Goal: Information Seeking & Learning: Get advice/opinions

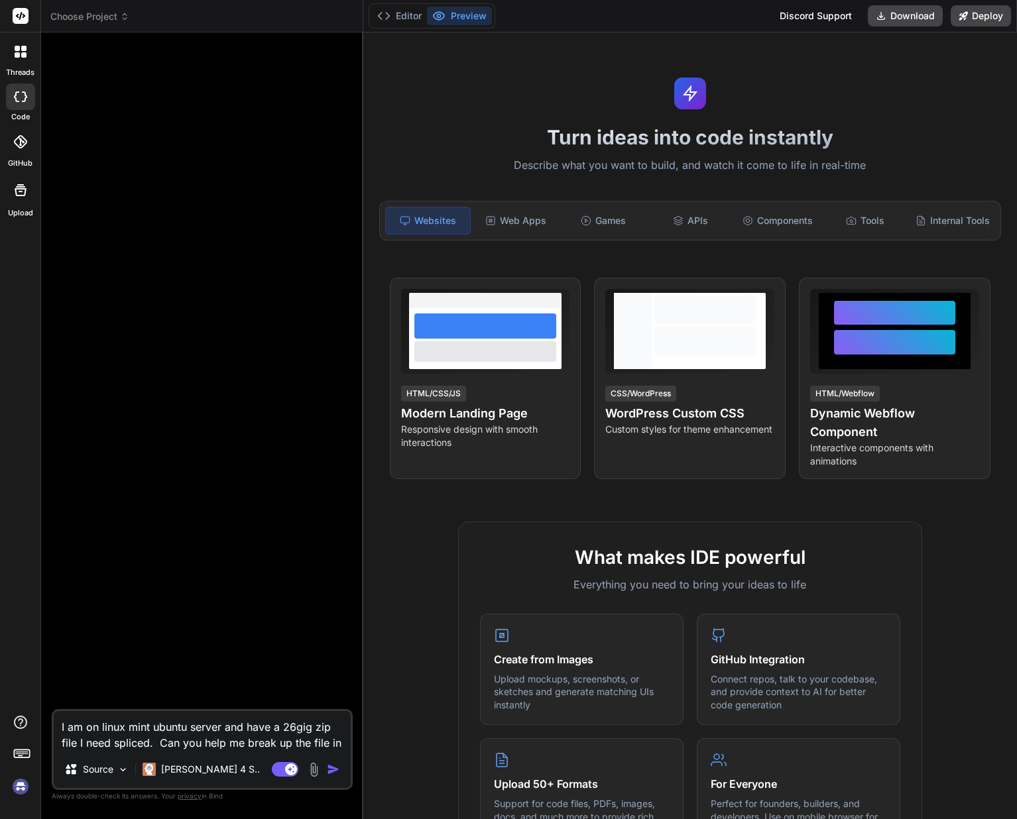
scroll to position [106, 0]
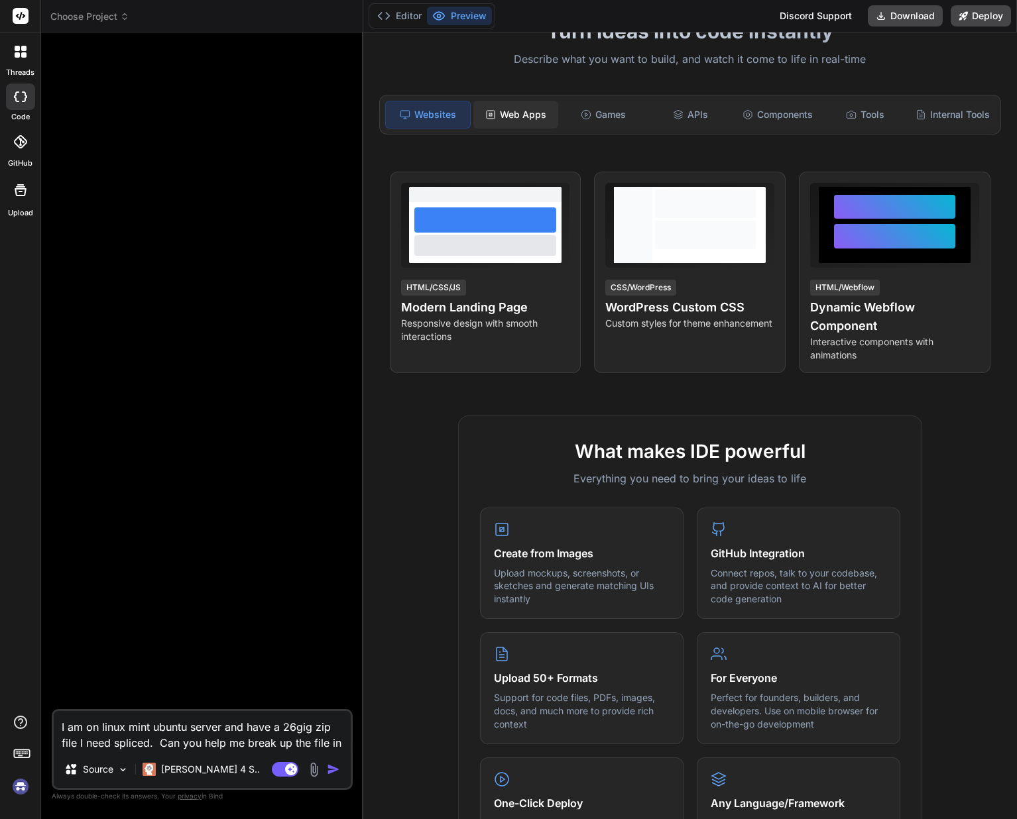
type textarea "I am on linux mint ubuntu server and have a 26gig zip file I need spliced. Can …"
click at [528, 121] on div "Web Apps" at bounding box center [515, 115] width 85 height 28
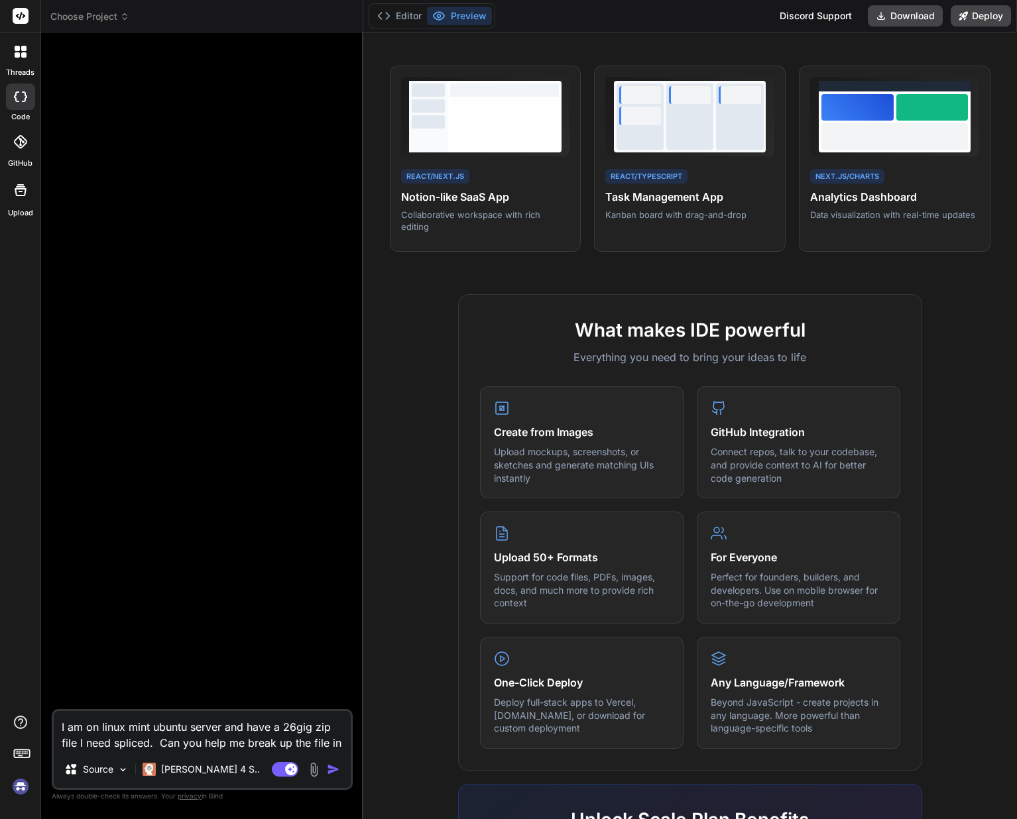
scroll to position [215, 0]
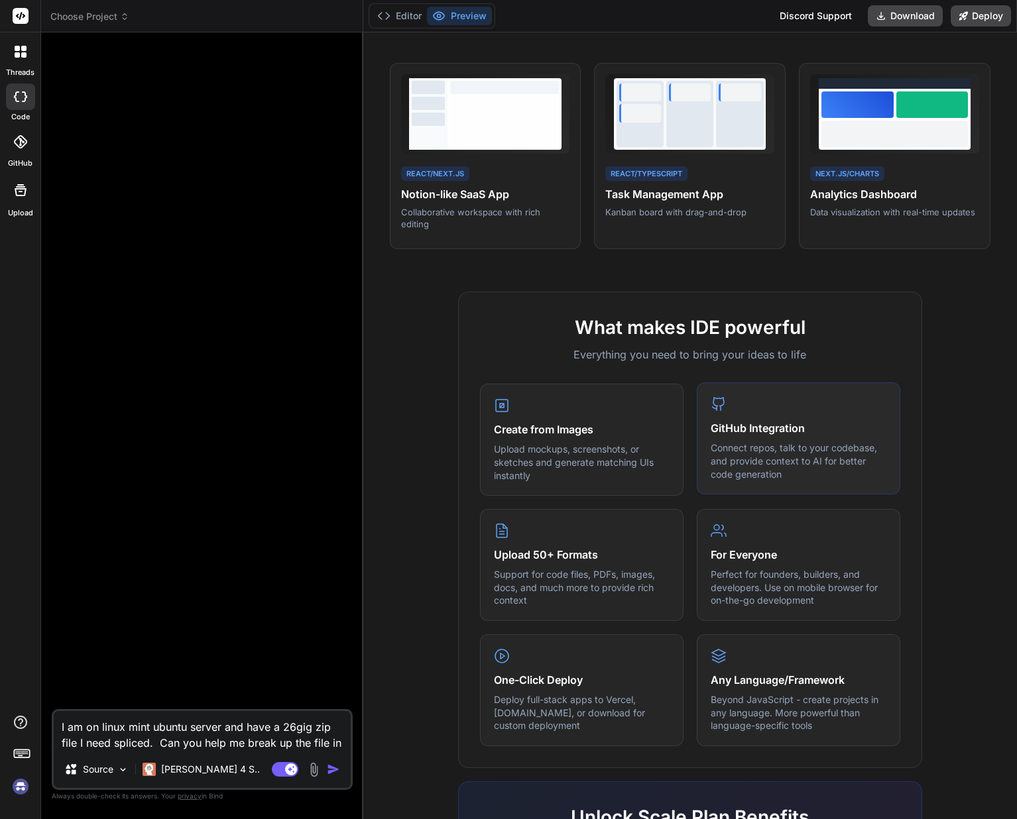
click at [755, 402] on div "GitHub Integration Connect repos, talk to your codebase, and provide context to…" at bounding box center [798, 438] width 203 height 112
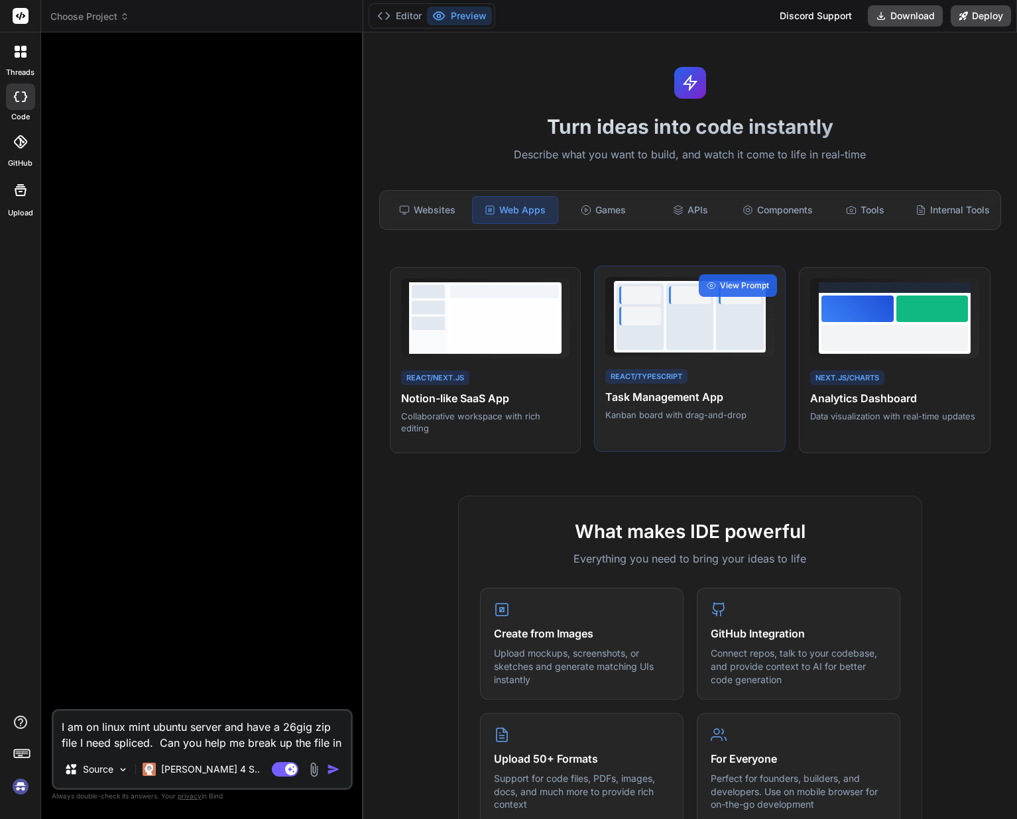
scroll to position [0, 0]
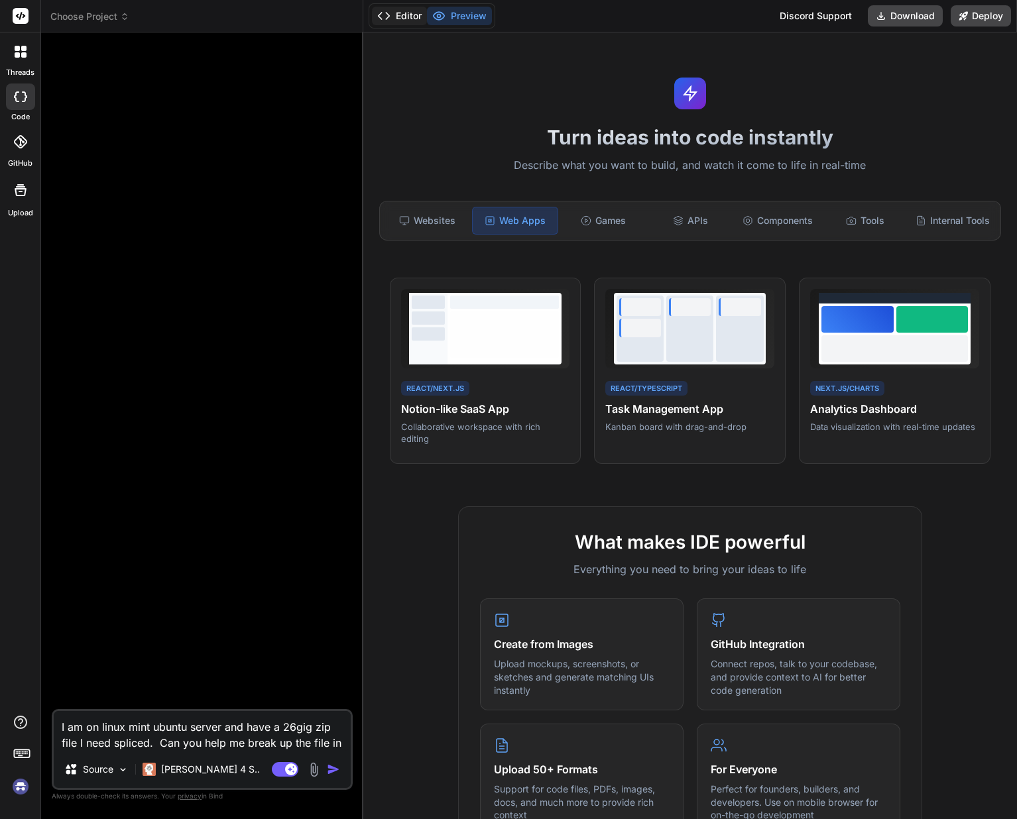
click at [407, 21] on button "Editor" at bounding box center [399, 16] width 55 height 19
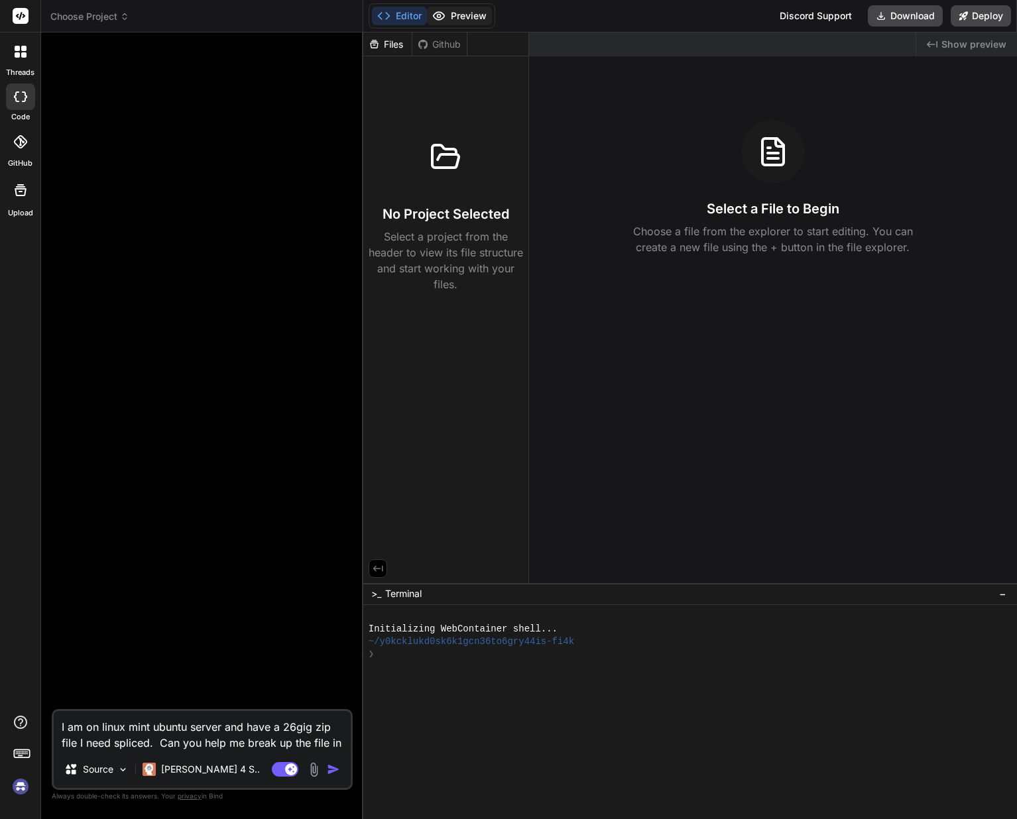
click at [459, 15] on button "Preview" at bounding box center [459, 16] width 65 height 19
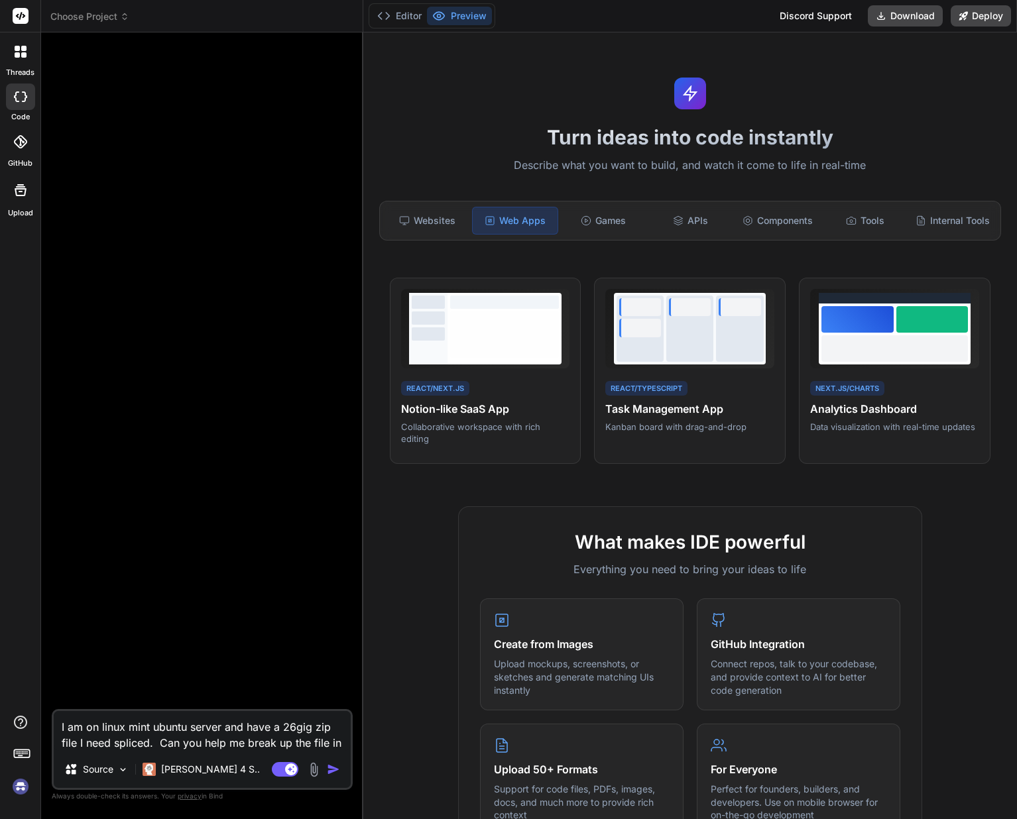
click at [20, 149] on div at bounding box center [20, 141] width 29 height 29
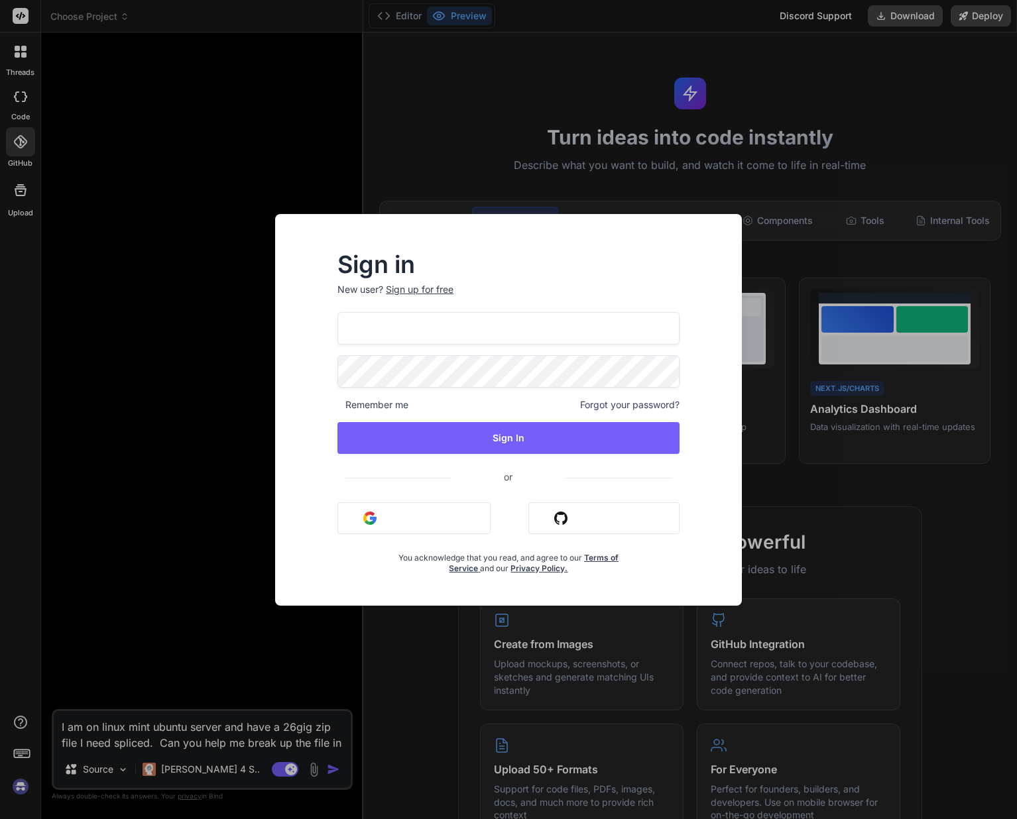
click at [419, 337] on input "[EMAIL_ADDRESS][DOMAIN_NAME]" at bounding box center [508, 328] width 342 height 32
click at [390, 318] on input "[EMAIL_ADDRESS][DOMAIN_NAME]" at bounding box center [508, 328] width 342 height 32
click at [337, 355] on div at bounding box center [337, 355] width 0 height 0
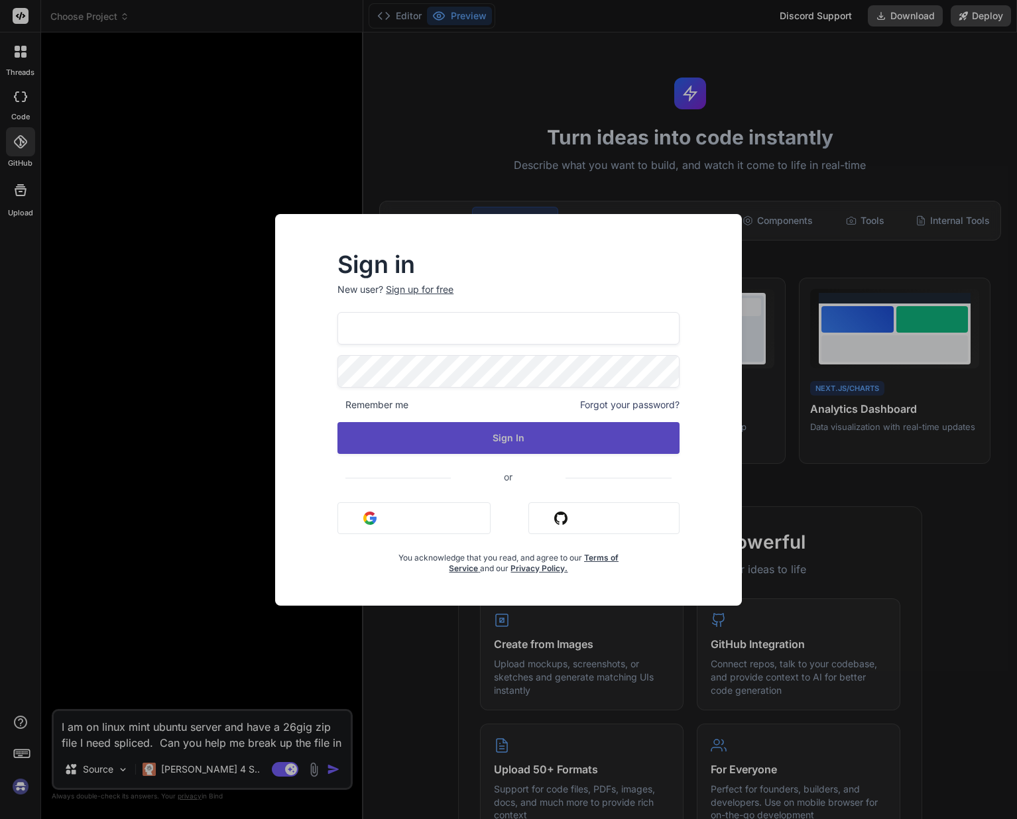
click at [486, 454] on div "scubachadd@gmail.com Remember me Forgot your password? Sign In or Sign in with …" at bounding box center [508, 443] width 342 height 262
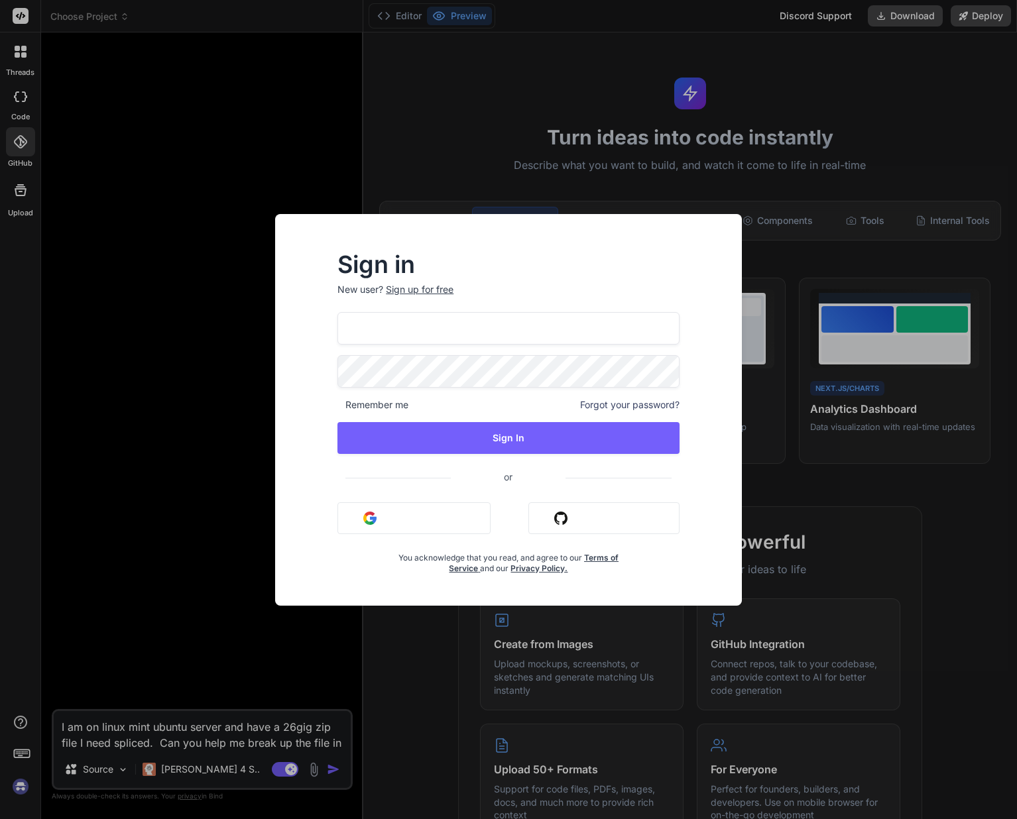
click at [483, 387] on body "Sign in New user? Sign up for free scubachadd@gmail.com Remember me Forgot your…" at bounding box center [508, 409] width 1017 height 819
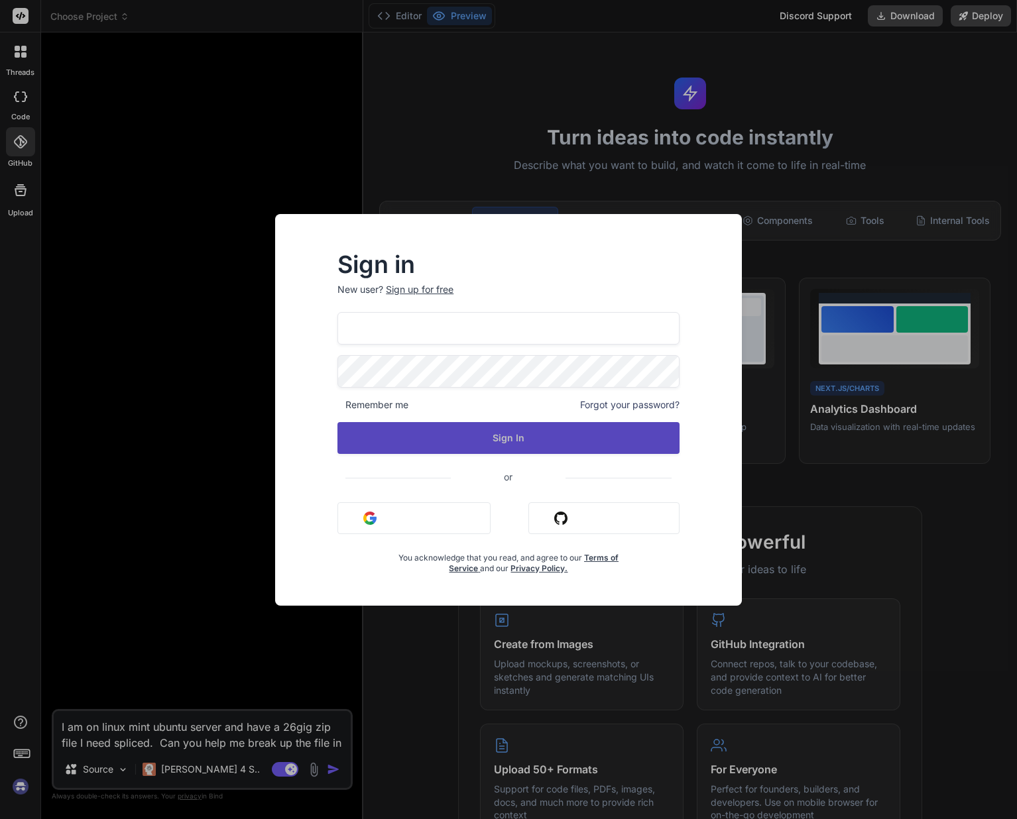
click at [508, 438] on button "Sign In" at bounding box center [508, 438] width 342 height 32
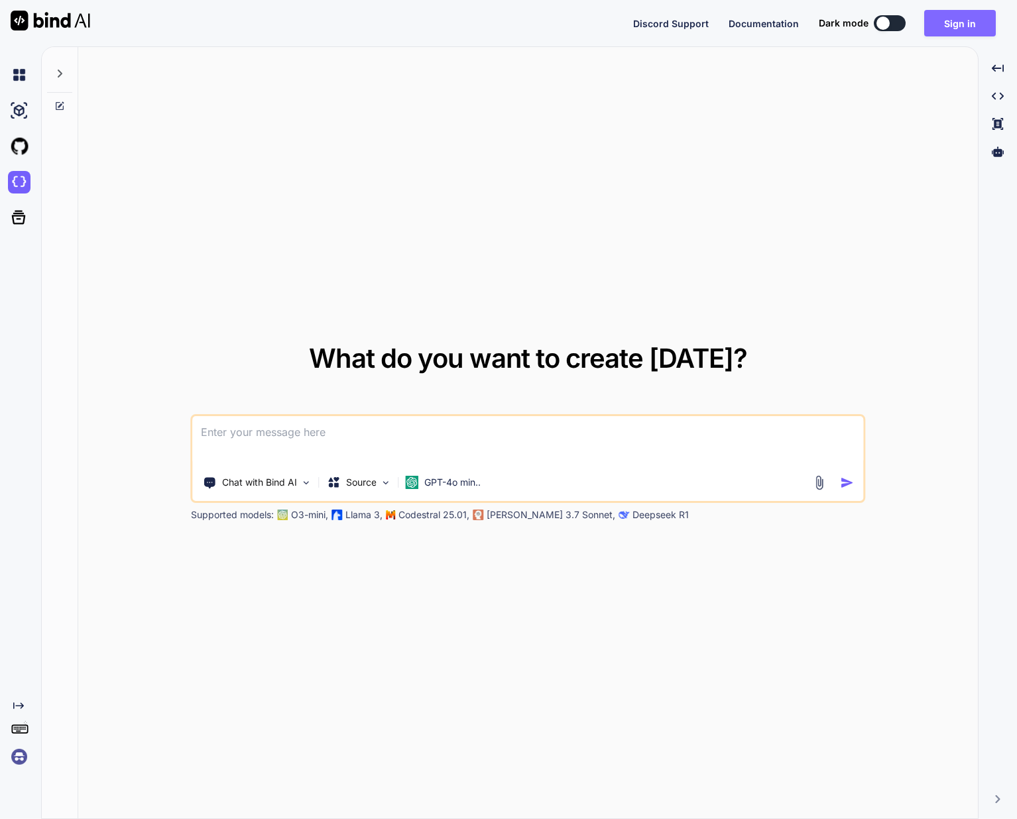
click at [964, 23] on button "Sign in" at bounding box center [960, 23] width 72 height 27
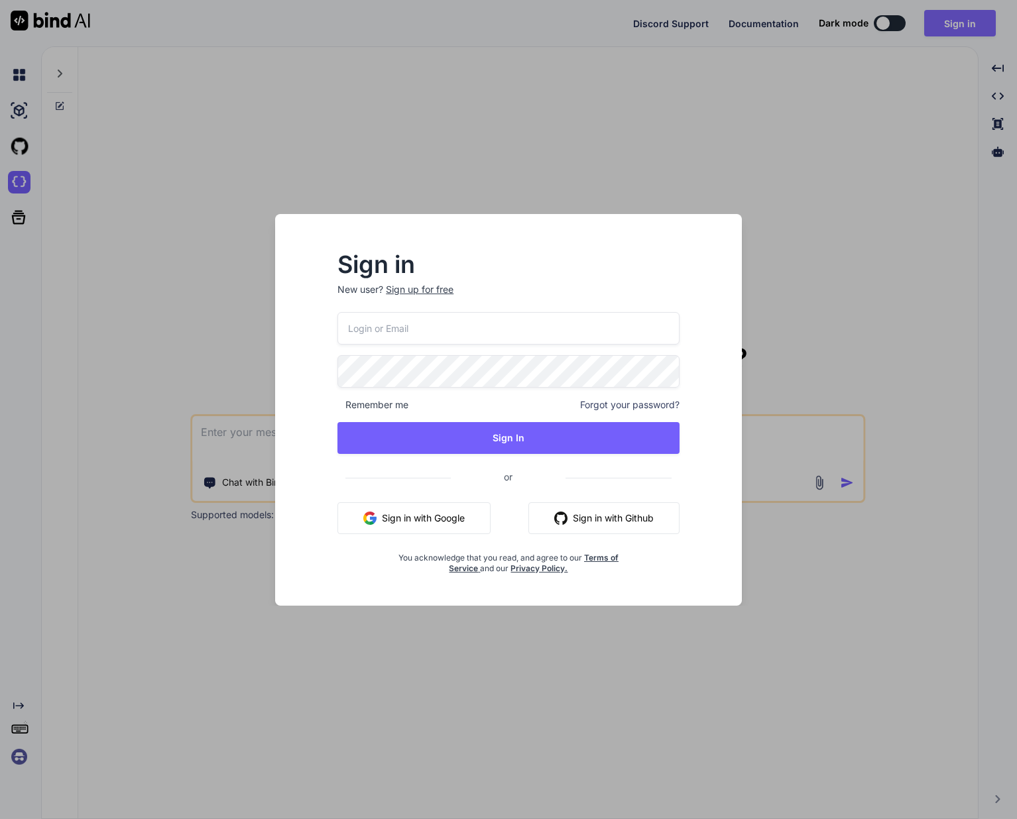
type input "[EMAIL_ADDRESS][DOMAIN_NAME]"
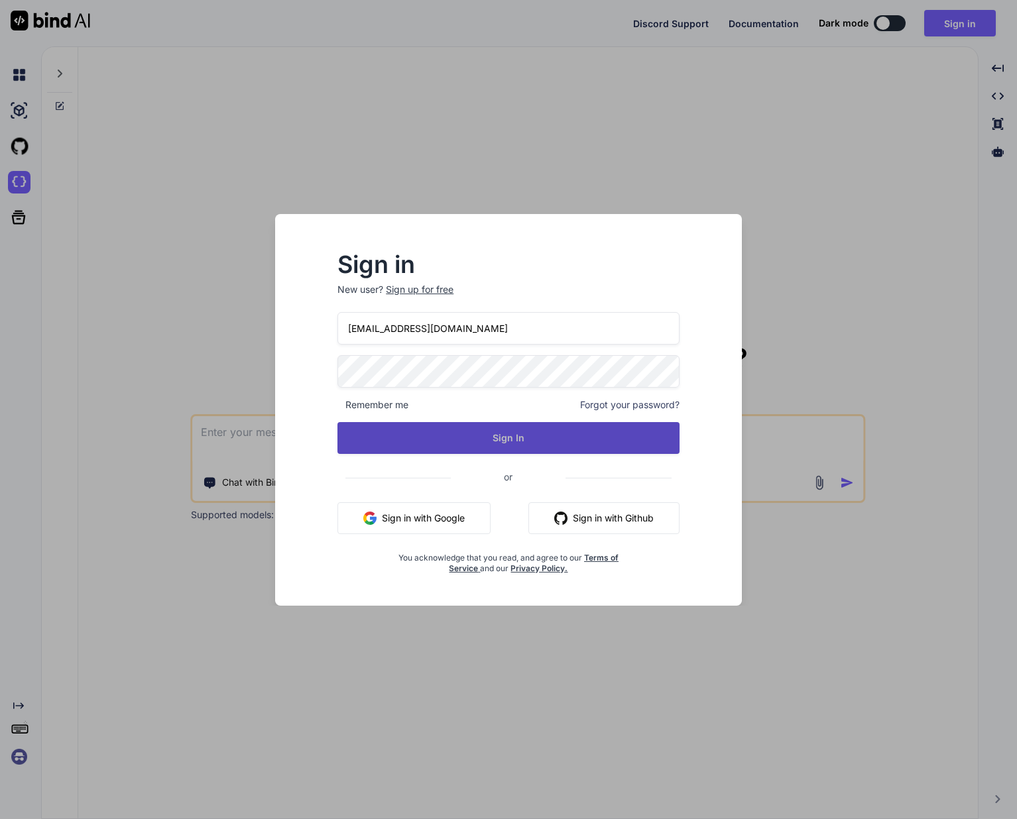
click at [526, 441] on button "Sign In" at bounding box center [508, 438] width 342 height 32
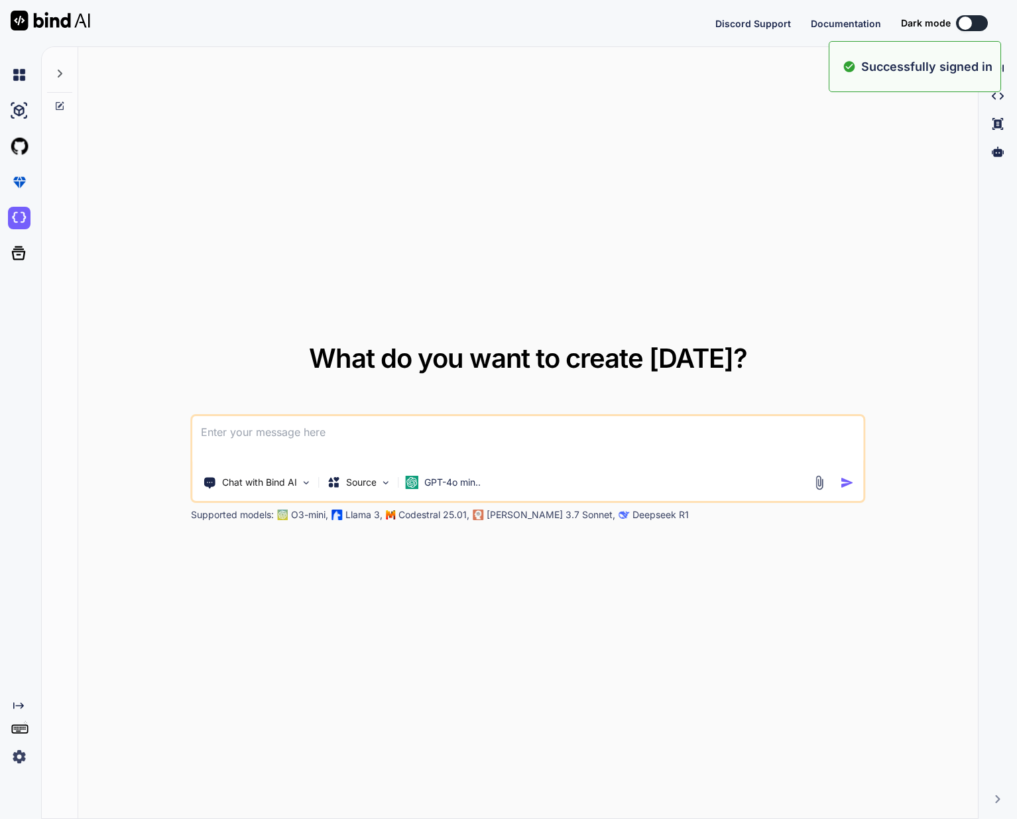
type textarea "x"
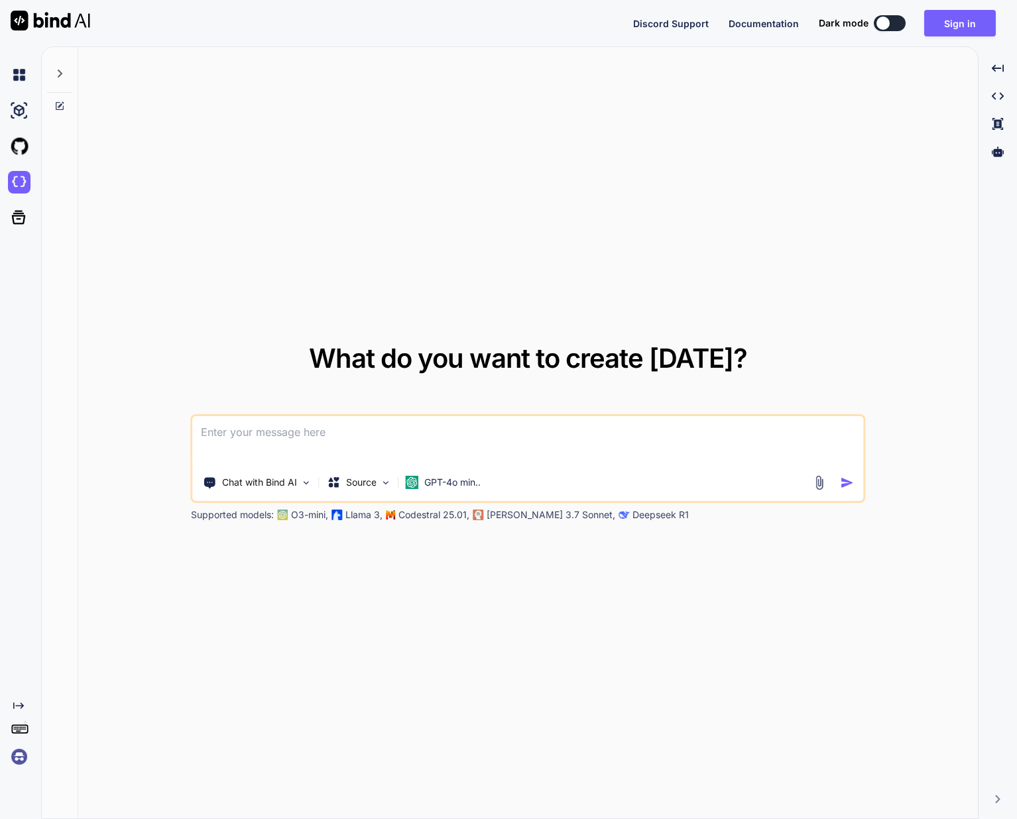
click at [333, 435] on textarea at bounding box center [528, 440] width 670 height 49
paste textarea
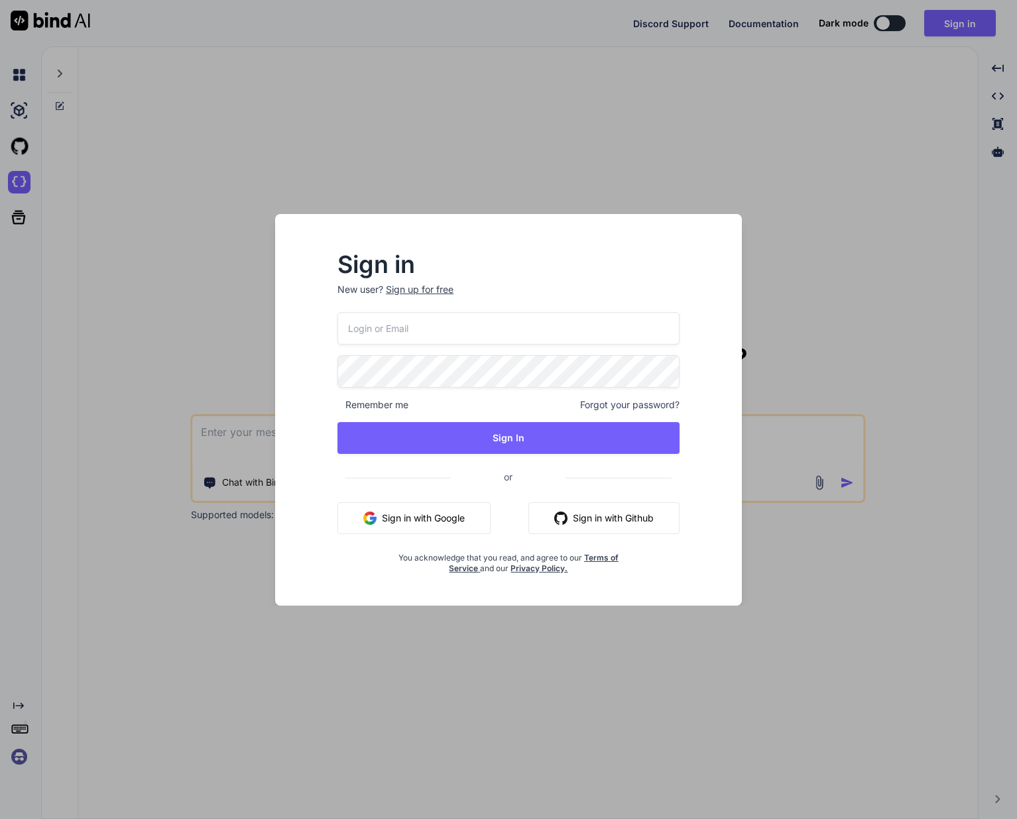
type input "[EMAIL_ADDRESS][DOMAIN_NAME]"
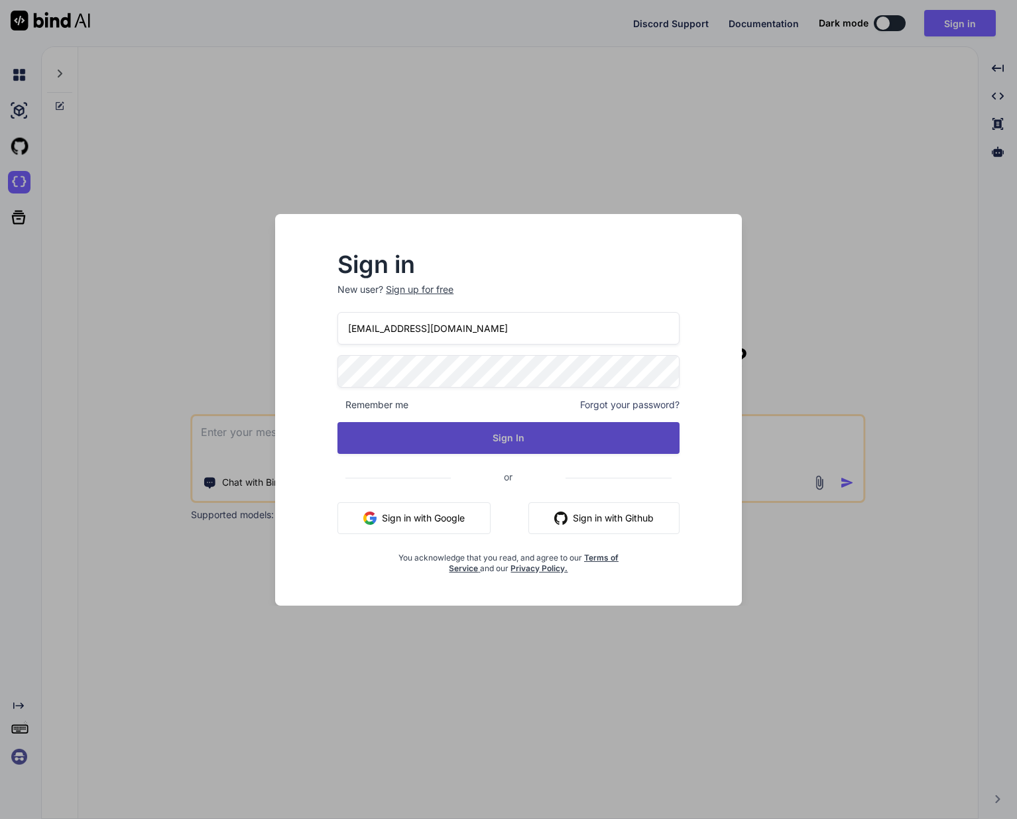
click at [553, 444] on button "Sign In" at bounding box center [508, 438] width 342 height 32
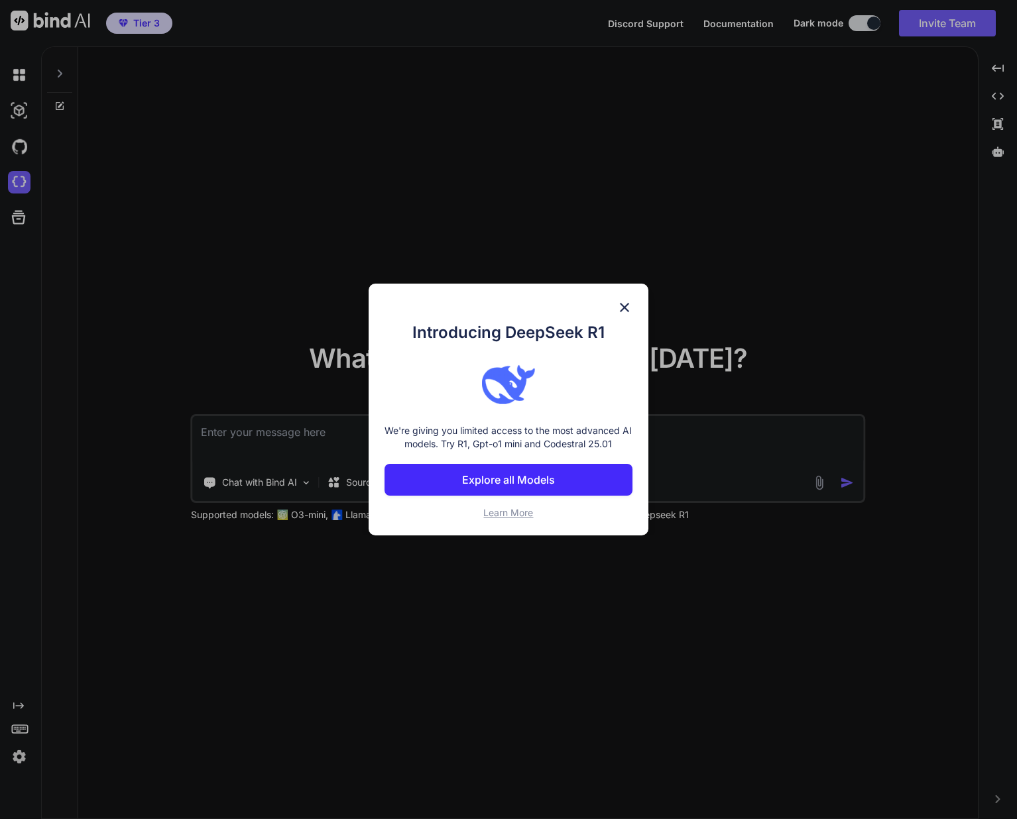
type textarea "x"
click at [511, 490] on button "Explore all Models" at bounding box center [508, 480] width 248 height 32
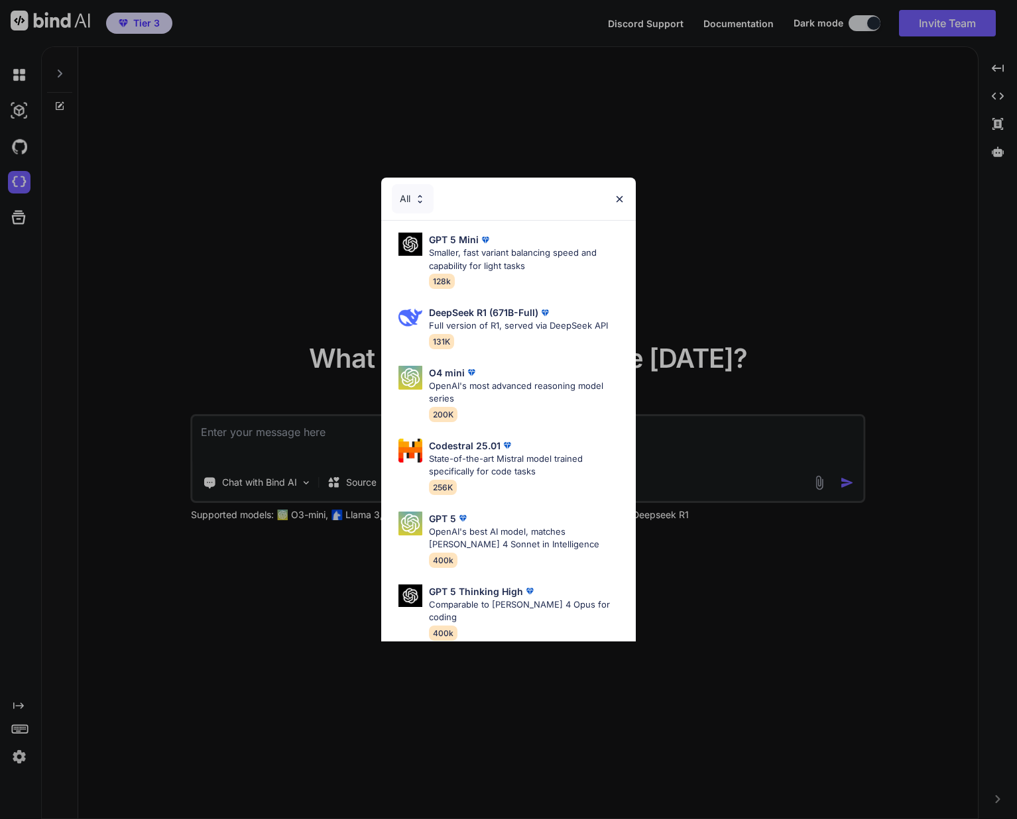
click at [622, 199] on img at bounding box center [619, 199] width 11 height 11
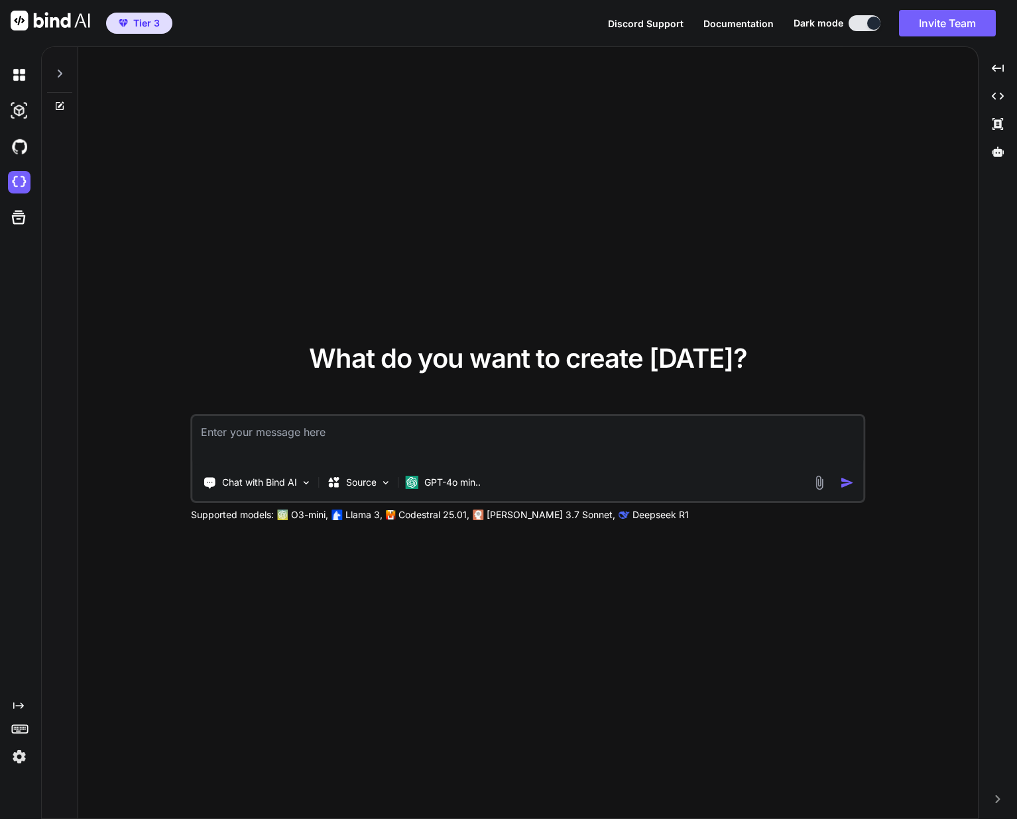
click at [339, 440] on textarea at bounding box center [528, 440] width 670 height 49
paste textarea "Write a Python script using pandas to split a 25 GB CSV file with headers and a…"
type textarea "Write a Python script using pandas to split a 25 GB CSV file with headers and a…"
type textarea "x"
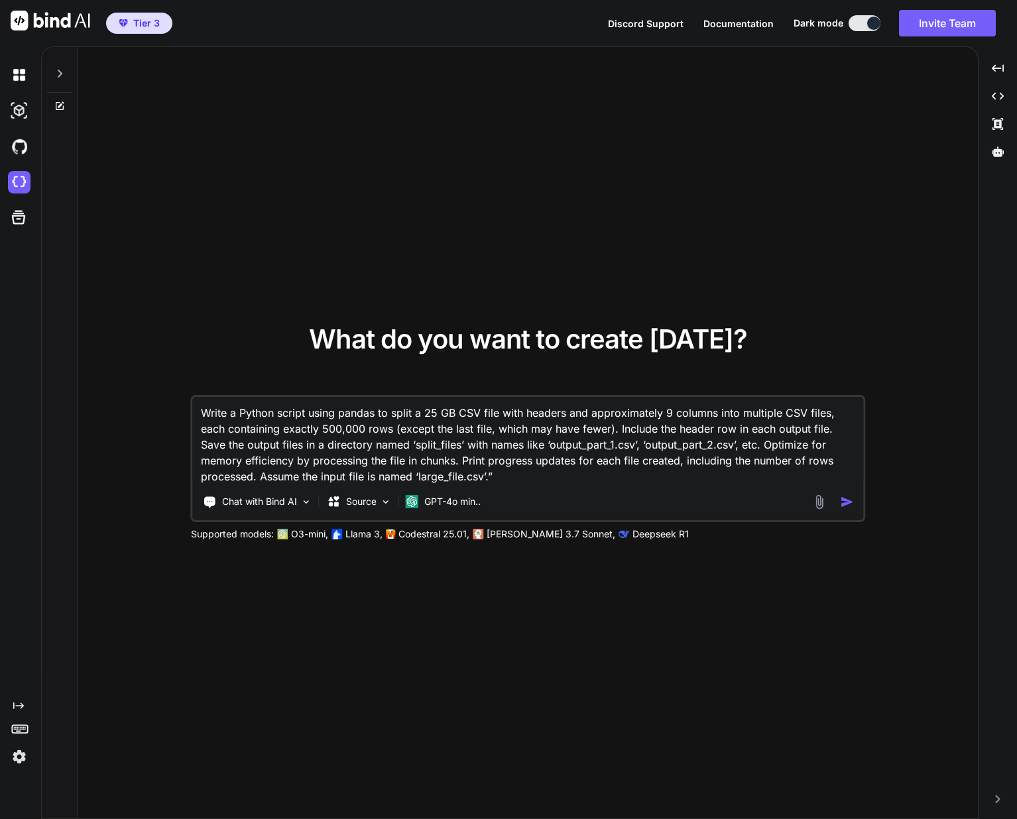
click at [485, 409] on textarea "Write a Python script using pandas to split a 25 GB CSV file with headers and a…" at bounding box center [528, 440] width 670 height 87
click at [500, 411] on textarea "Write a Python script using pandas to split a 25 GB CSV file with headers and a…" at bounding box center [528, 440] width 670 height 87
type textarea "Write a Python script using pandas to split a 25 GB CSV file (with headers and …"
type textarea "x"
paste textarea "domains-detailed.csv"
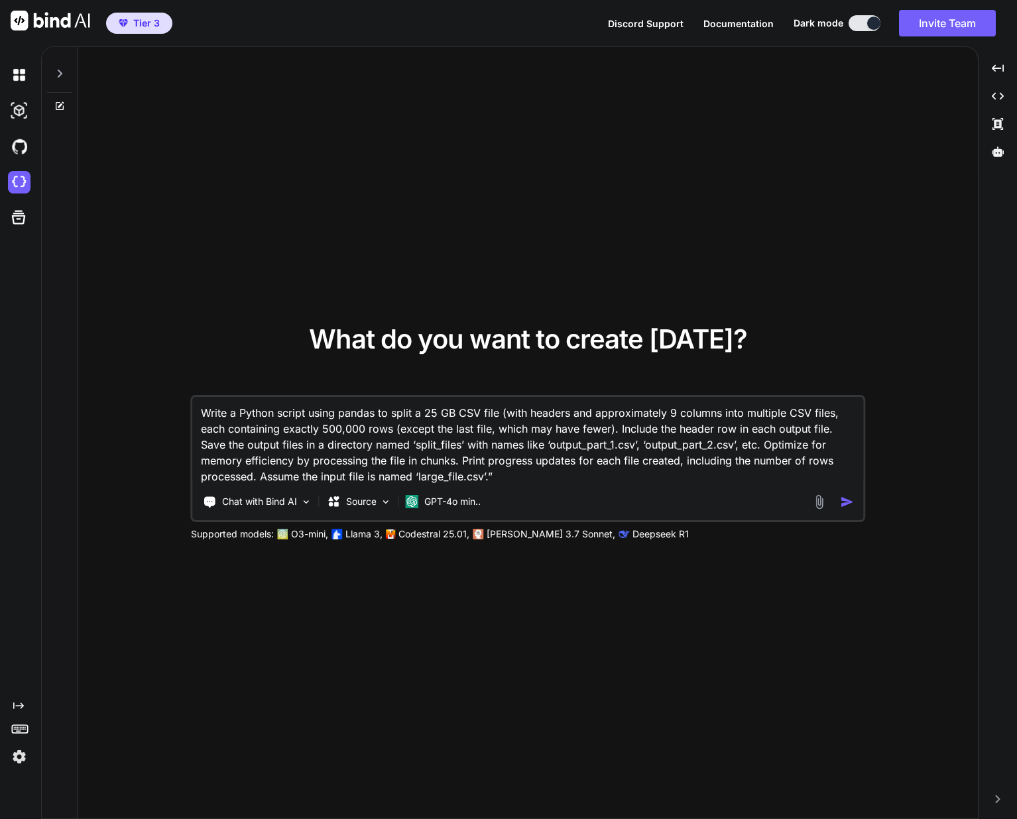
type textarea "Write a Python script using pandas to split a 25 GB CSV file (domains-detailed.…"
type textarea "x"
type textarea "Write a Python script using pandas to split a 25 GB CSV file (domains-detailed.…"
type textarea "x"
type textarea "Write a Python script using pandas to split a 25 GB CSV file (domains-detailed.…"
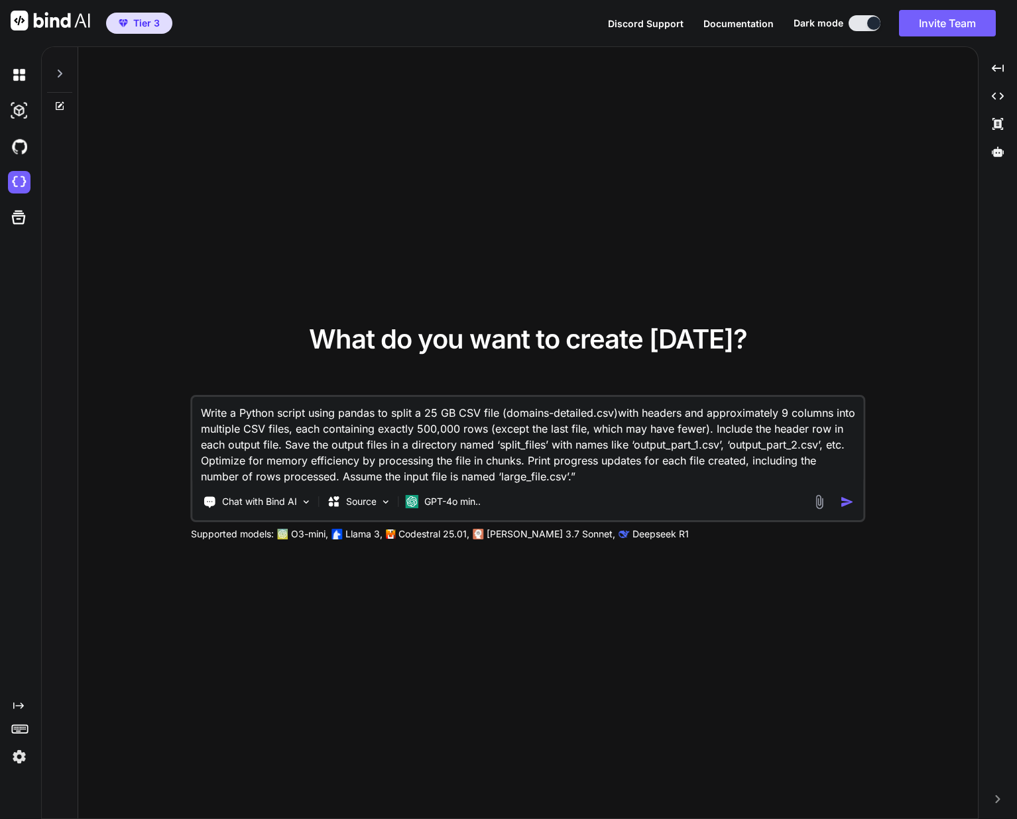
type textarea "x"
click at [568, 477] on textarea "Write a Python script using pandas to split a 25 GB CSV file (domains-detailed.…" at bounding box center [528, 440] width 670 height 87
drag, startPoint x: 570, startPoint y: 477, endPoint x: 512, endPoint y: 479, distance: 58.4
click at [501, 479] on textarea "Write a Python script using pandas to split a 25 GB CSV file (domains-detailed.…" at bounding box center [528, 440] width 670 height 87
paste textarea "domains-detailed.csv"
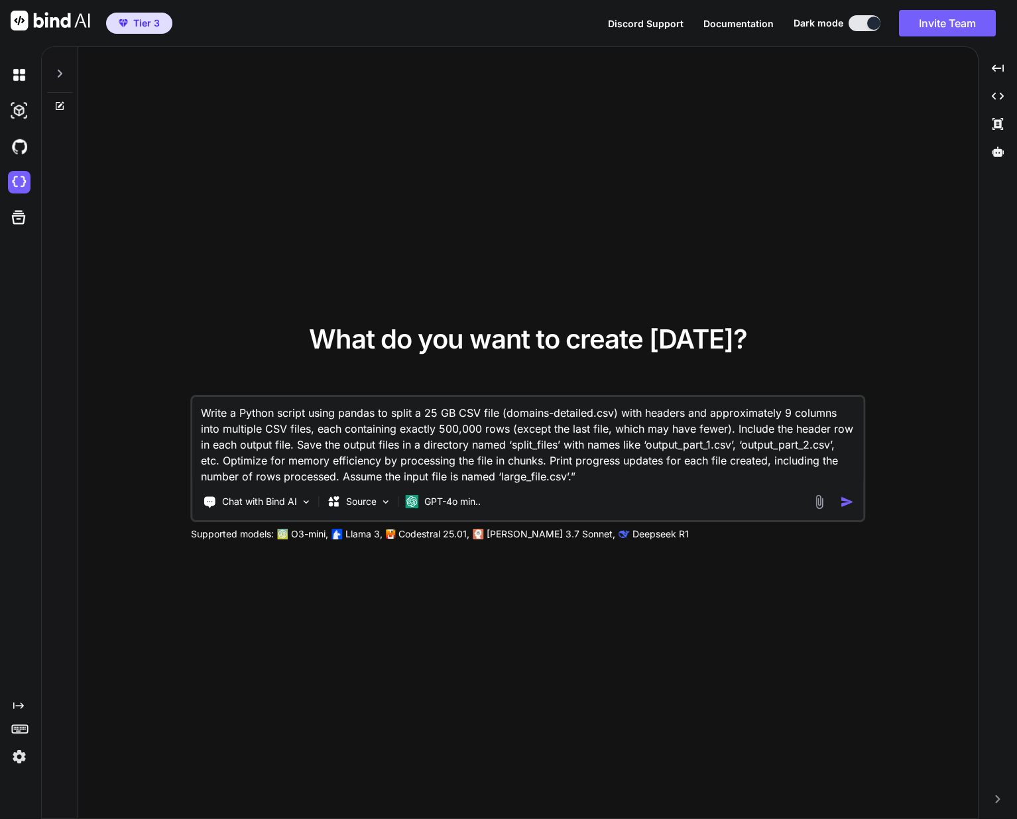
type textarea "Write a Python script using pandas to split a 25 GB CSV file (domains-detailed.…"
type textarea "x"
click at [618, 477] on textarea "Write a Python script using pandas to split a 25 GB CSV file (domains-detailed.…" at bounding box center [528, 440] width 670 height 87
type textarea "Write a Python script using pandas to split a 25 GB CSV file (domains-detailed.…"
type textarea "x"
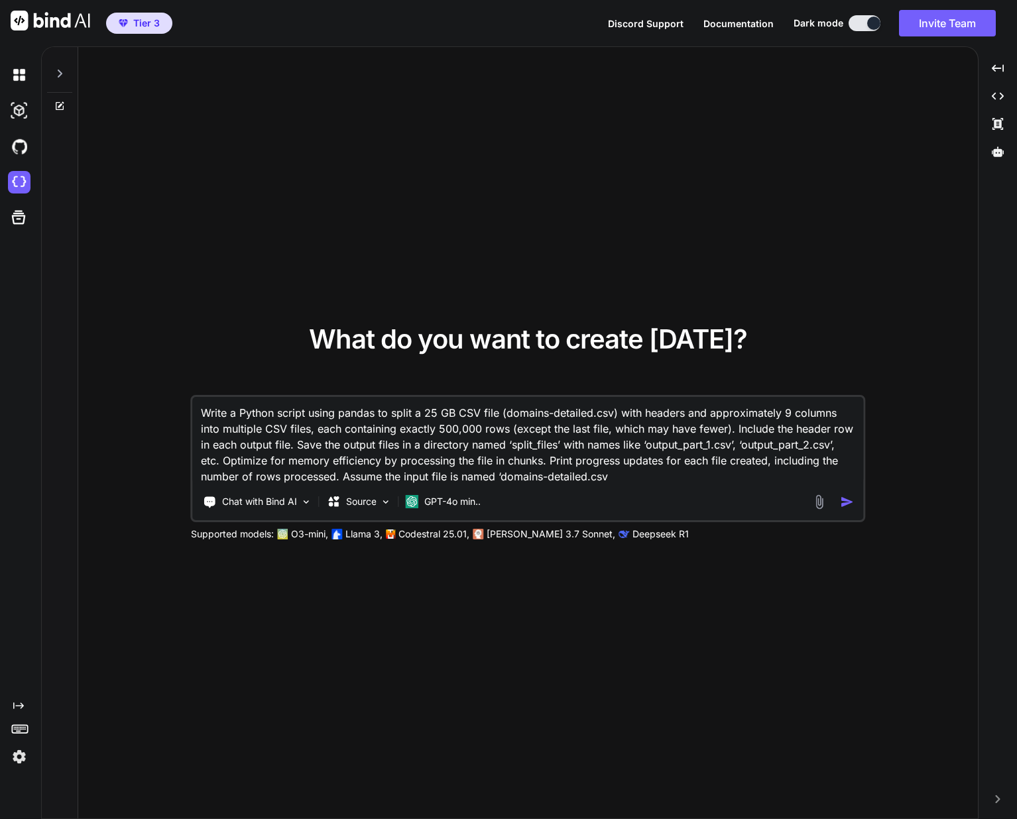
type textarea "Write a Python script using pandas to split a 25 GB CSV file (domains-detailed.…"
type textarea "x"
type textarea "Write a Python script using pandas to split a 25 GB CSV file (domains-detailed.…"
click at [847, 502] on img "button" at bounding box center [847, 502] width 14 height 14
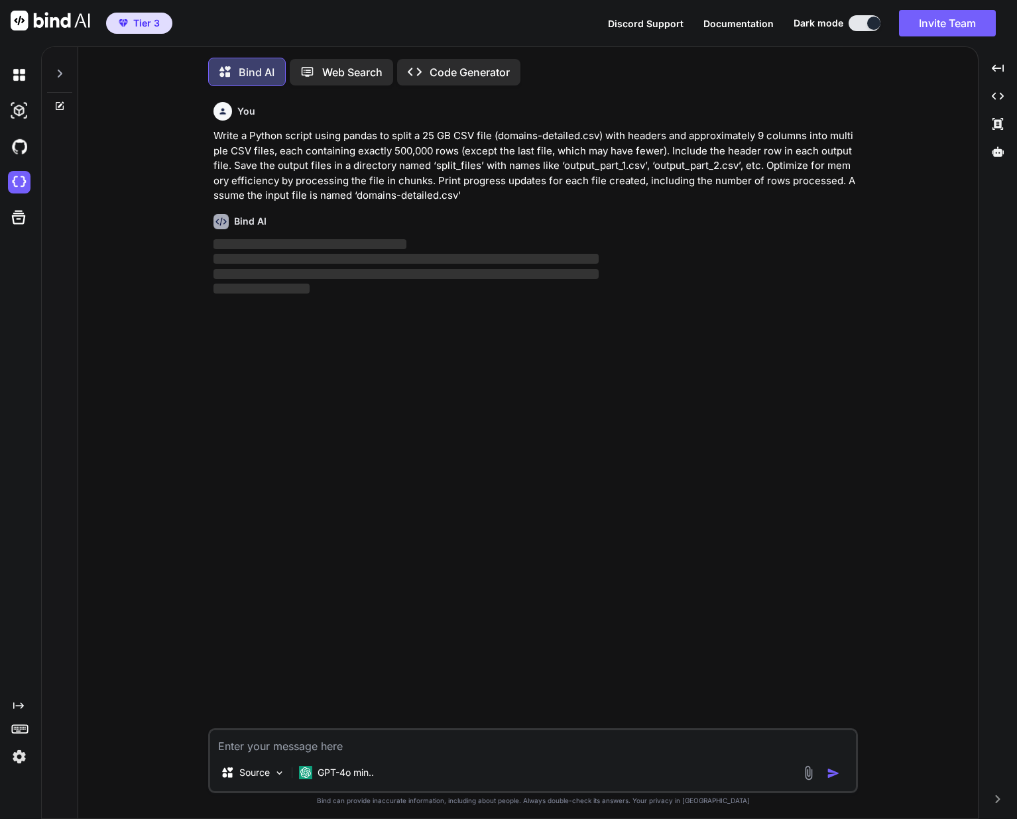
scroll to position [7, 0]
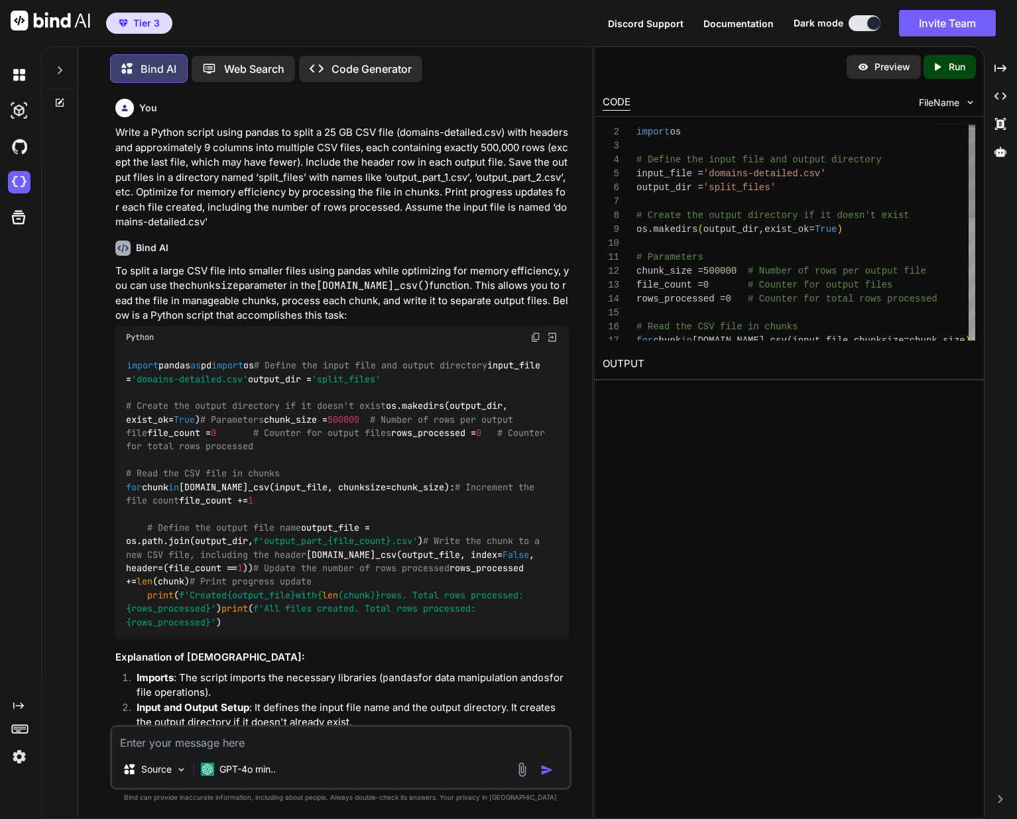
type textarea "x"
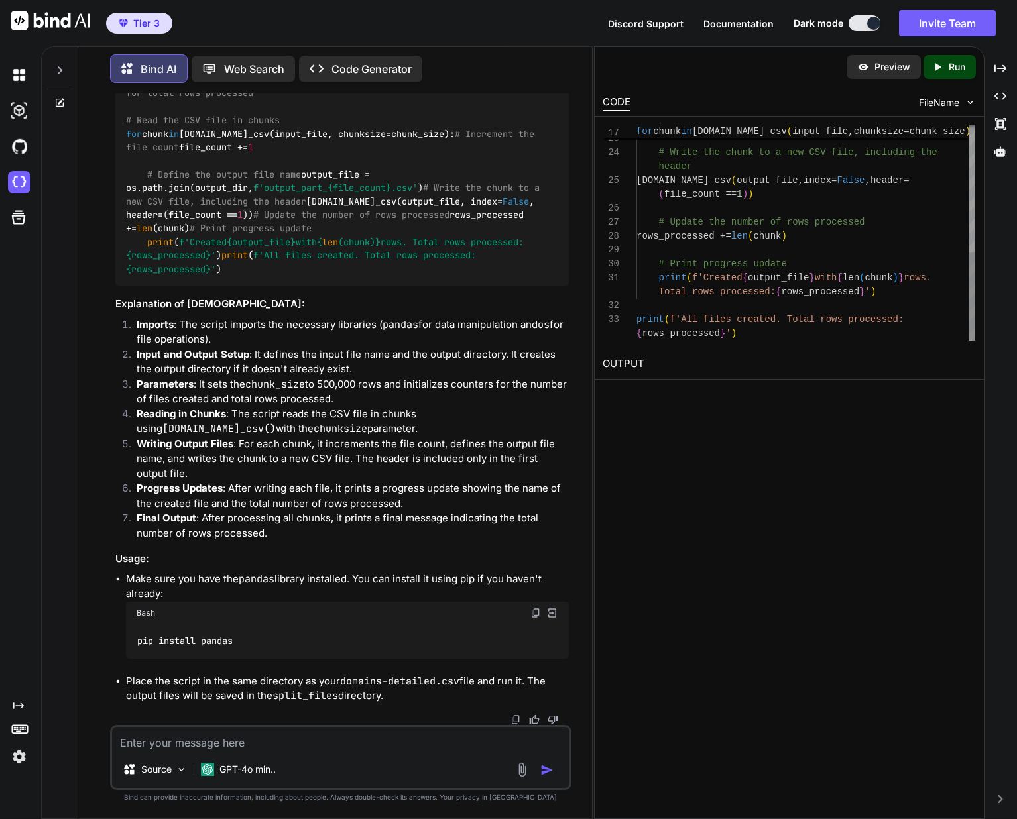
scroll to position [84, 0]
click at [725, 174] on div "{ file_count } .csv' ) # Write the chunk to a new CSV file, including the heade…" at bounding box center [805, 76] width 339 height 529
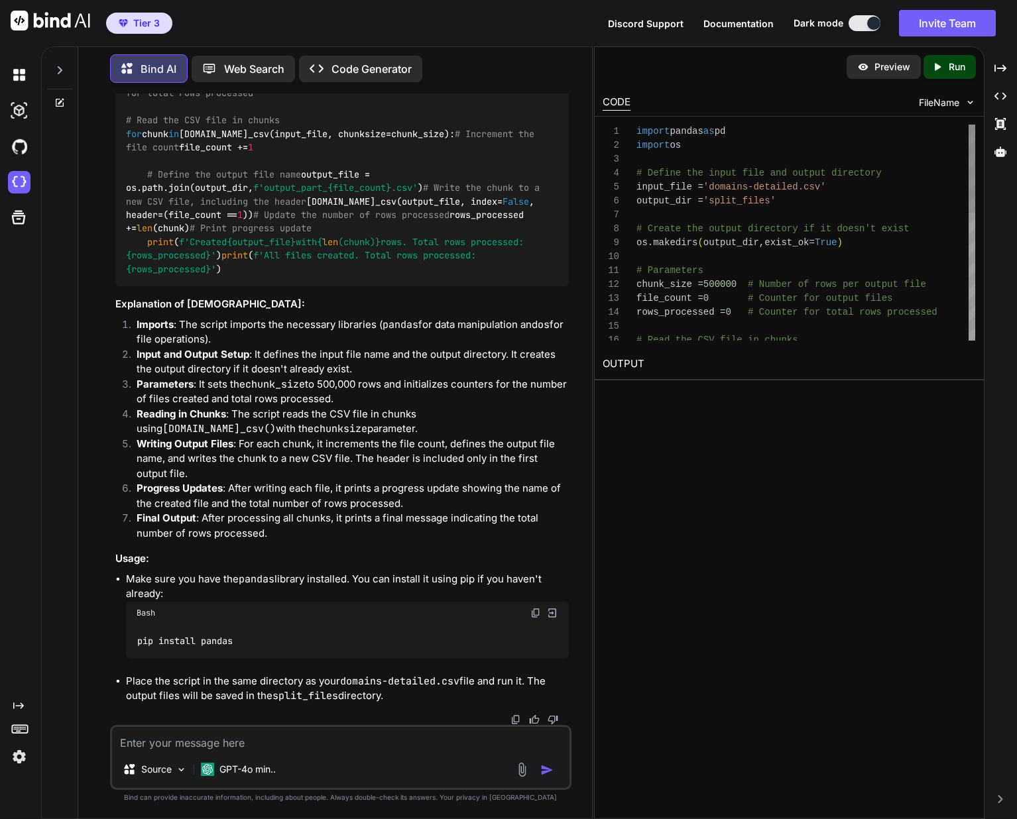
scroll to position [42, 0]
click at [688, 170] on span "# Define the input file and output directory" at bounding box center [758, 173] width 245 height 11
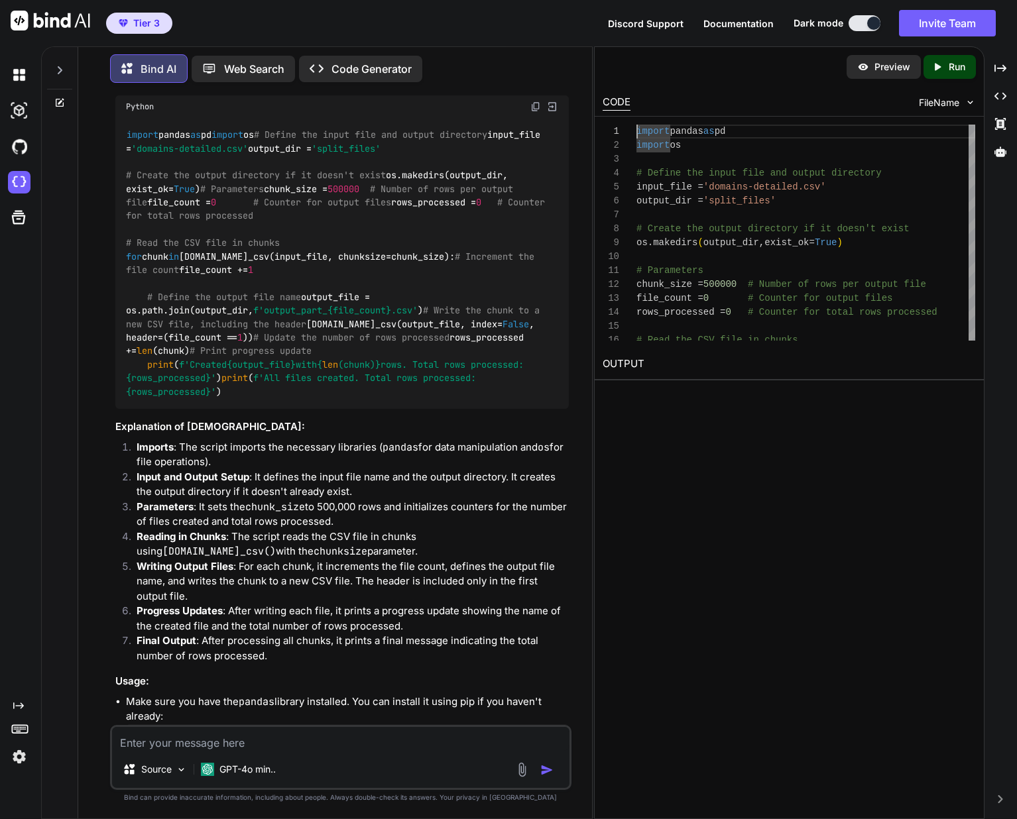
scroll to position [223, 0]
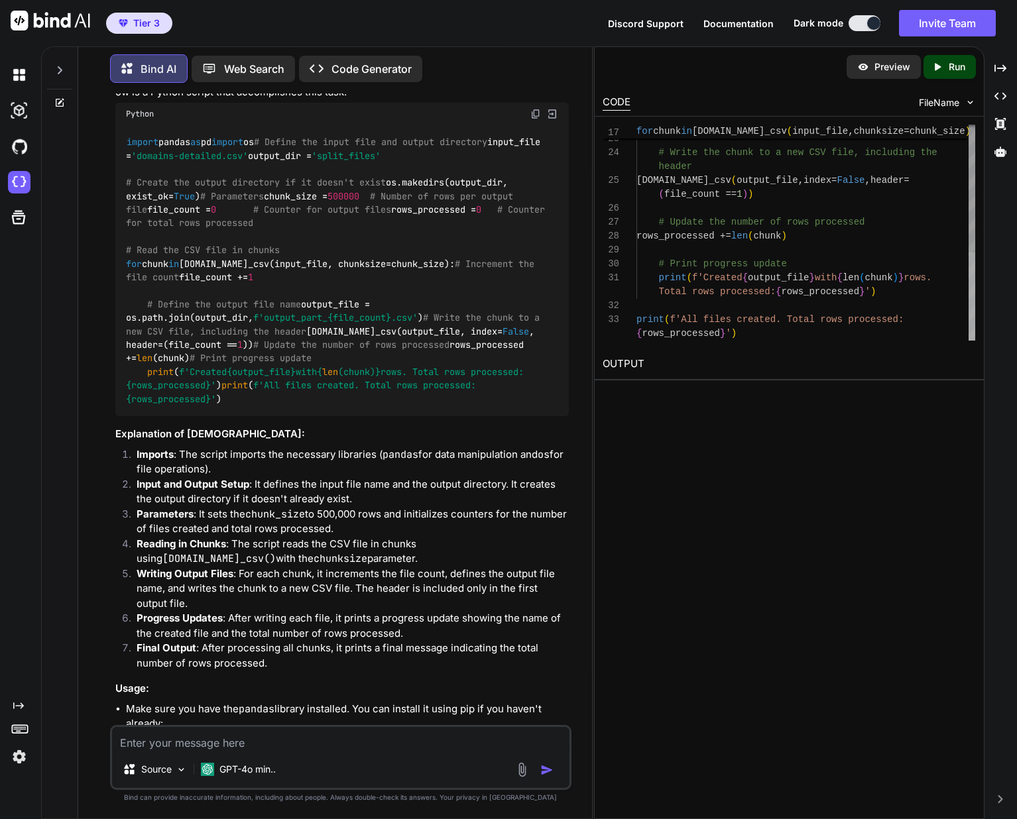
click at [968, 334] on div at bounding box center [971, 297] width 7 height 88
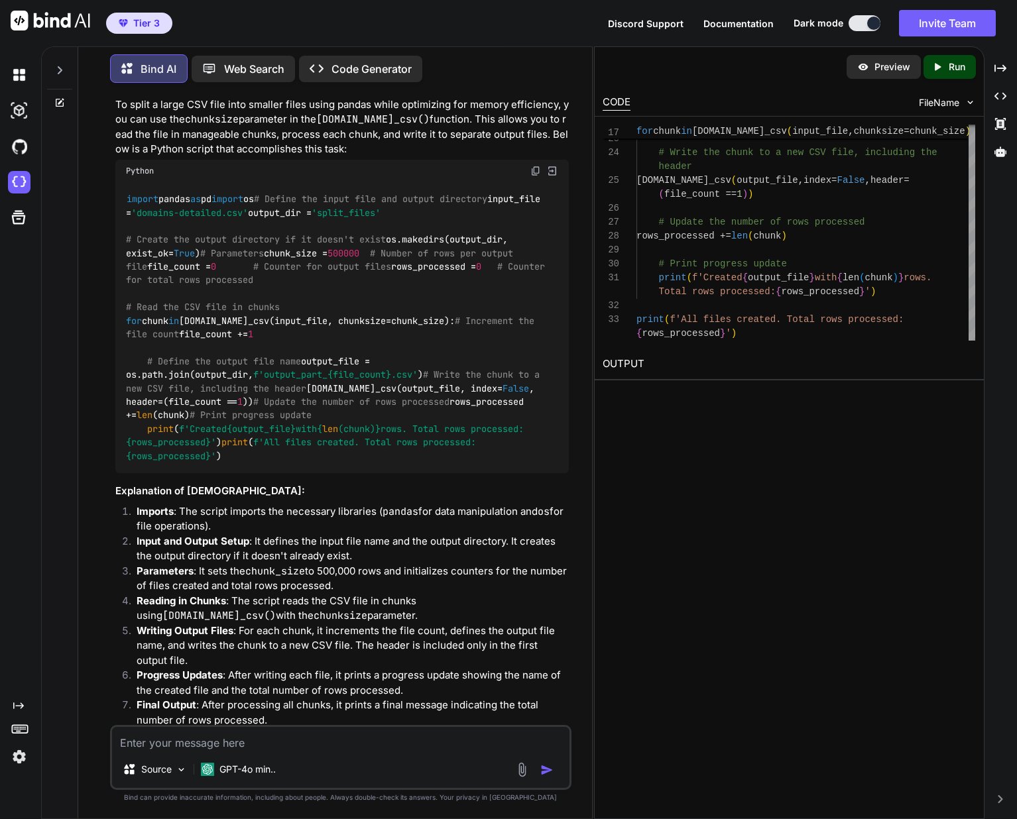
scroll to position [0, 0]
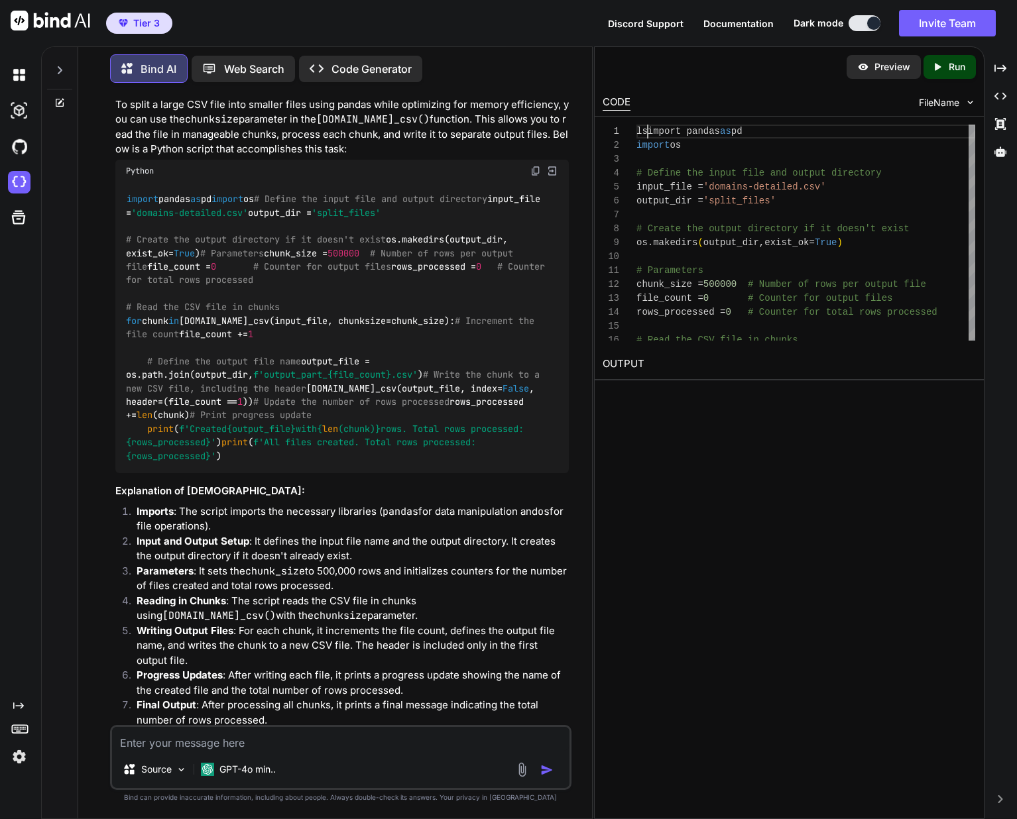
type textarea "lsimport pandas as pd import os # Define the input file and output directory in…"
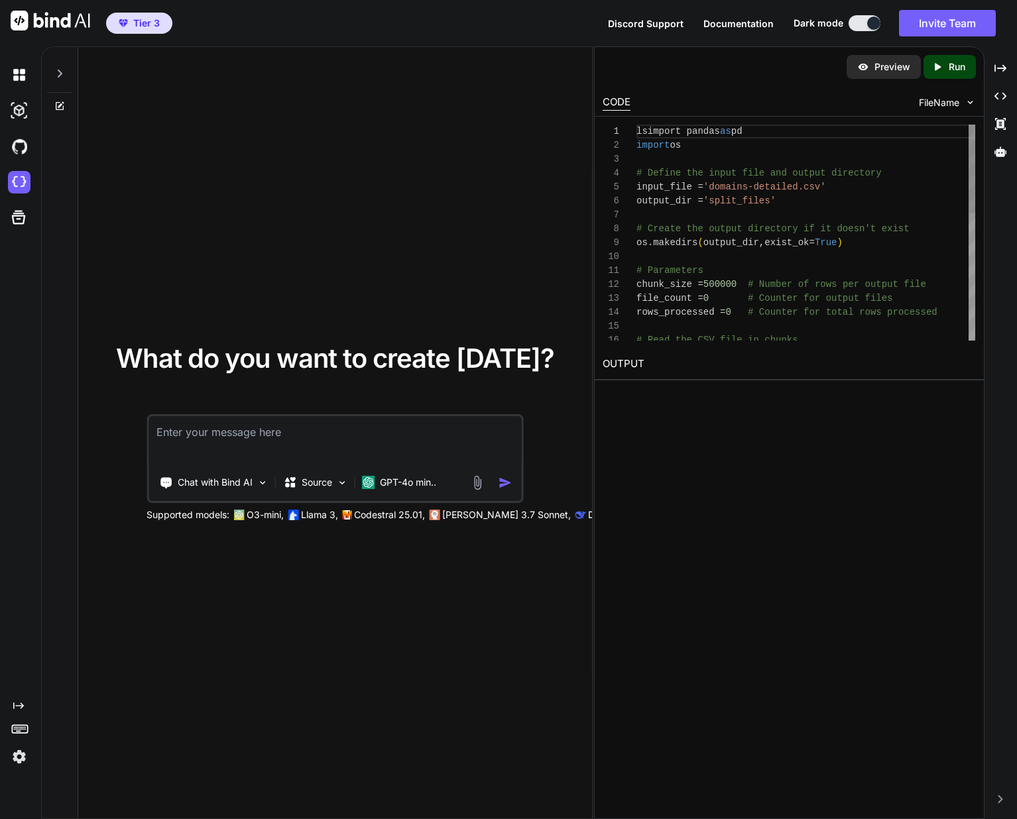
type textarea "x"
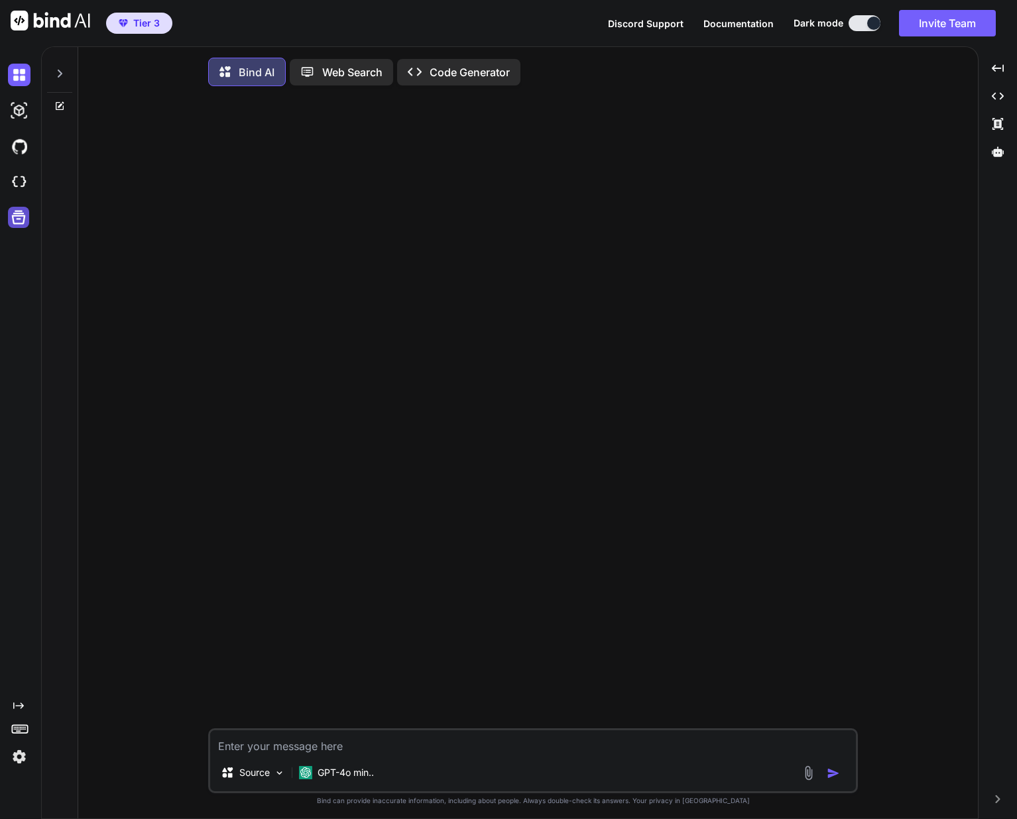
click at [21, 218] on icon at bounding box center [18, 217] width 19 height 19
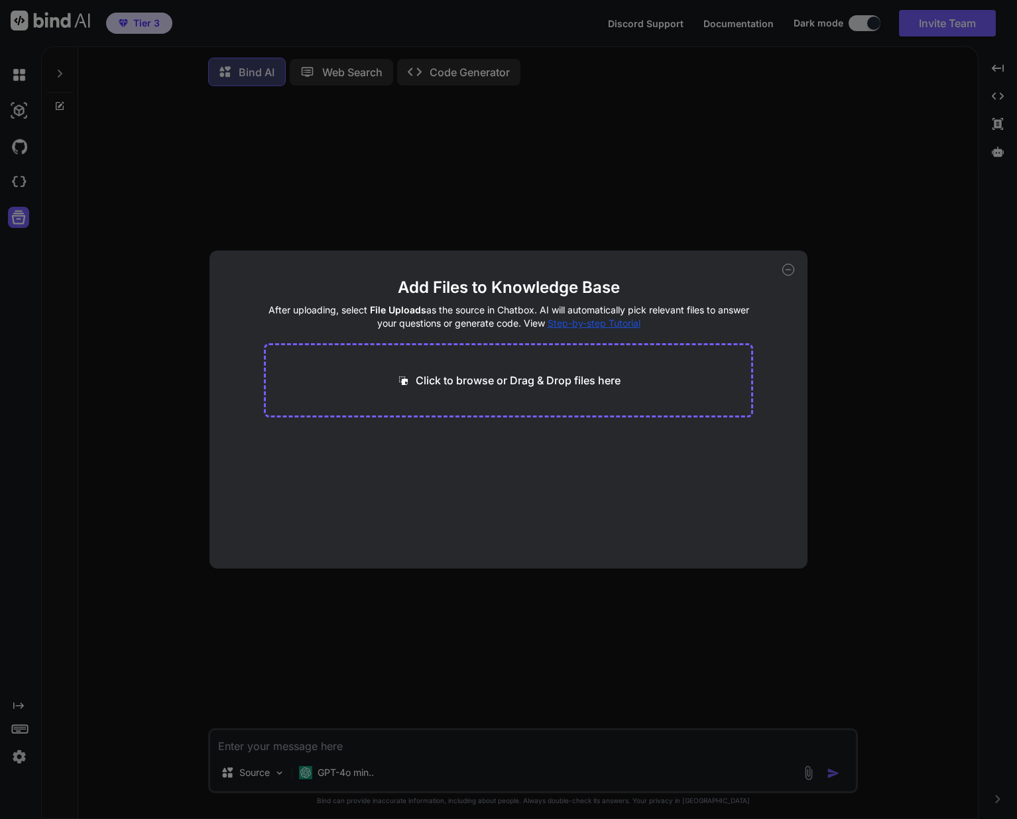
click at [20, 78] on div "Add Files to Knowledge Base After uploading, select File Uploads as the source …" at bounding box center [508, 409] width 1017 height 819
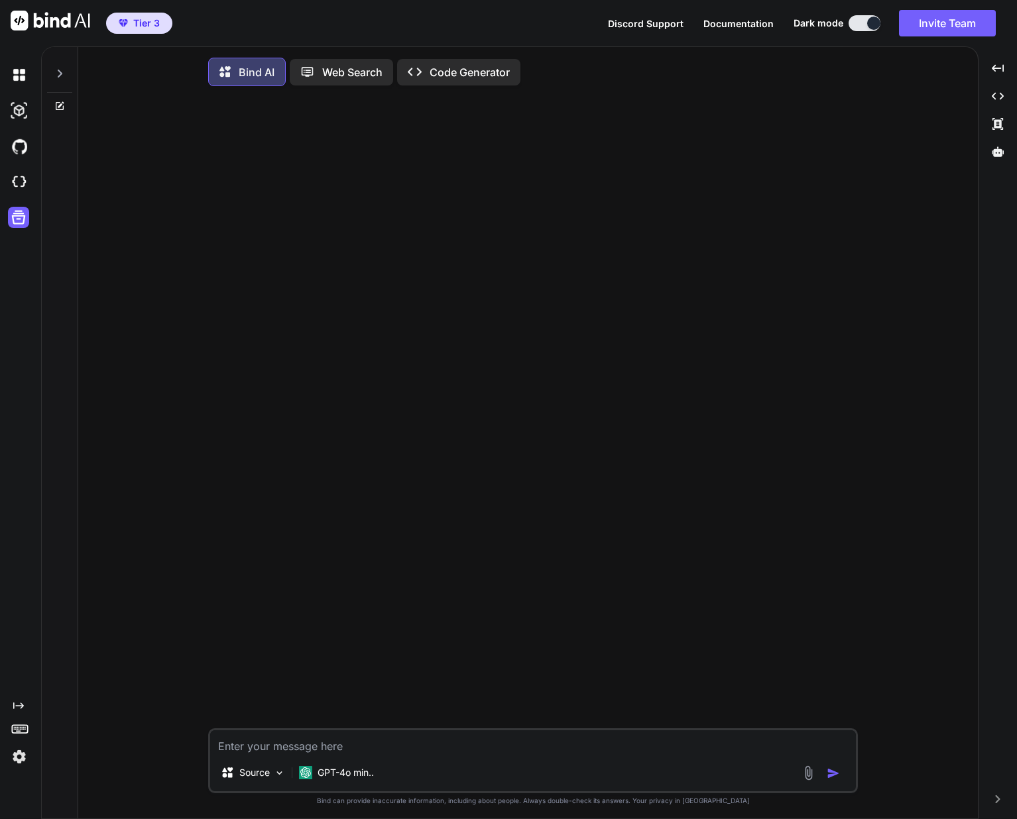
click at [364, 751] on textarea at bounding box center [533, 742] width 646 height 24
type textarea "x"
type textarea "t"
type textarea "x"
type textarea "th"
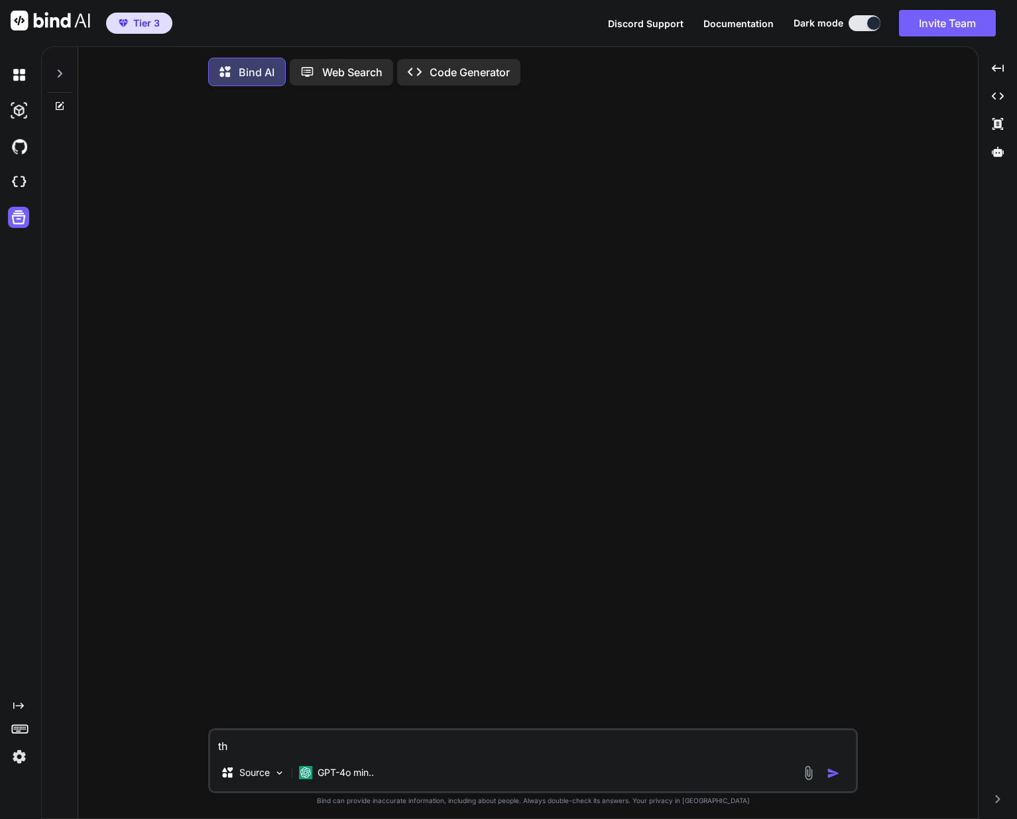
type textarea "x"
type textarea "thi"
type textarea "x"
type textarea "this"
type textarea "x"
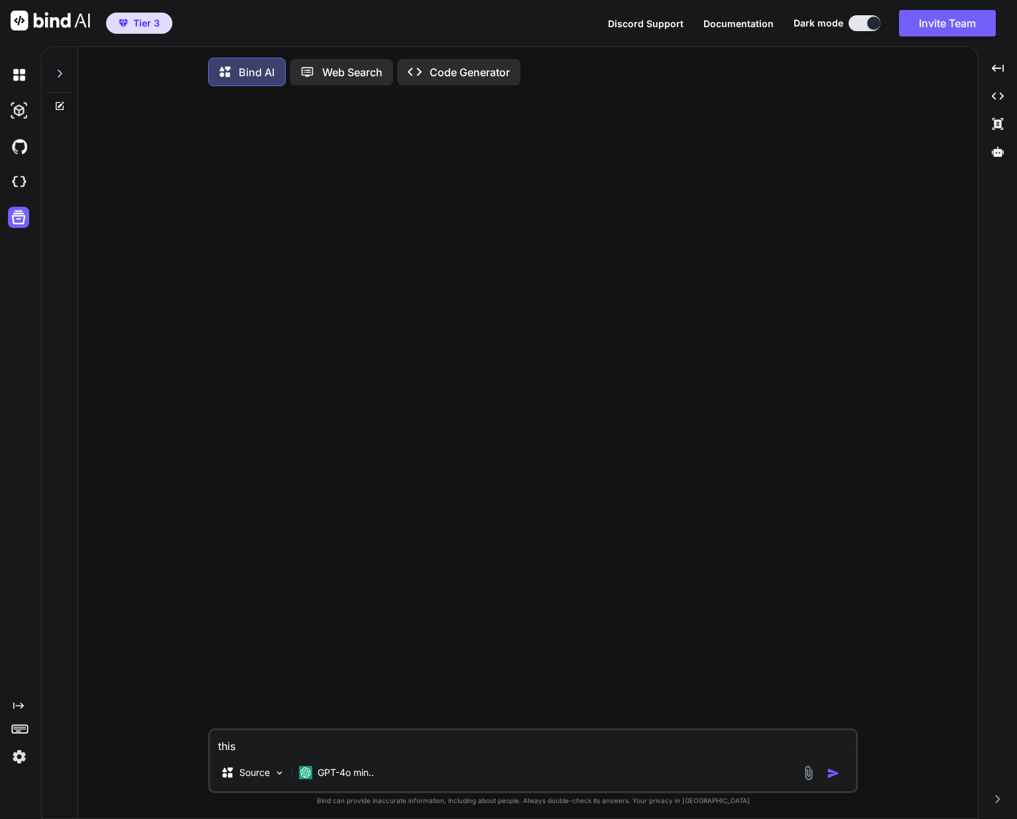
type textarea "thisi"
type textarea "x"
type textarea "thisi"
type textarea "x"
type textarea "thisi"
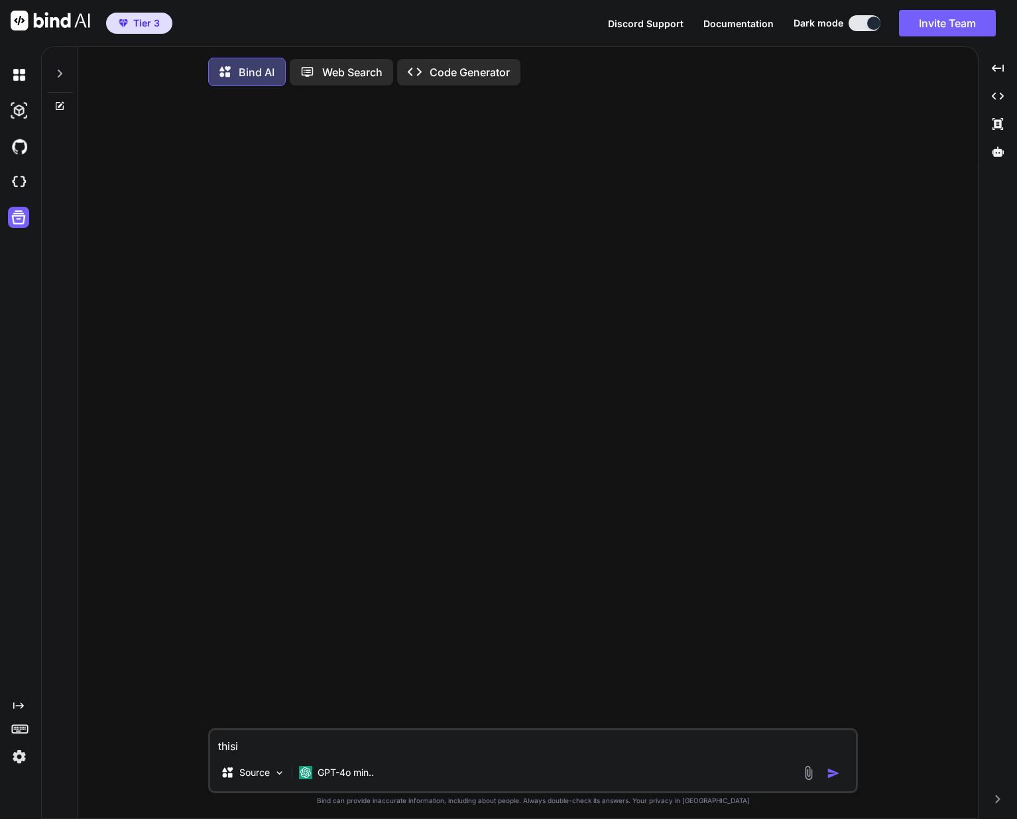
type textarea "x"
type textarea "this"
type textarea "x"
type textarea "this"
type textarea "x"
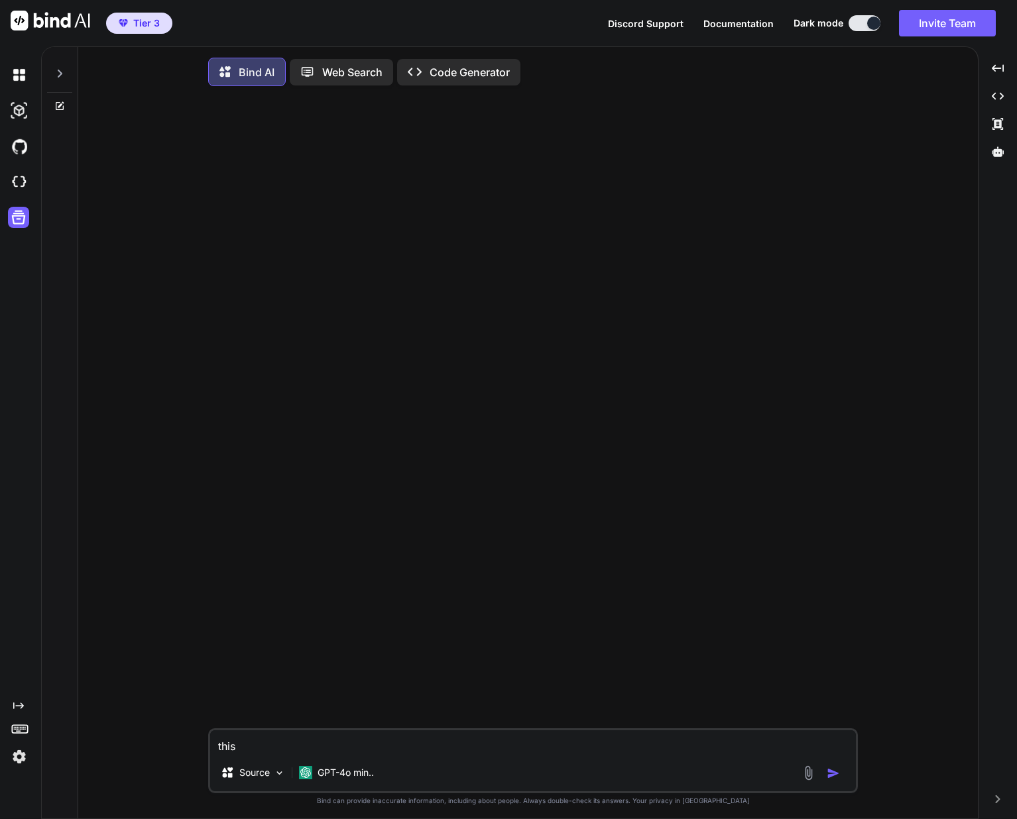
type textarea "this i"
type textarea "x"
type textarea "this is"
type textarea "x"
type textarea "this is"
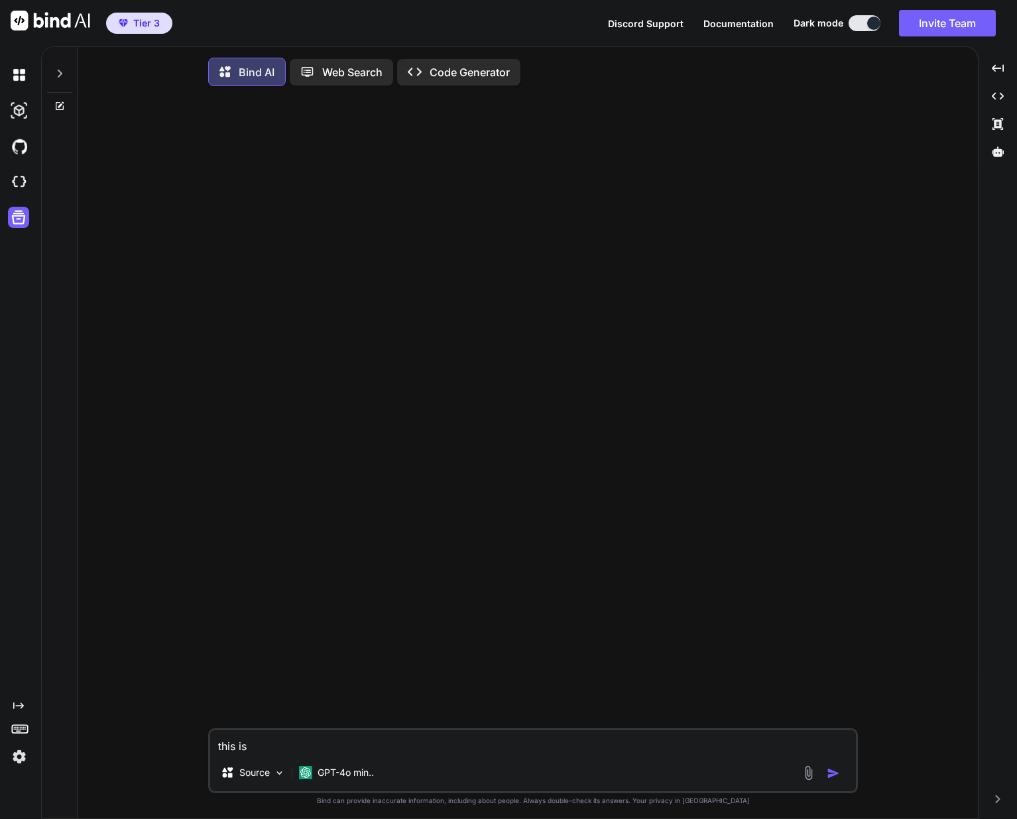
type textarea "x"
type textarea "this is th"
type textarea "x"
type textarea "this is the"
type textarea "x"
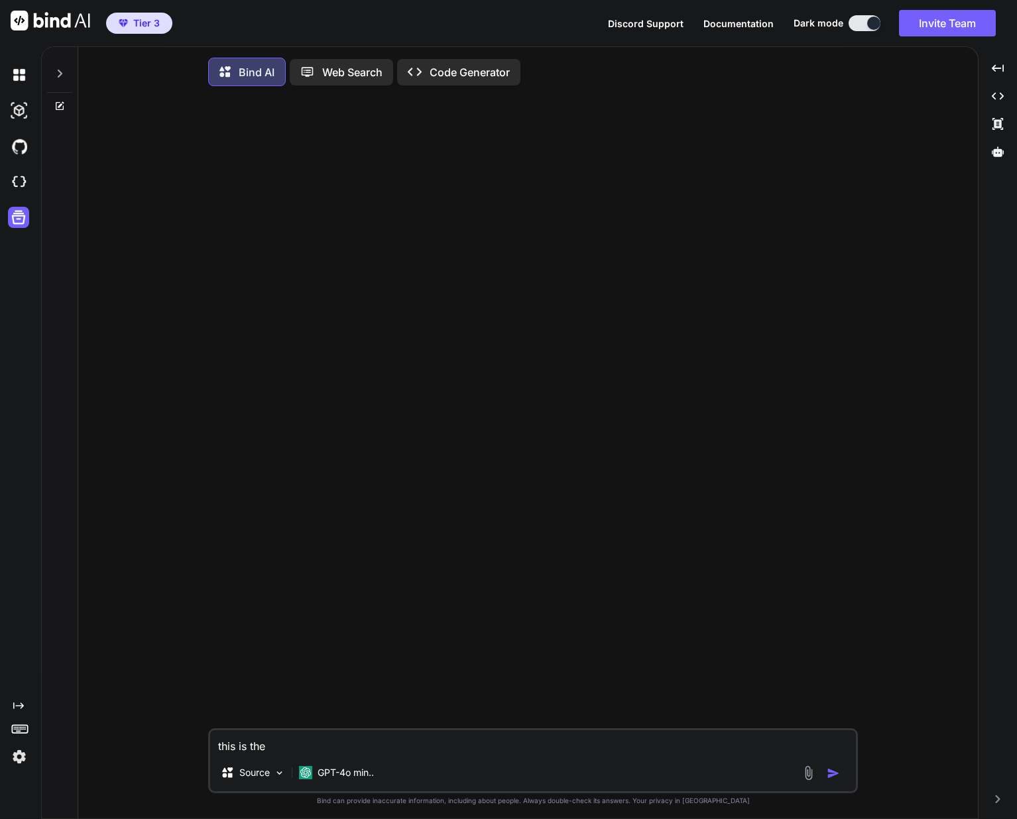
type textarea "this is the"
type textarea "x"
type textarea "this is the f"
type textarea "x"
type textarea "this is the fi"
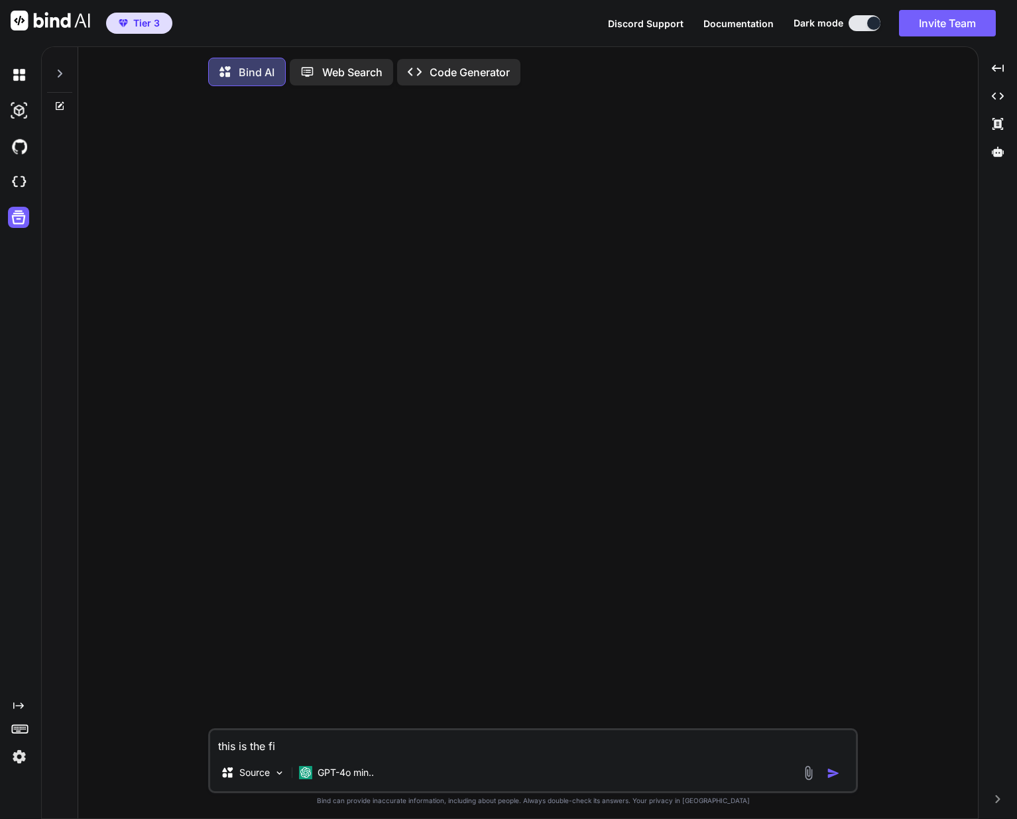
type textarea "x"
type textarea "this is the fil"
type textarea "x"
type textarea "this is the file"
type textarea "x"
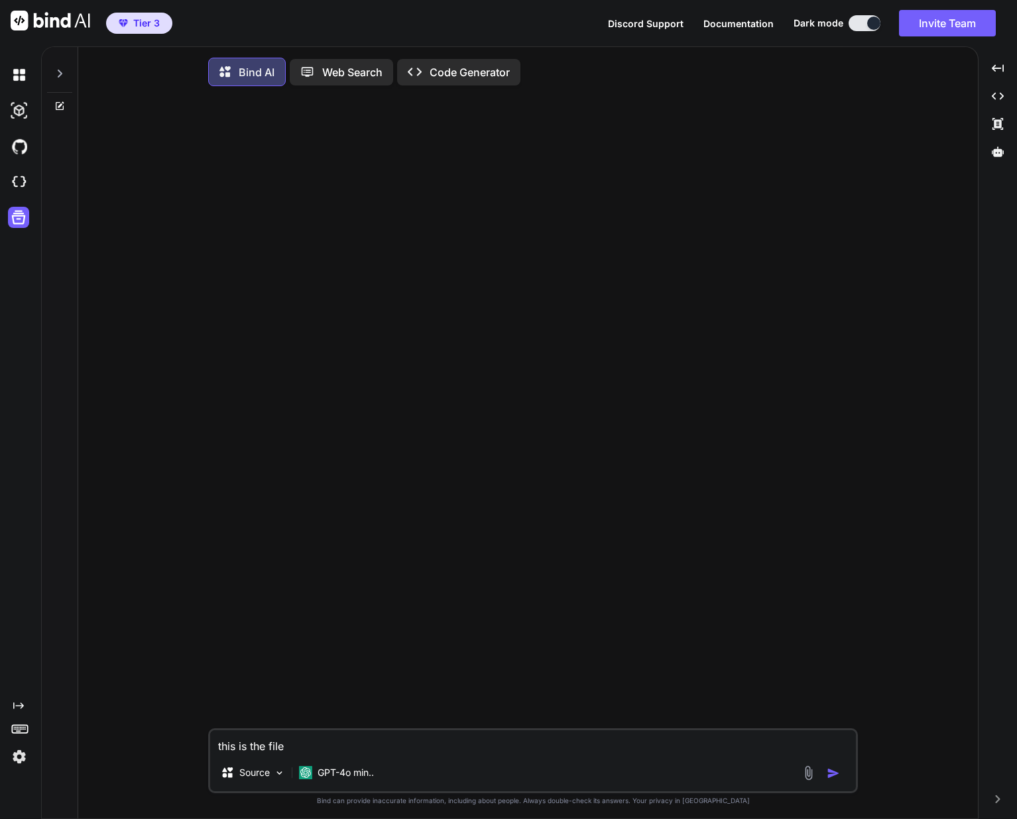
type textarea "this is the file"
type textarea "x"
type textarea "this is the file y"
type textarea "x"
type textarea "this is the file yo"
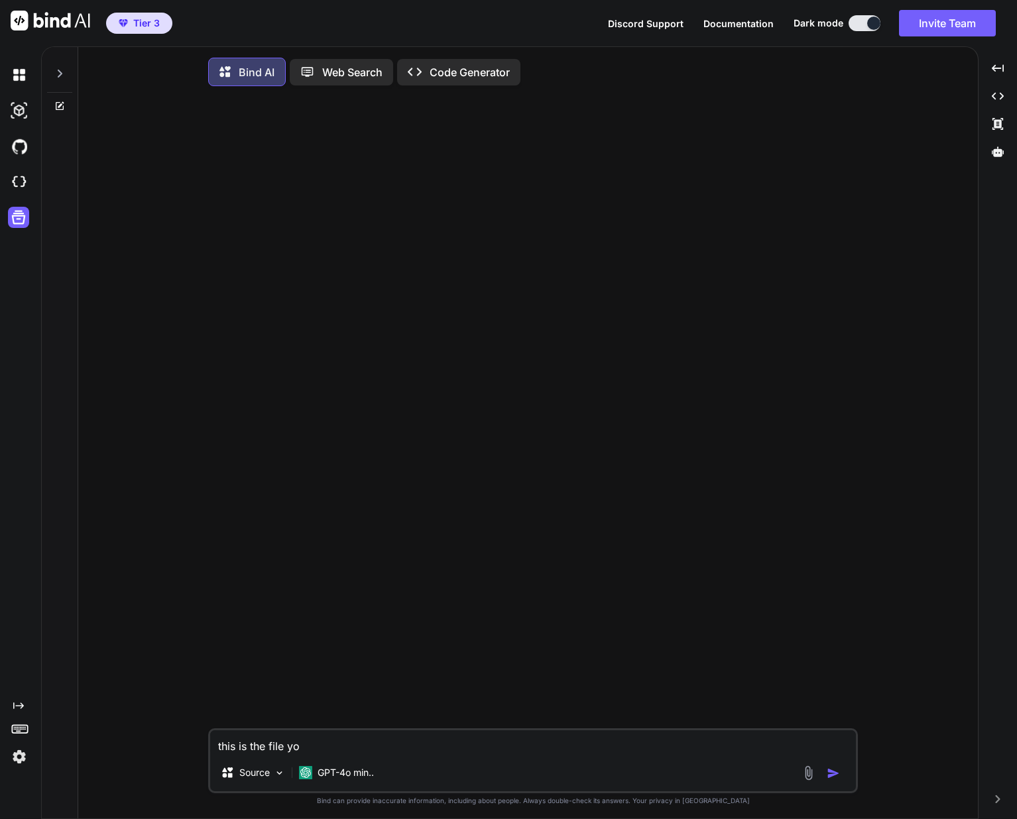
type textarea "x"
type textarea "this is the file you"
type textarea "x"
type textarea "this is the file you"
type textarea "x"
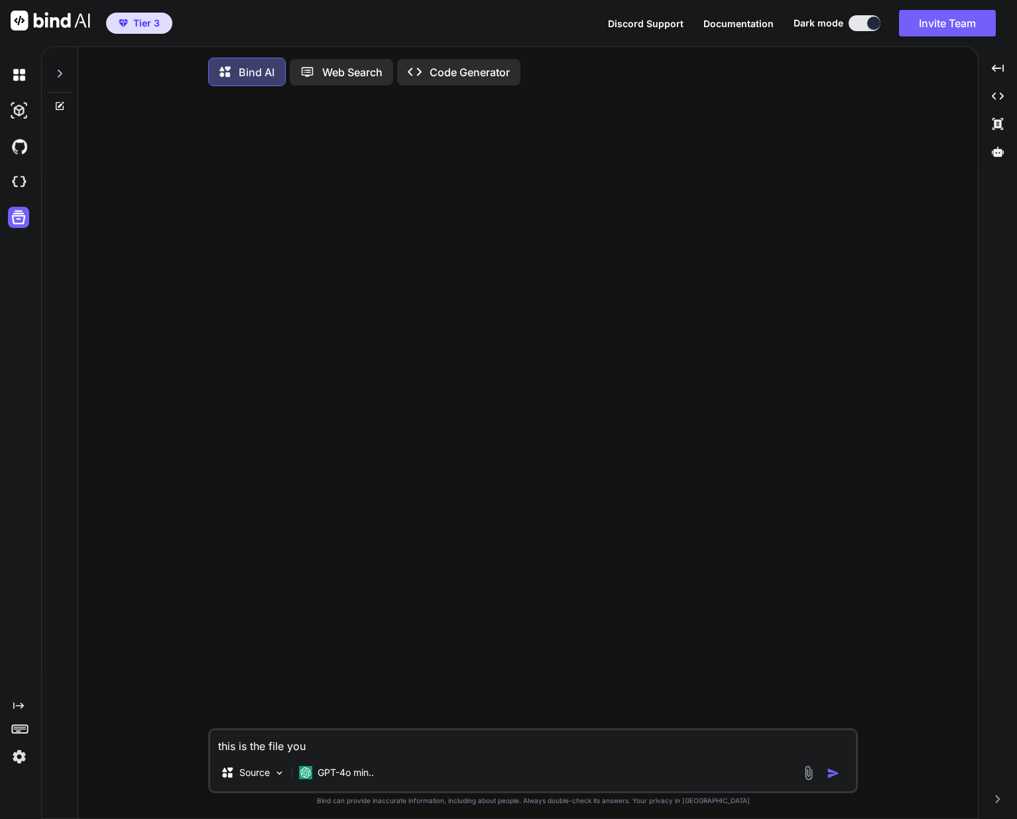
type textarea "this is the file you c"
type textarea "x"
type textarea "this is the file you cr"
type textarea "x"
type textarea "this is the file you cre"
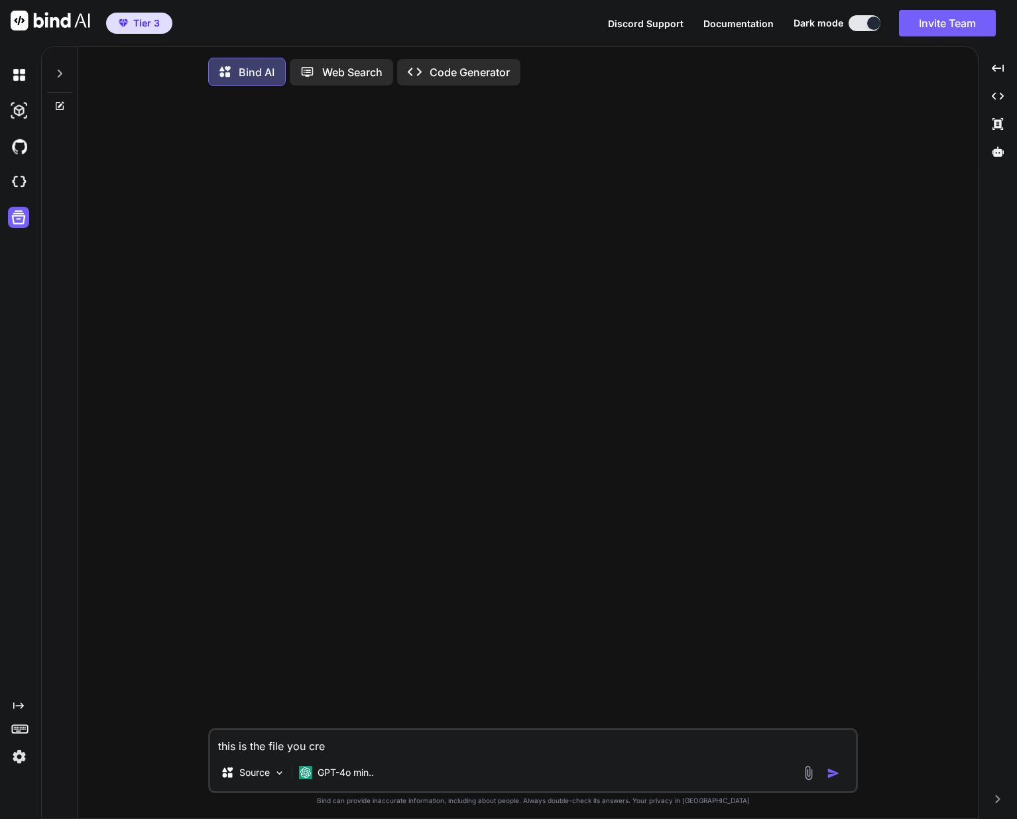
type textarea "x"
type textarea "this is the file you crea"
type textarea "x"
type textarea "this is the file you creat"
type textarea "x"
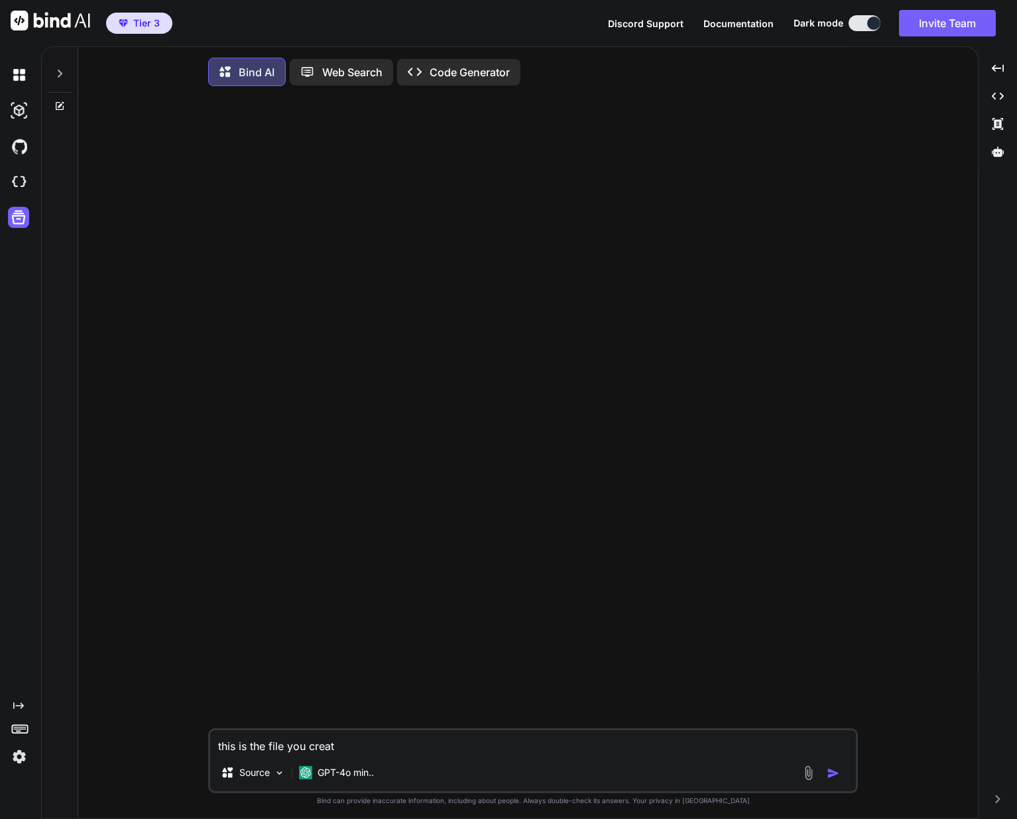
type textarea "this is the file you create"
type textarea "x"
type textarea "this is the file you created"
type textarea "x"
type textarea "this is the file you created"
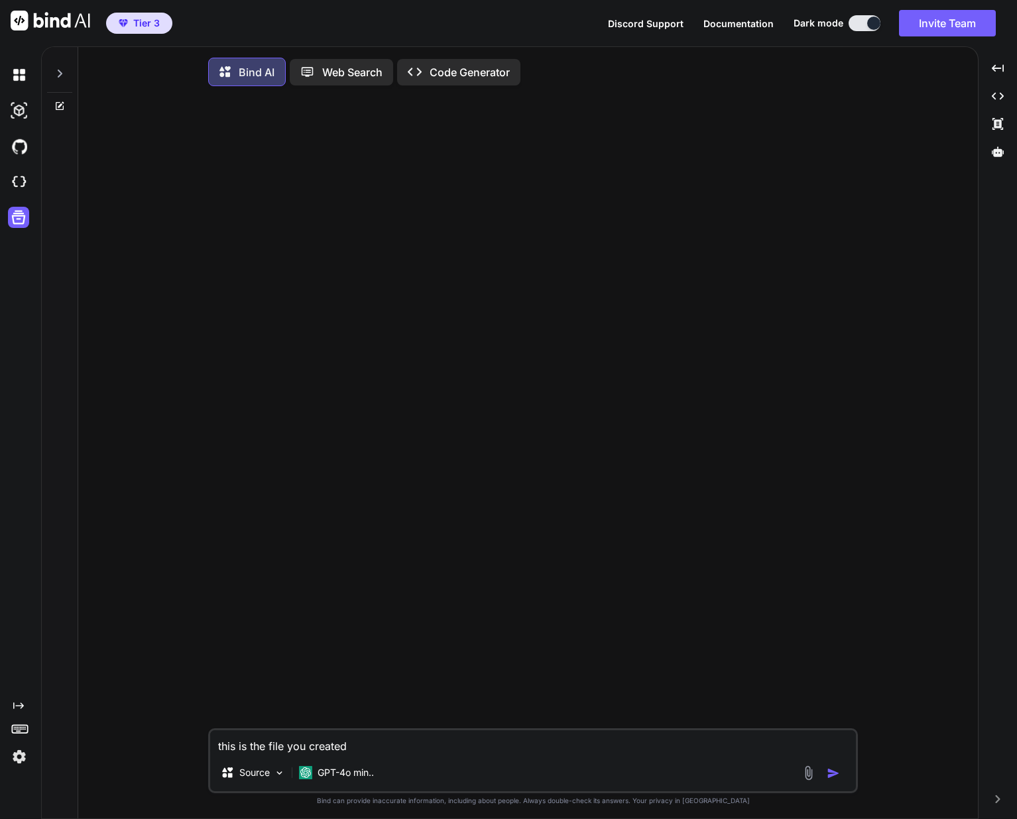
type textarea "x"
type textarea "this is the file you created f"
type textarea "x"
type textarea "this is the file you created fo"
type textarea "x"
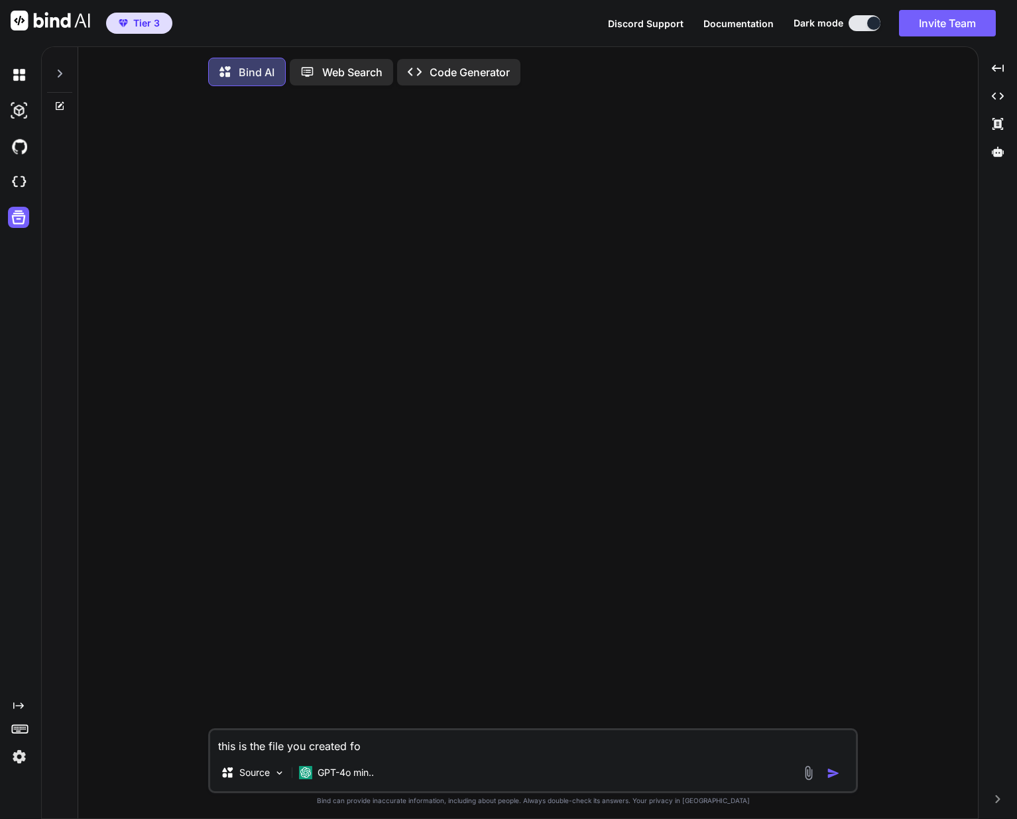
type textarea "this is the file you created for"
type textarea "x"
type textarea "this is the file you created for"
type textarea "x"
type textarea "this is the file you created for m"
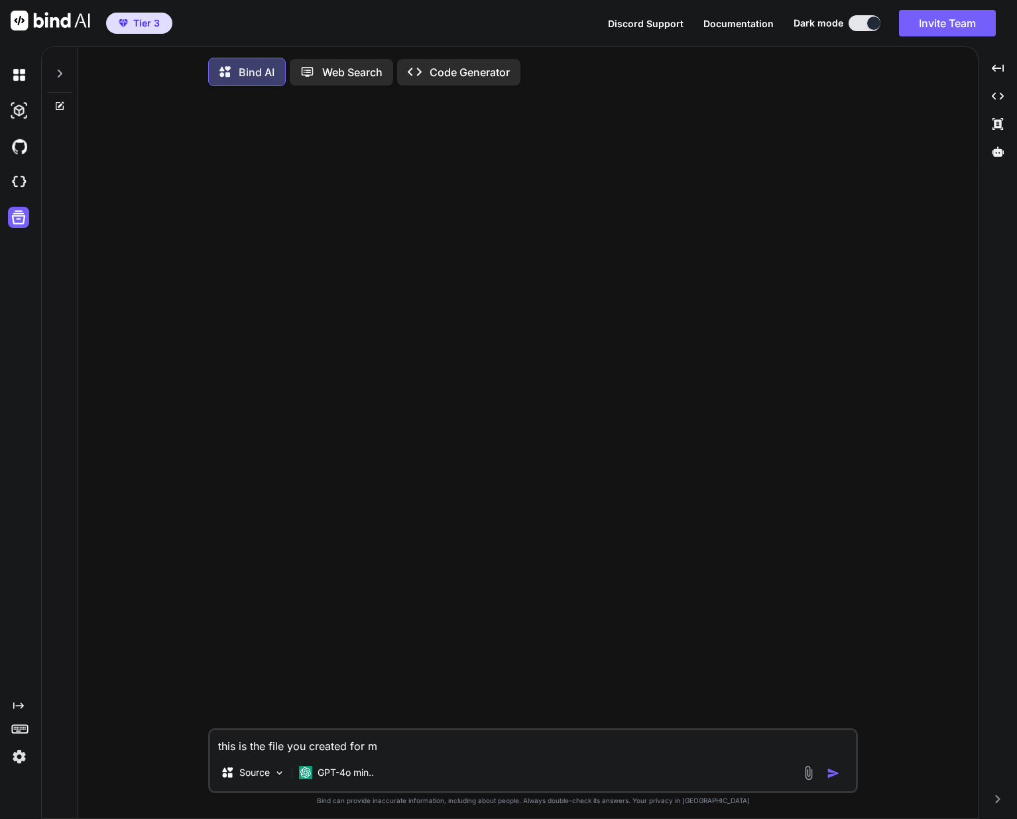
type textarea "x"
type textarea "this is the file you created for me"
type textarea "x"
type textarea "this is the file you created for me"
type textarea "x"
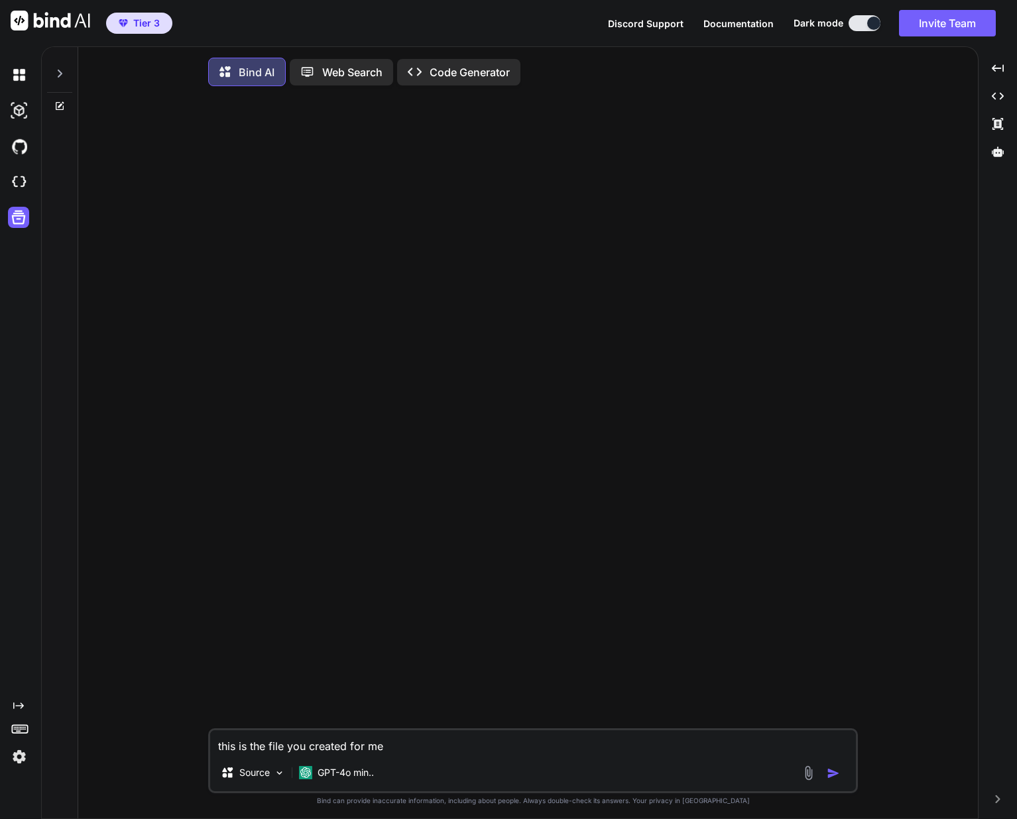
type textarea "this is the file you created for me"
type textarea "x"
type textarea "this is the file you created for me"
type textarea "x"
type textarea "this is the file you created for me a"
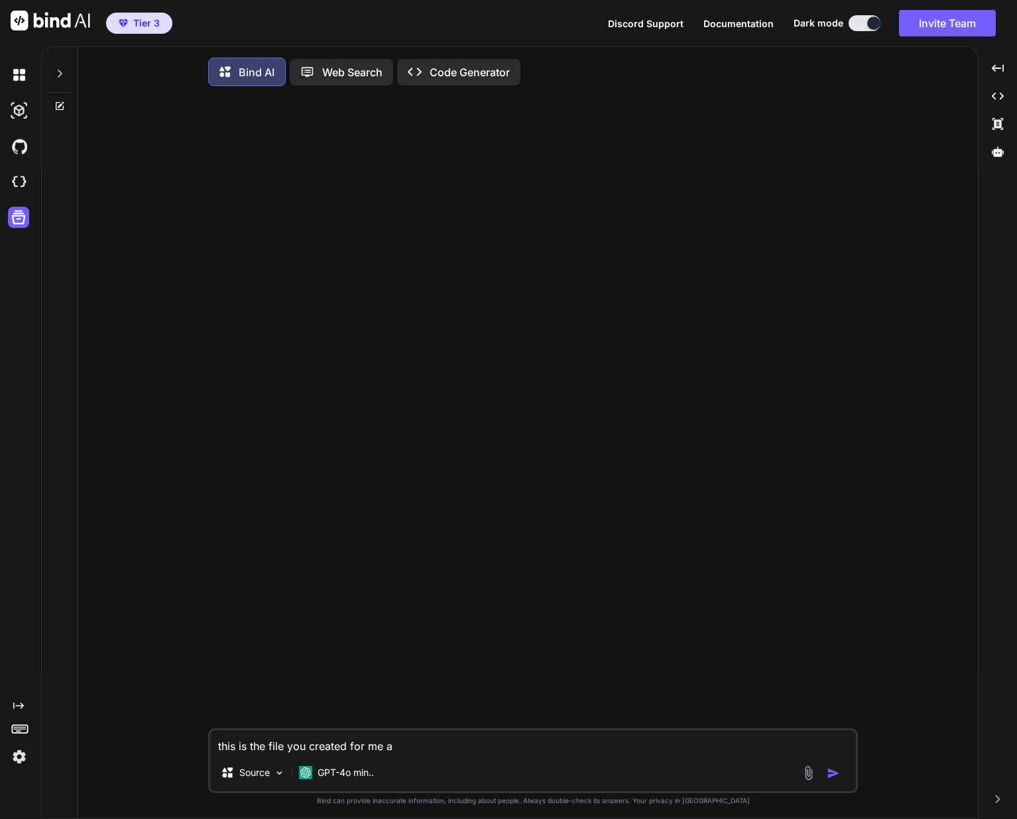
type textarea "x"
type textarea "this is the file you created for me an"
type textarea "x"
type textarea "this is the file you created for me and"
type textarea "x"
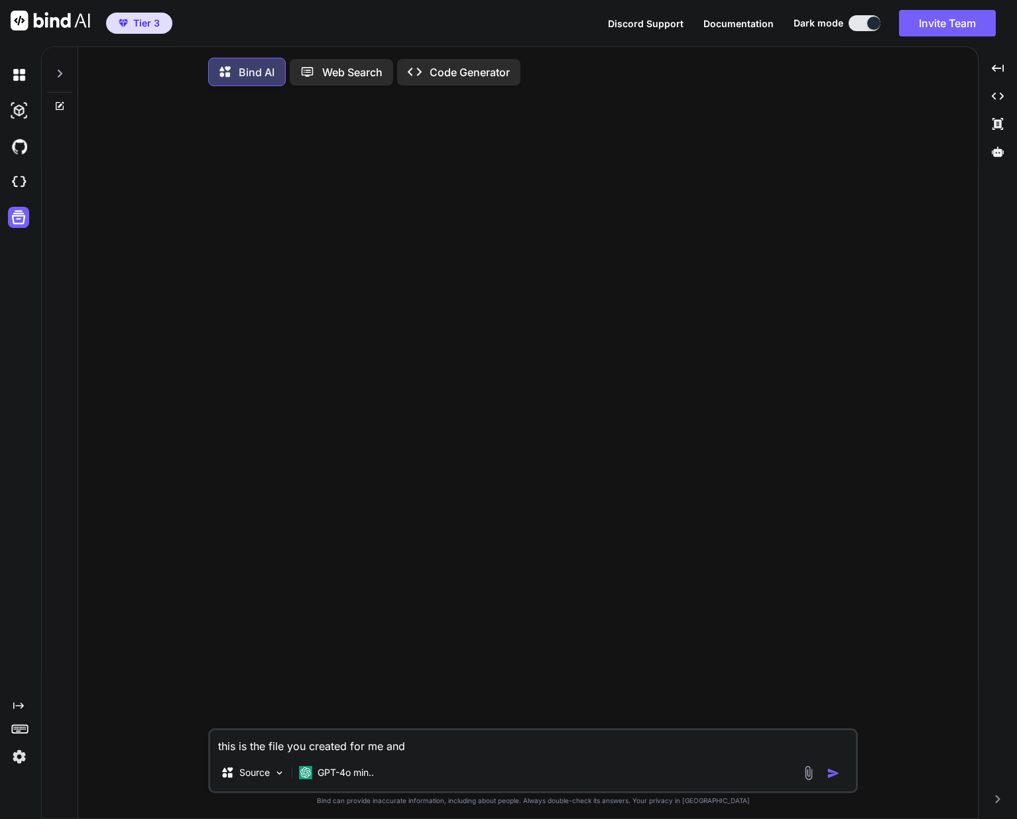
type textarea "this is the file you created for me and"
type textarea "x"
type textarea "this is the file you created for me and b"
type textarea "x"
type textarea "this is the file you created for me and be"
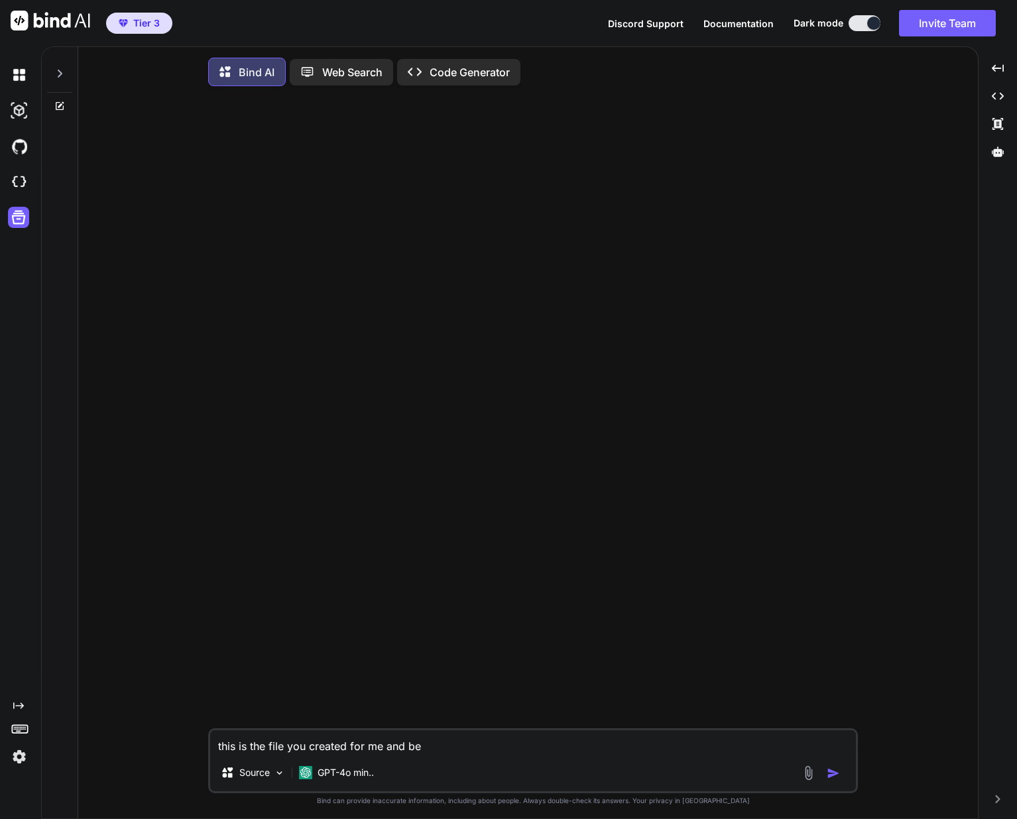
type textarea "x"
type textarea "this is the file you created for me and bel"
type textarea "x"
type textarea "this is the file you created for me and belo"
type textarea "x"
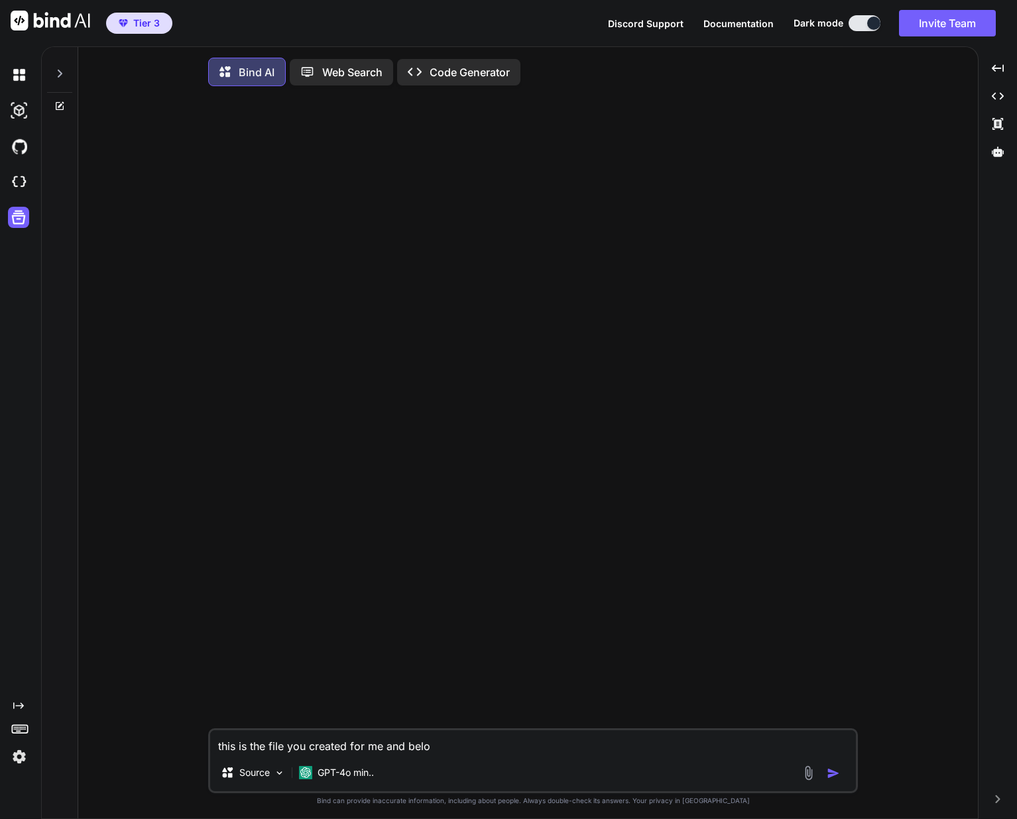
type textarea "this is the file you created for me and below"
type textarea "x"
type textarea "this is the file you created for me and below"
type textarea "x"
type textarea "this is the file you created for me and below a"
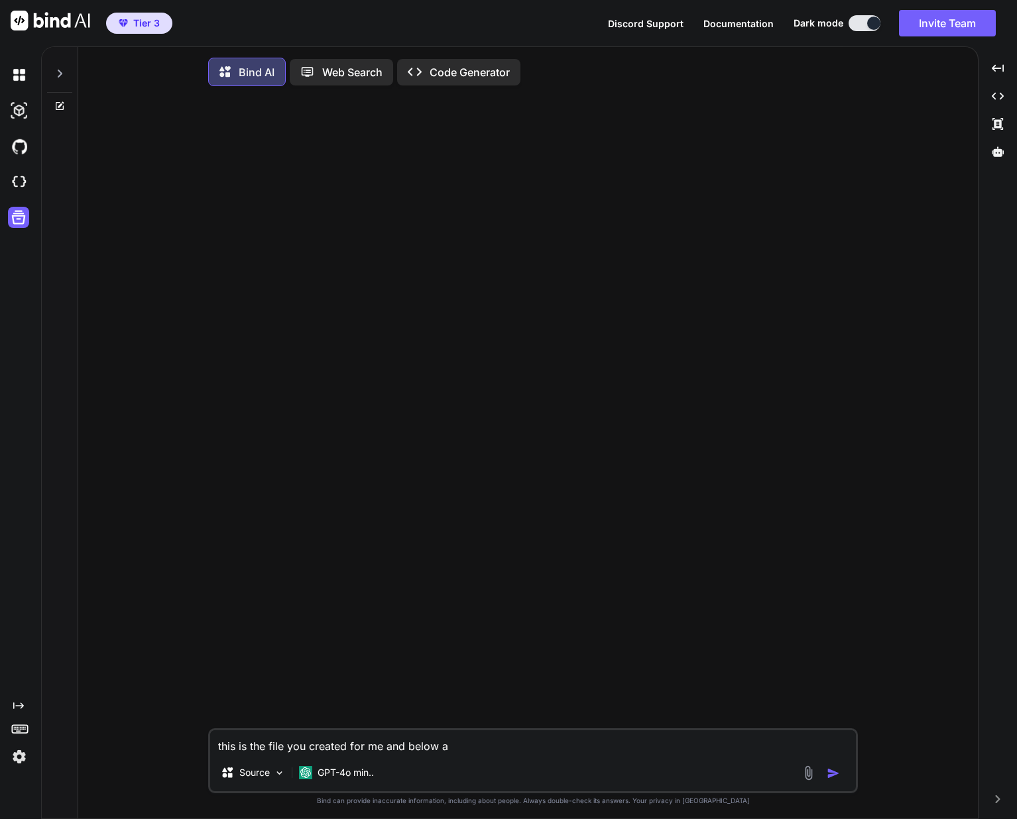
type textarea "x"
type textarea "this is the file you created for me and below ar"
type textarea "x"
type textarea "this is the file you created for me and below are"
type textarea "x"
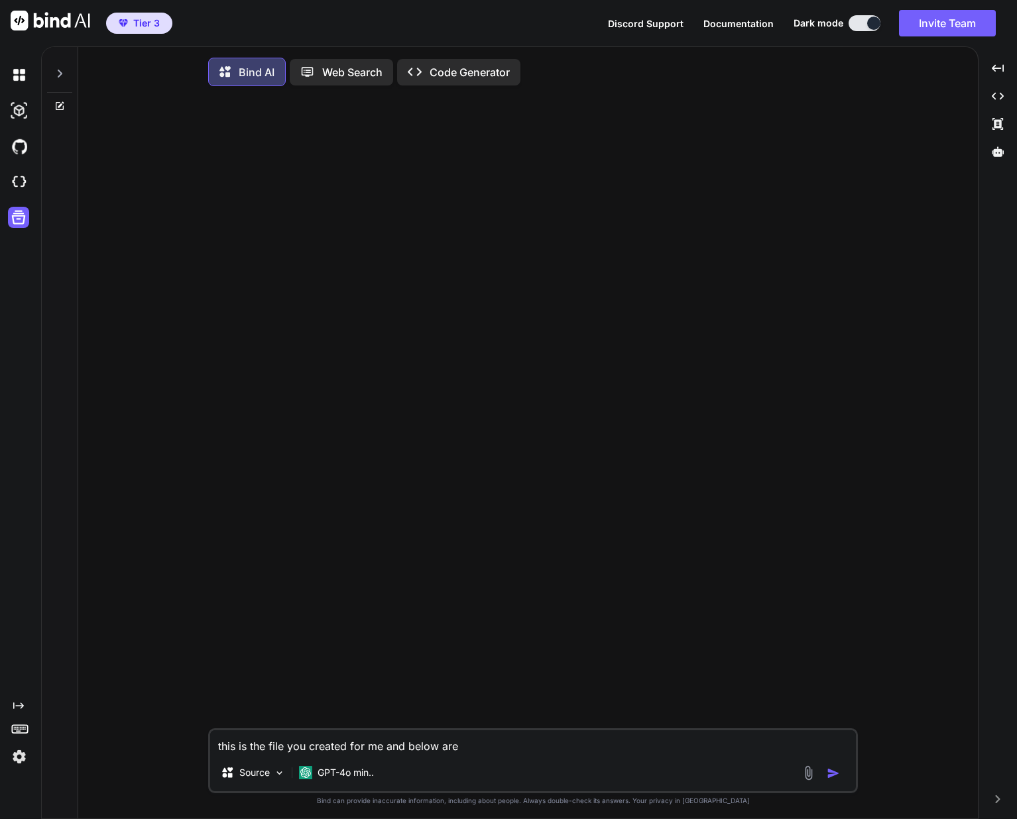
type textarea "this is the file you created for me and below are"
type textarea "x"
type textarea "this is the file you created for me and below are t"
type textarea "x"
type textarea "this is the file you created for me and below are th"
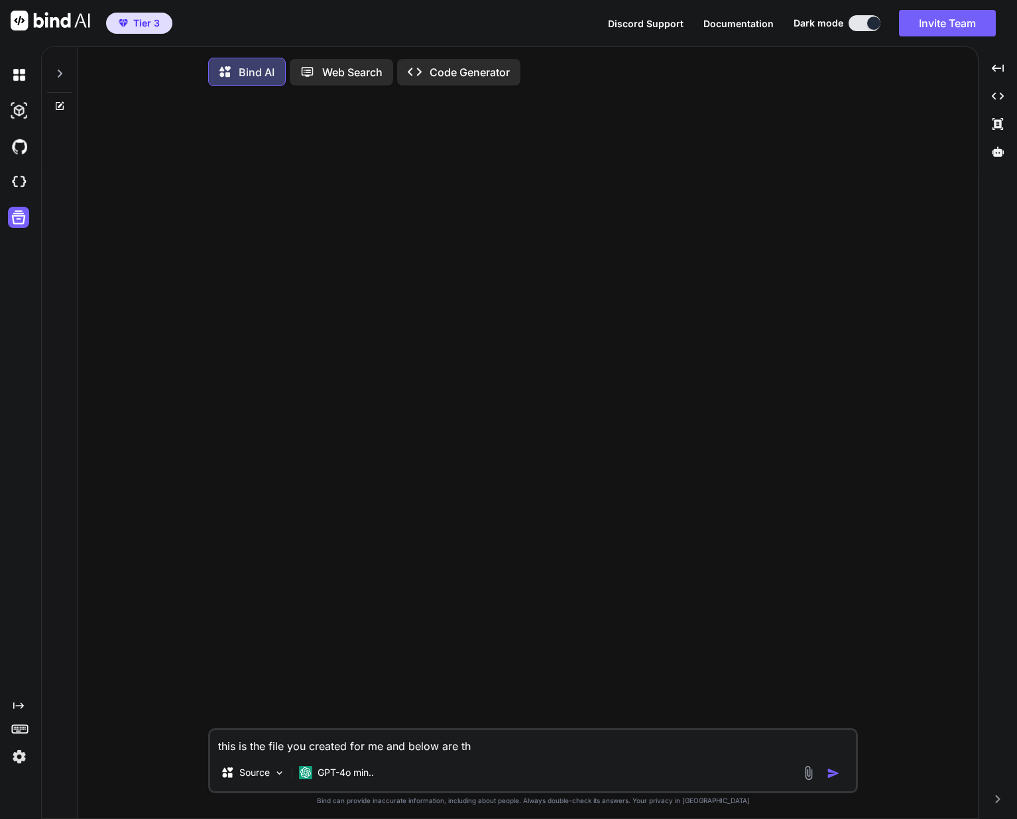
type textarea "x"
type textarea "this is the file you created for me and below are the"
type textarea "x"
type textarea "this is the file you created for me and below are the"
type textarea "x"
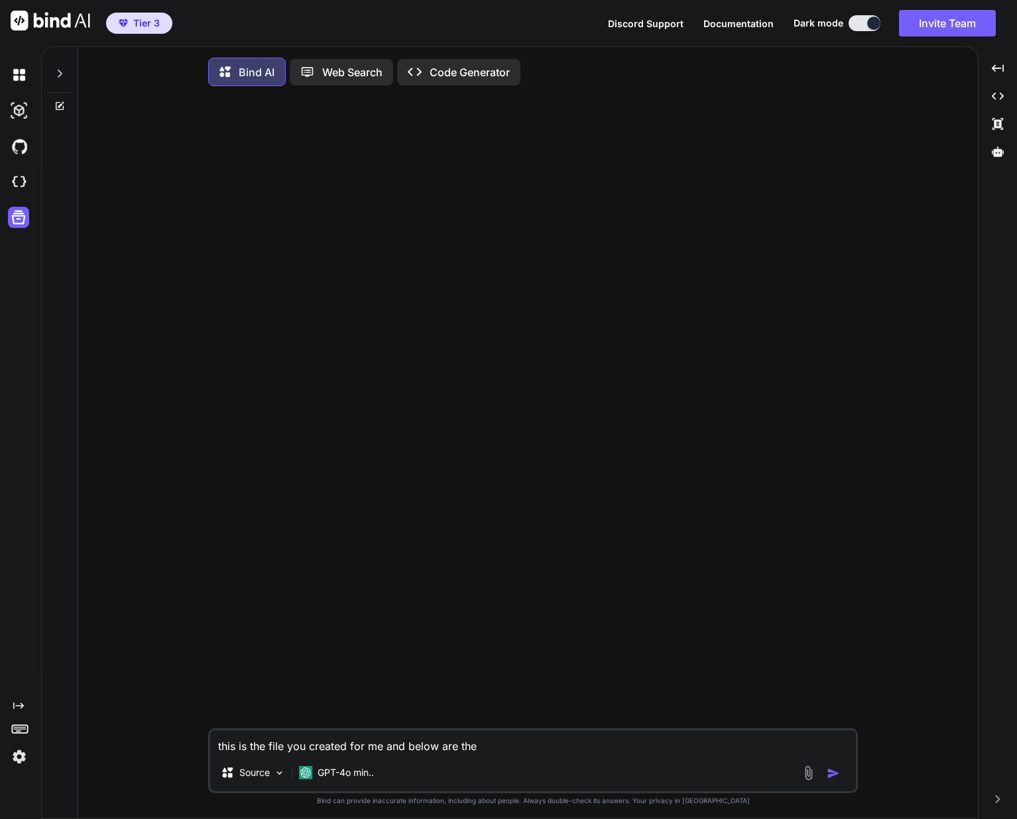
type textarea "this is the file you created for me and below are the e"
type textarea "x"
type textarea "this is the file you created for me and below are the er"
type textarea "x"
type textarea "this is the file you created for me and below are the err"
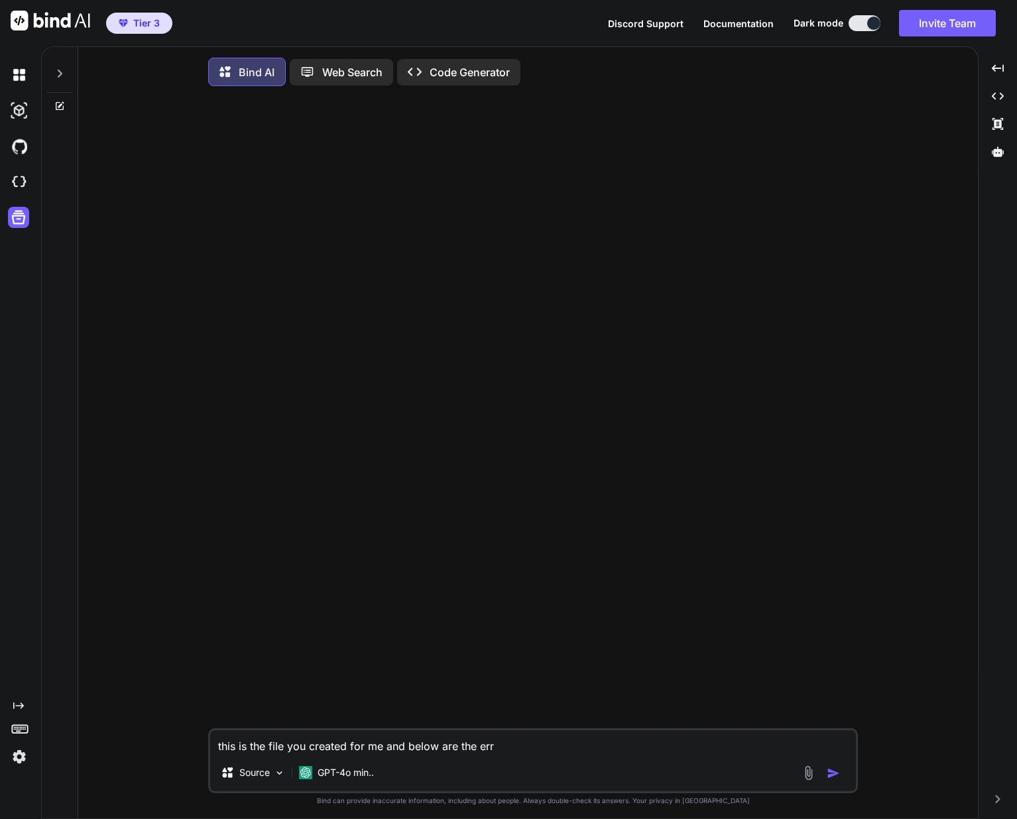
type textarea "x"
type textarea "this is the file you created for me and below are the erro"
type textarea "x"
type textarea "this is the file you created for me and below are the error"
type textarea "x"
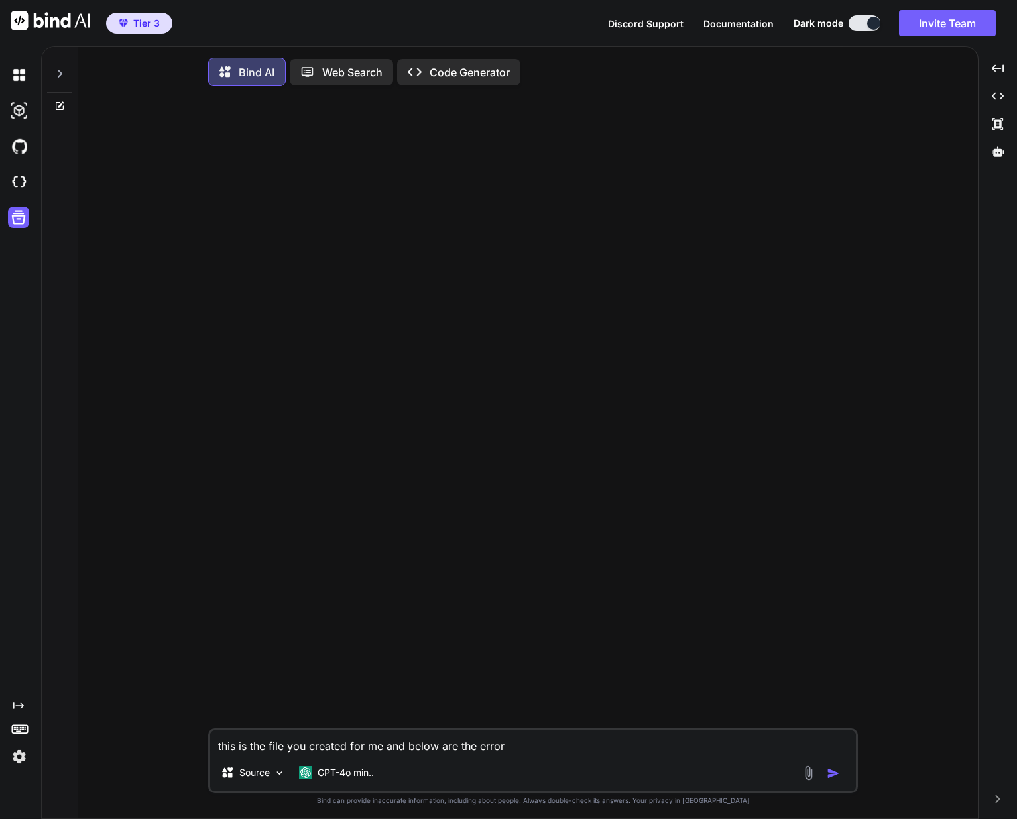
type textarea "this is the file you created for me and below are the errors"
type textarea "x"
type textarea "this is the file you created for me and below are the errors"
type textarea "x"
type textarea "this is the file you created for me and below are the errors o"
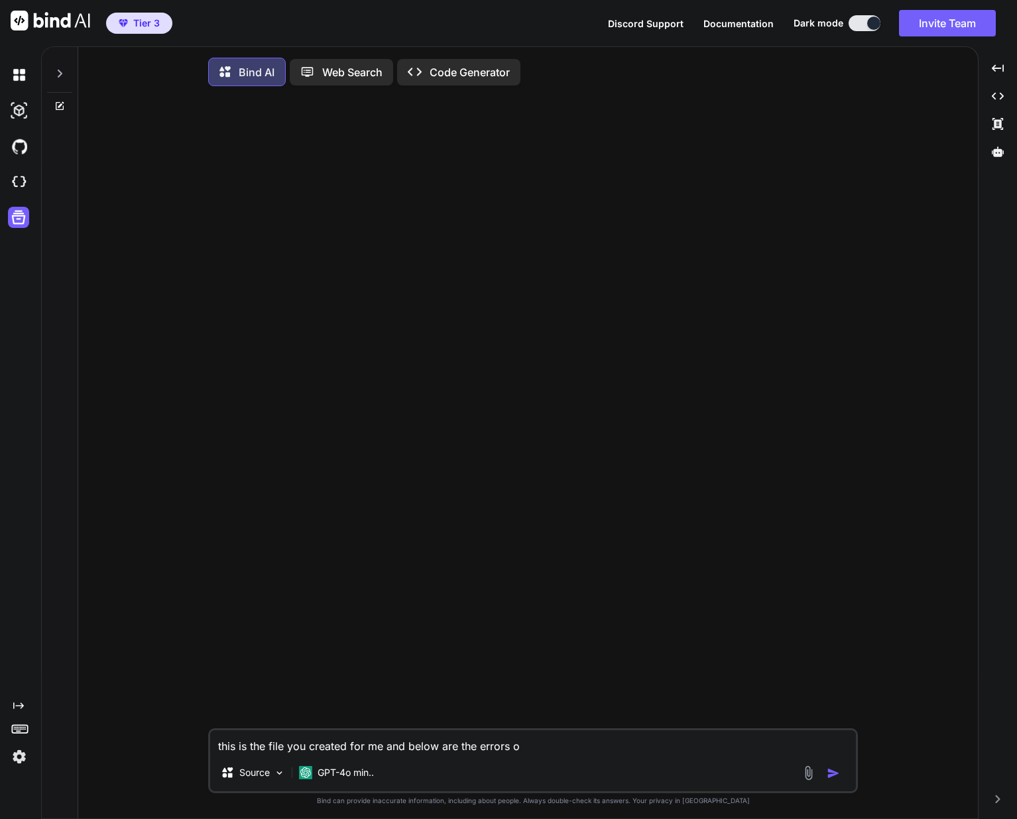
type textarea "x"
type textarea "this is the file you created for me and below are the errors on"
type textarea "x"
type textarea "this is the file you created for me and below are the errors on"
type textarea "x"
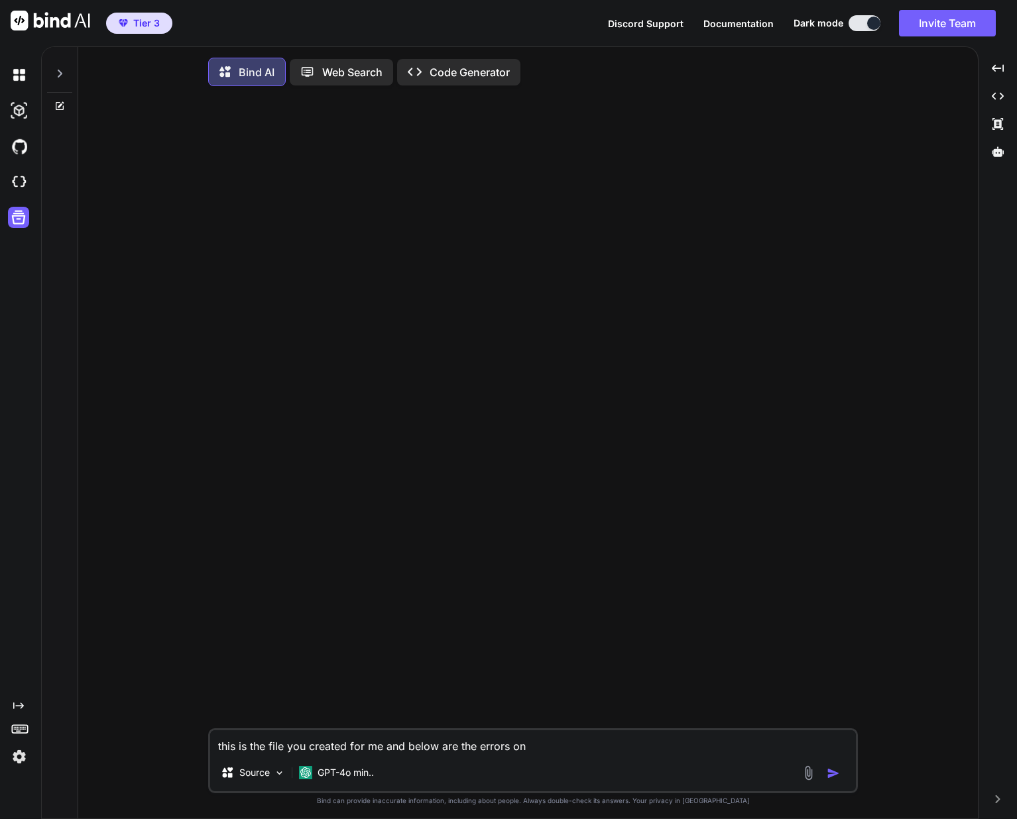
type textarea "this is the file you created for me and below are the errors on m"
type textarea "x"
type textarea "this is the file you created for me and below are the errors on my"
type textarea "x"
type textarea "this is the file you created for me and below are the errors on my"
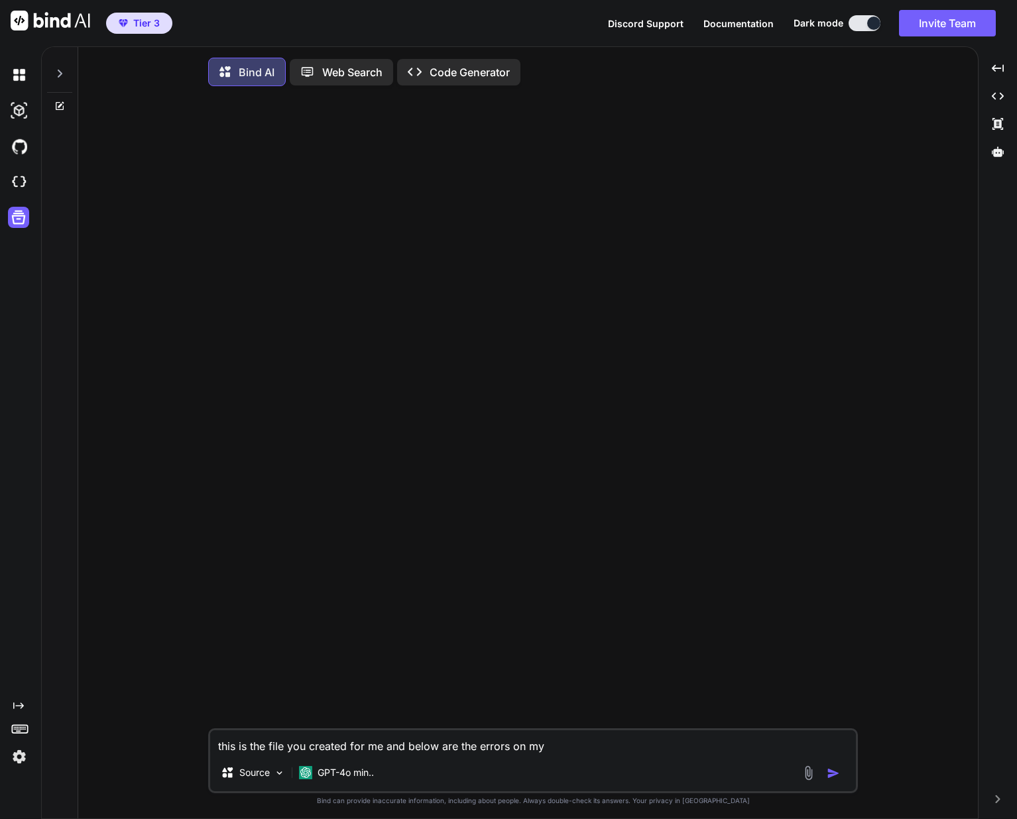
type textarea "x"
type textarea "this is the file you created for me and below are the errors on my l"
type textarea "x"
type textarea "this is the file you created for me and below are the errors on my li"
type textarea "x"
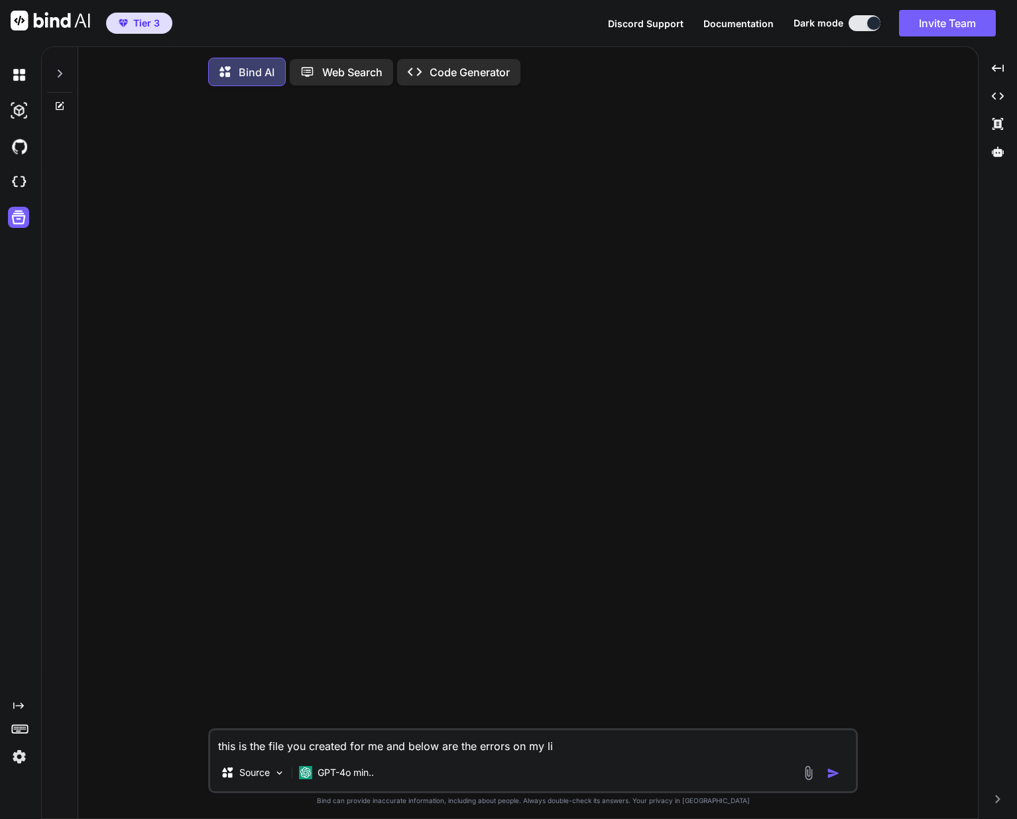
type textarea "this is the file you created for me and below are the errors on my lin"
type textarea "x"
type textarea "this is the file you created for me and below are the errors on my linu"
type textarea "x"
type textarea "this is the file you created for me and below are the errors on my linux"
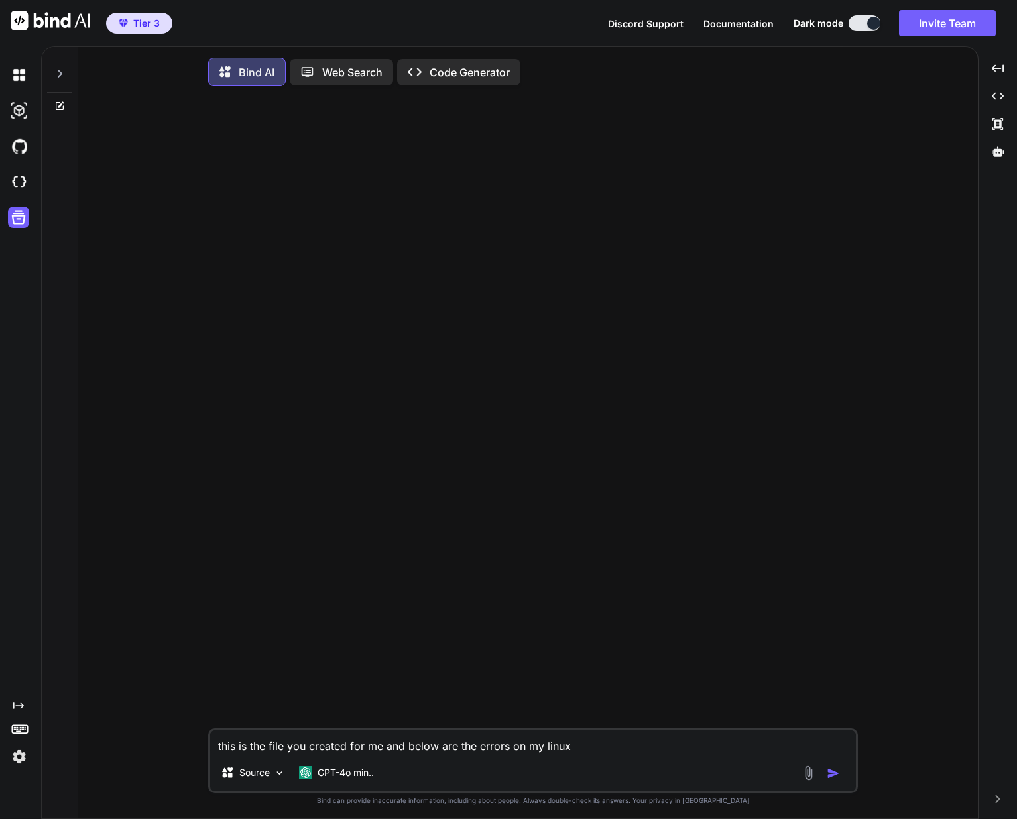
type textarea "x"
type textarea "this is the file you created for me and below are the errors on my linux"
type textarea "x"
type textarea "this is the file you created for me and below are the errors on my linux b"
type textarea "x"
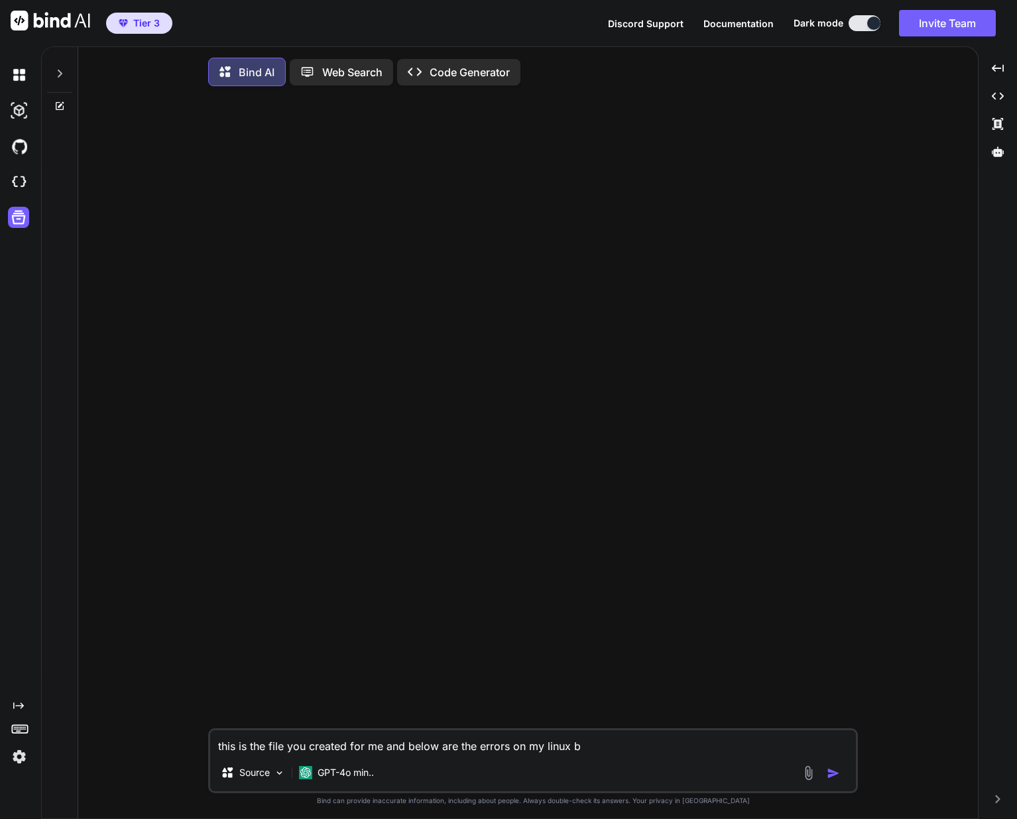
type textarea "this is the file you created for me and below are the errors on my linux bo"
type textarea "x"
type textarea "this is the file you created for me and below are the errors on my linux box"
type textarea "x"
type textarea "this is the file you created for me and below are the errors on my linux box:"
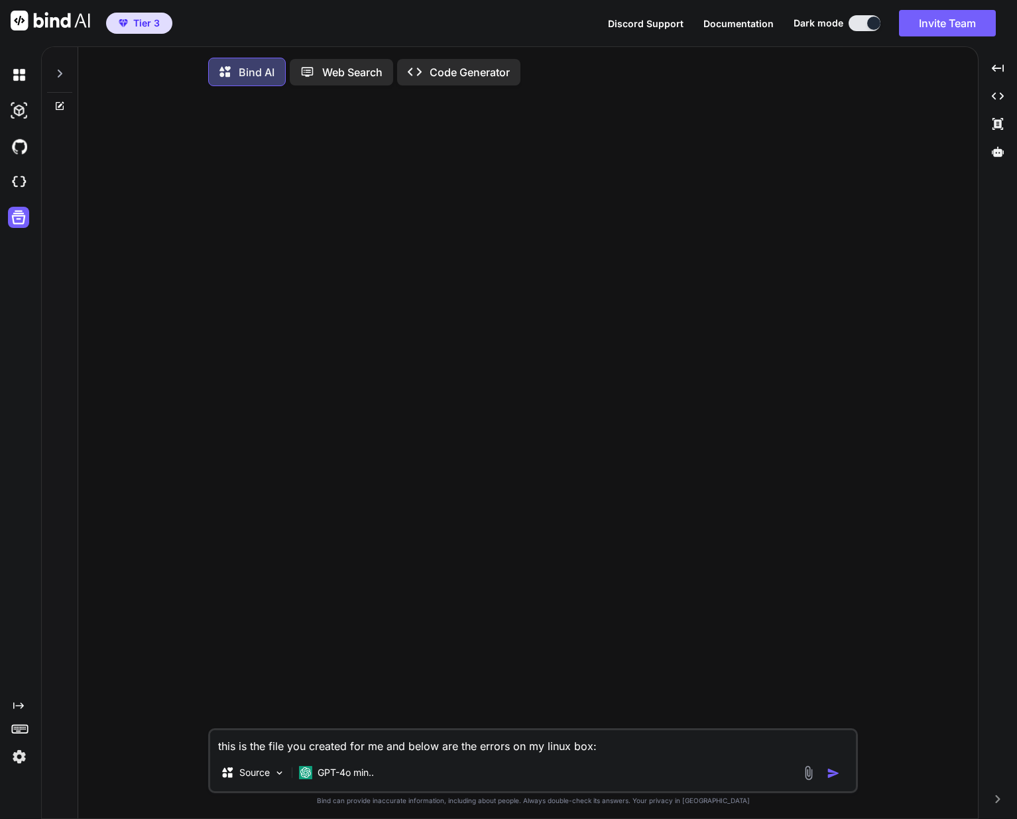
type textarea "x"
type textarea "this is the file you created for me and below are the errors on my linux box:"
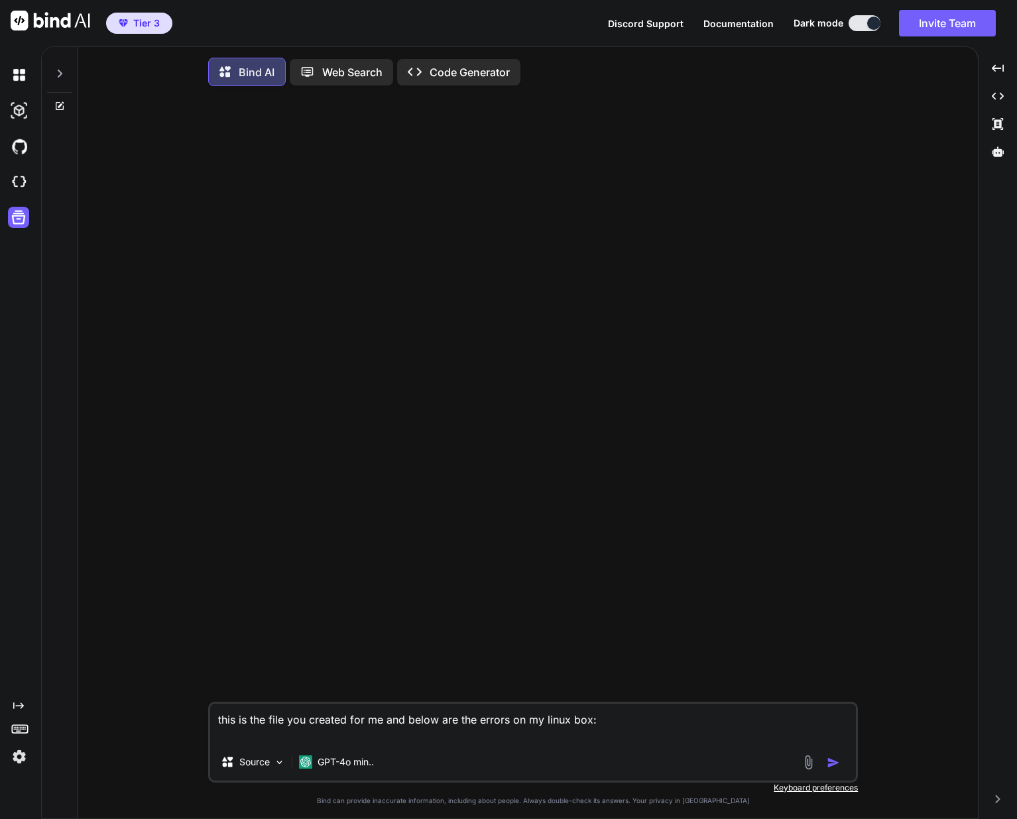
paste textarea "import pandas as pd import os # Define the input file and output directory inpu…"
type textarea "x"
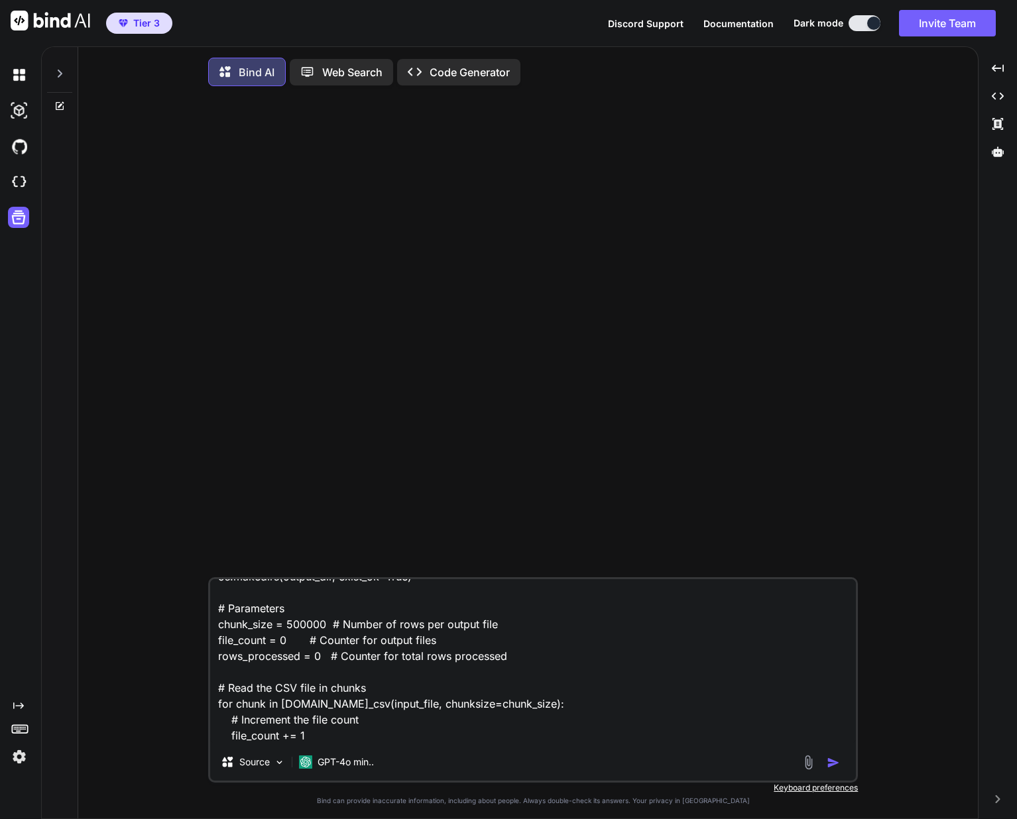
type textarea "this is the file you created for me and below are the errors on my linux box: i…"
click at [273, 714] on textarea "this is the file you created for me and below are the errors on my linux box: i…" at bounding box center [533, 661] width 646 height 164
paste textarea "# Define the output file name output_file = os.path.join(output_dir, f'output_p…"
type textarea "x"
type textarea "this is the file you created for me and below are the errors on my linux box: i…"
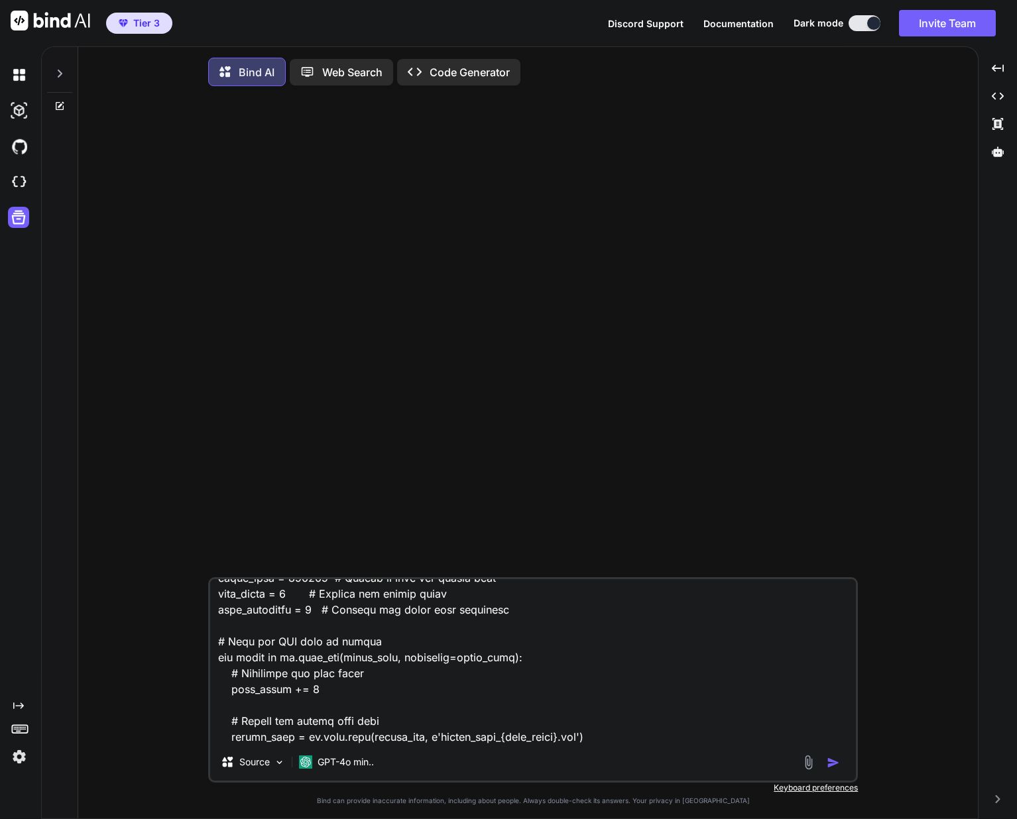
scroll to position [399, 0]
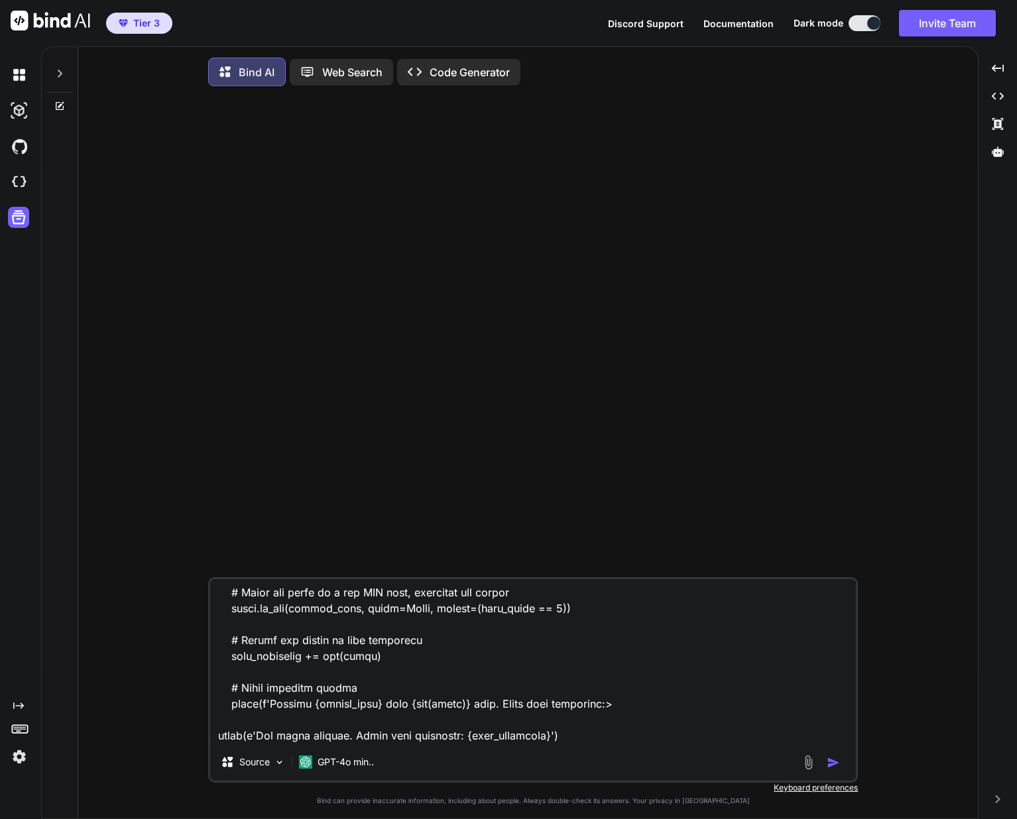
type textarea "x"
type textarea "this is the file you created for me and below are the errors on my linux box: i…"
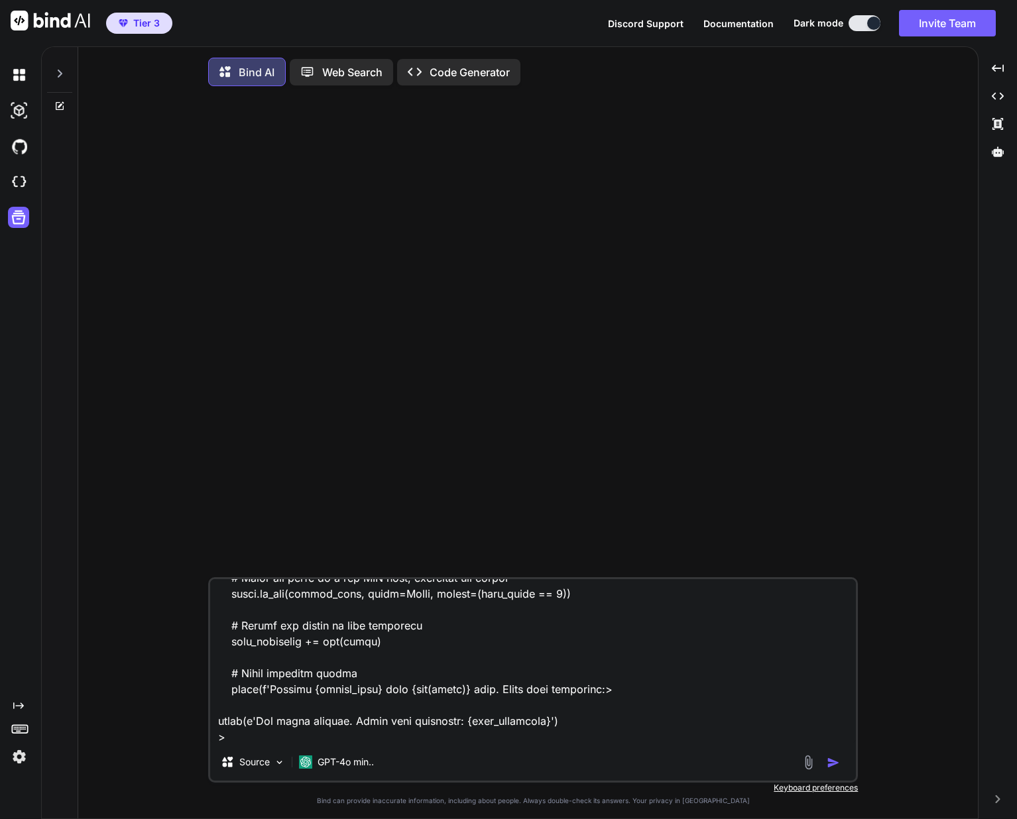
type textarea "x"
type textarea "this is the file you created for me and below are the errors on my linux box: i…"
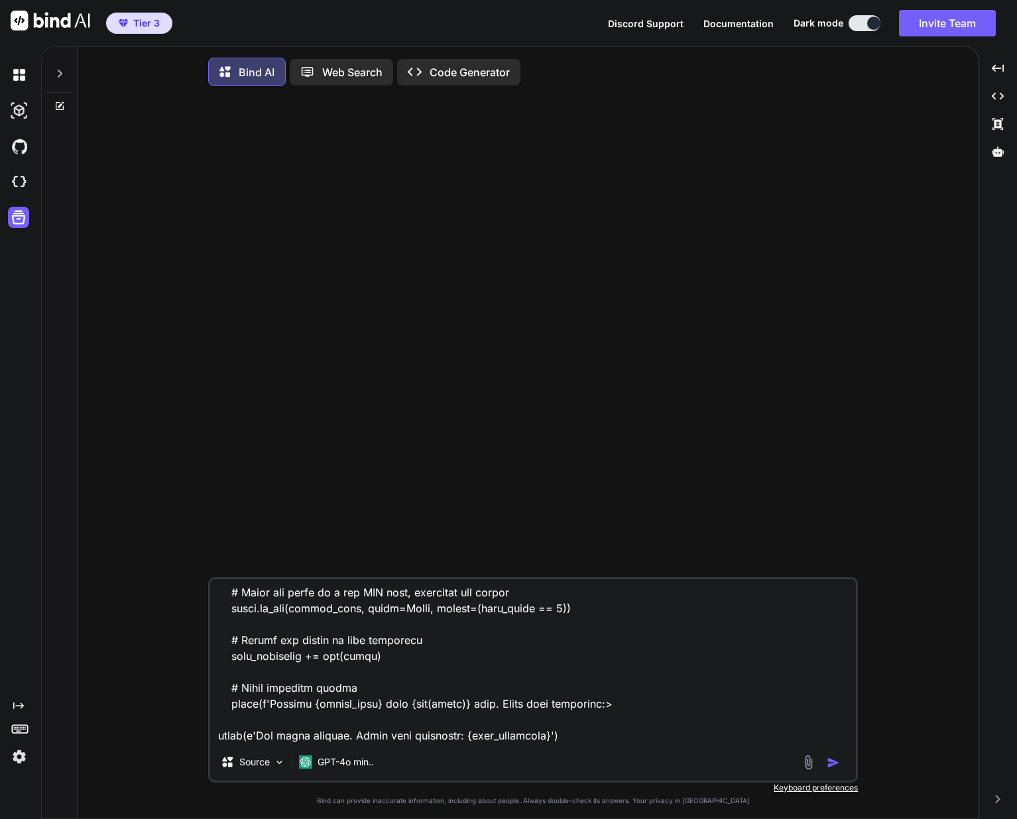
type textarea "x"
type textarea "this is the file you created for me and below are the errors on my linux box: i…"
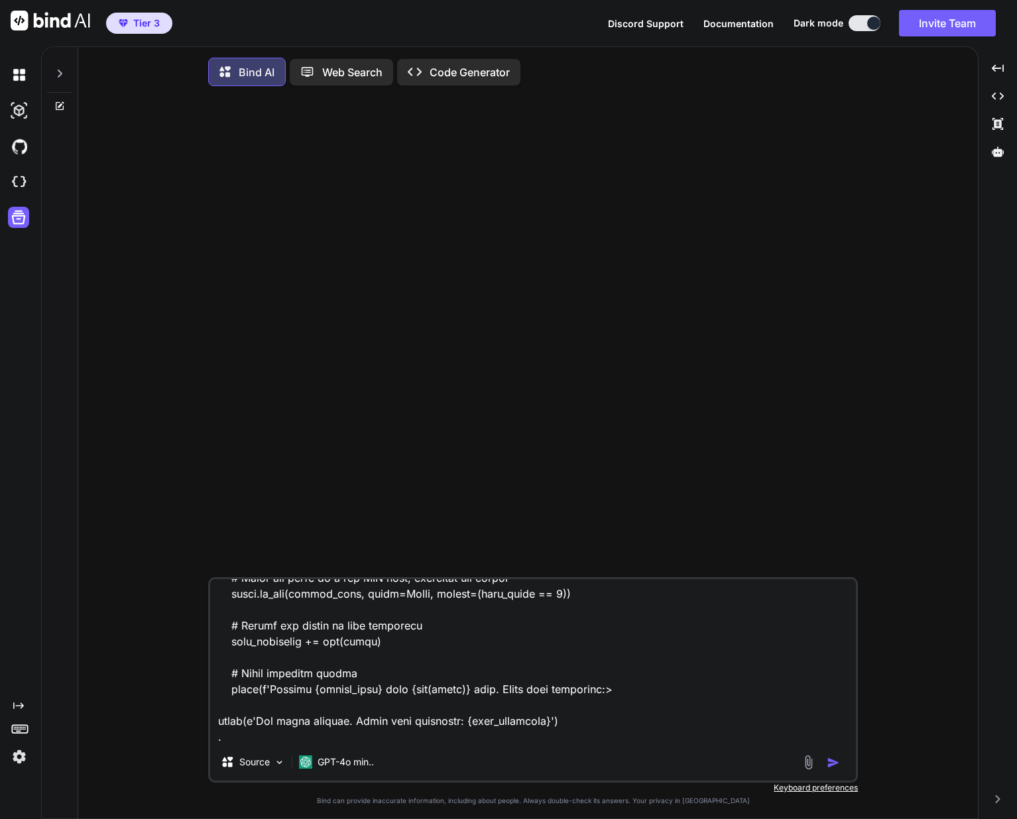
type textarea "x"
type textarea "this is the file you created for me and below are the errors on my linux box: i…"
click at [840, 769] on img "button" at bounding box center [832, 762] width 13 height 13
type textarea "x"
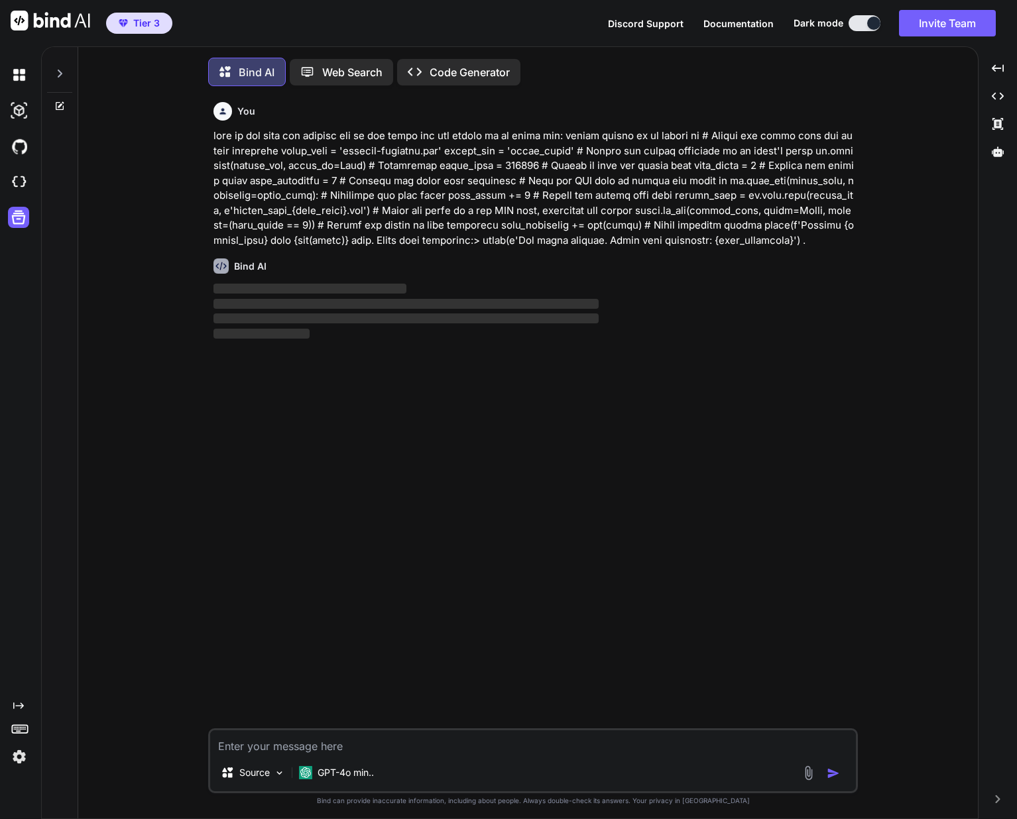
scroll to position [7, 0]
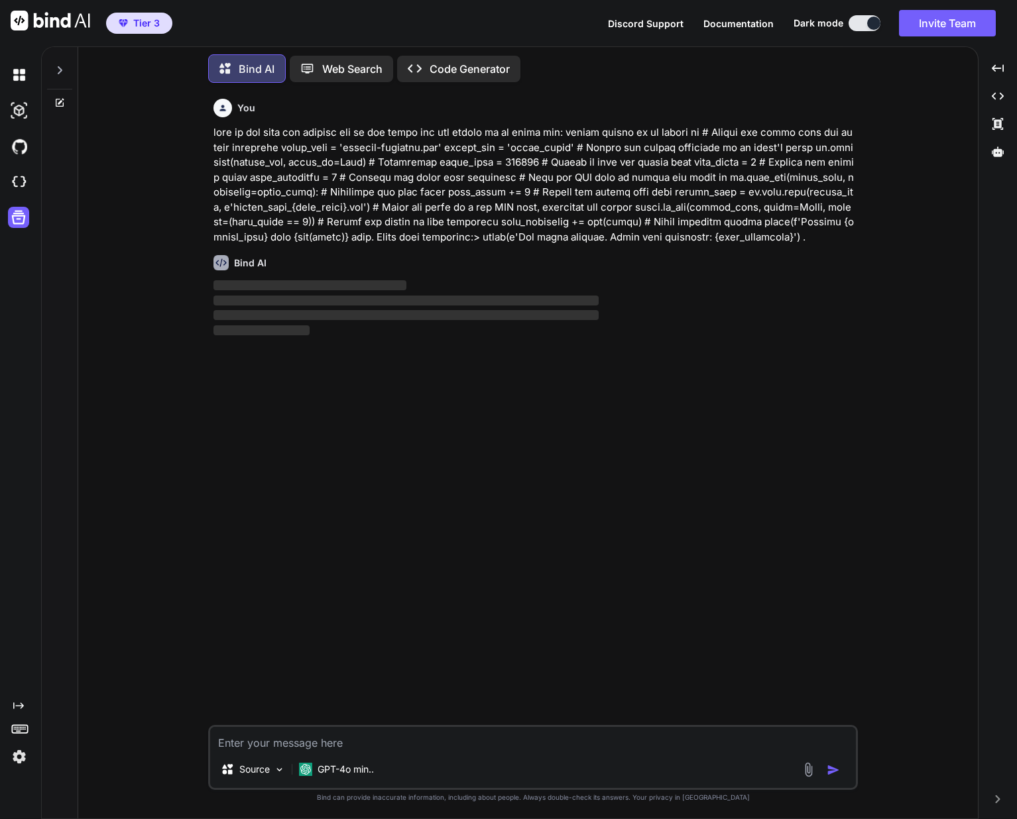
click at [377, 747] on textarea at bounding box center [533, 739] width 646 height 24
type textarea "x"
type textarea "e"
type textarea "x"
type textarea "er"
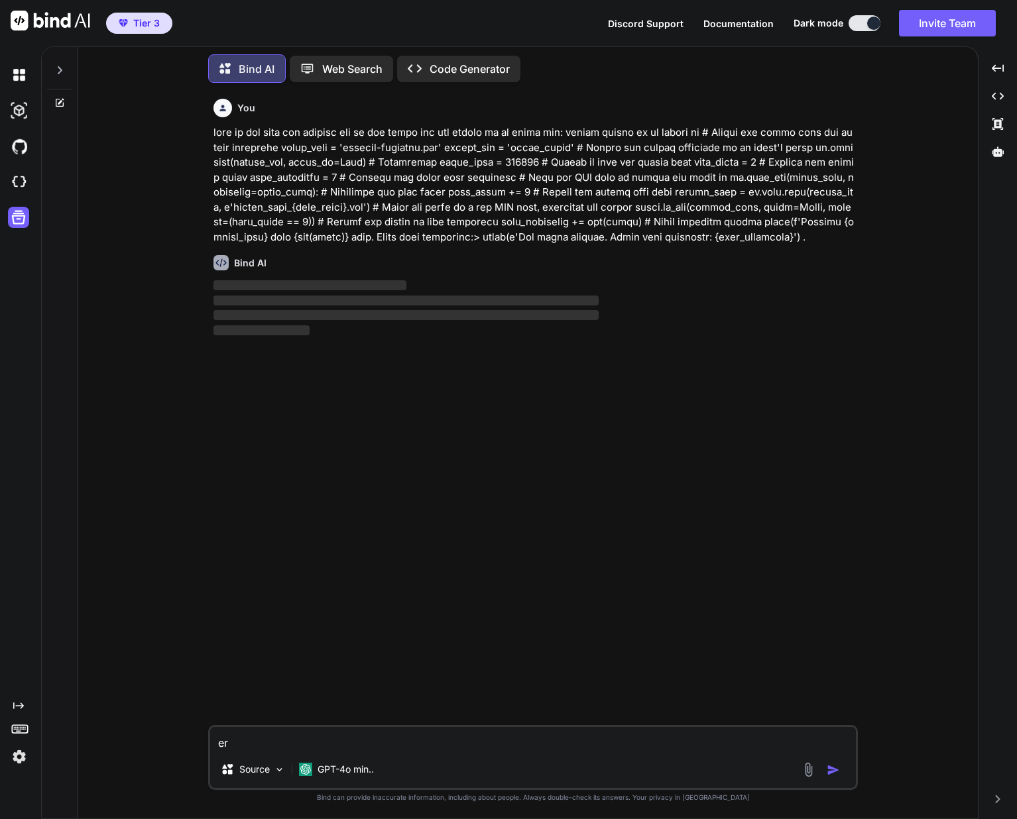
type textarea "x"
type textarea "err"
type textarea "x"
type textarea "erro"
type textarea "x"
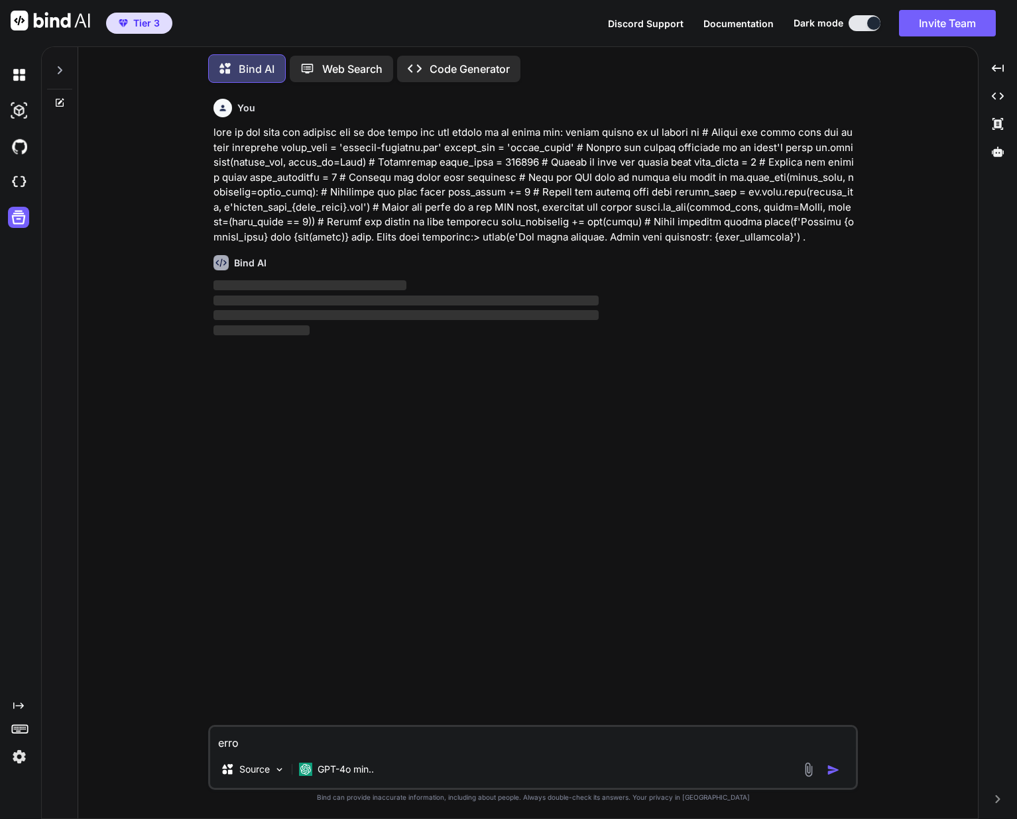
type textarea "error"
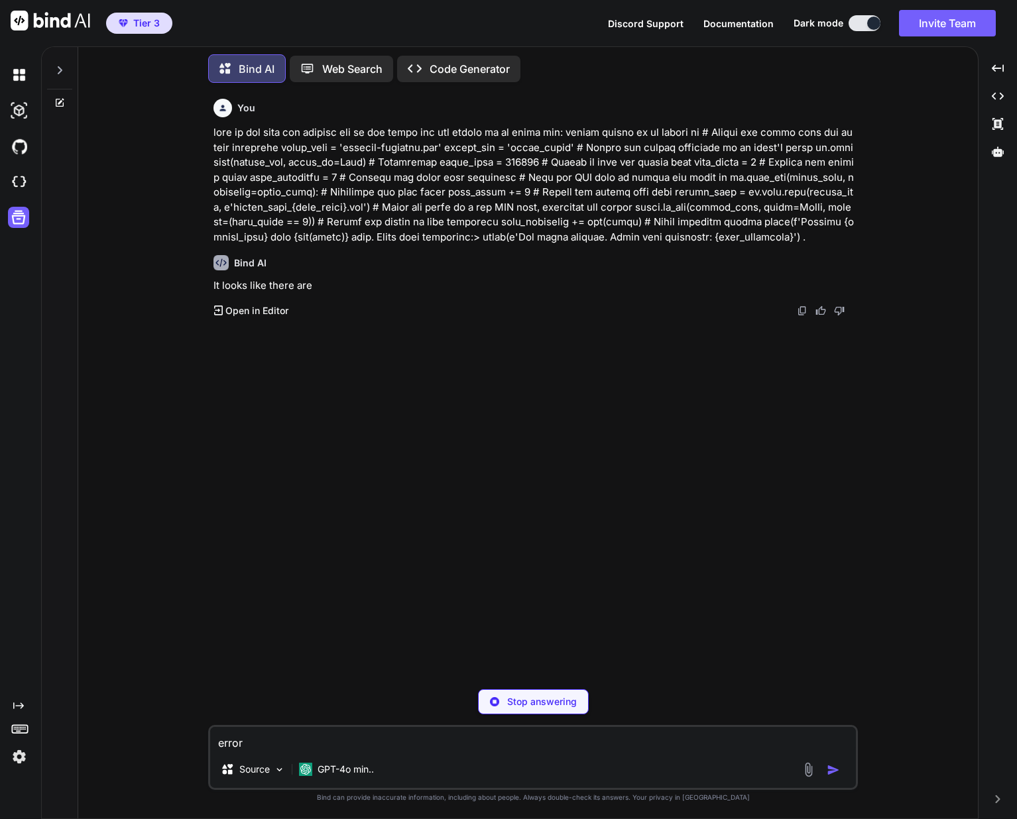
type textarea "x"
type textarea "errors"
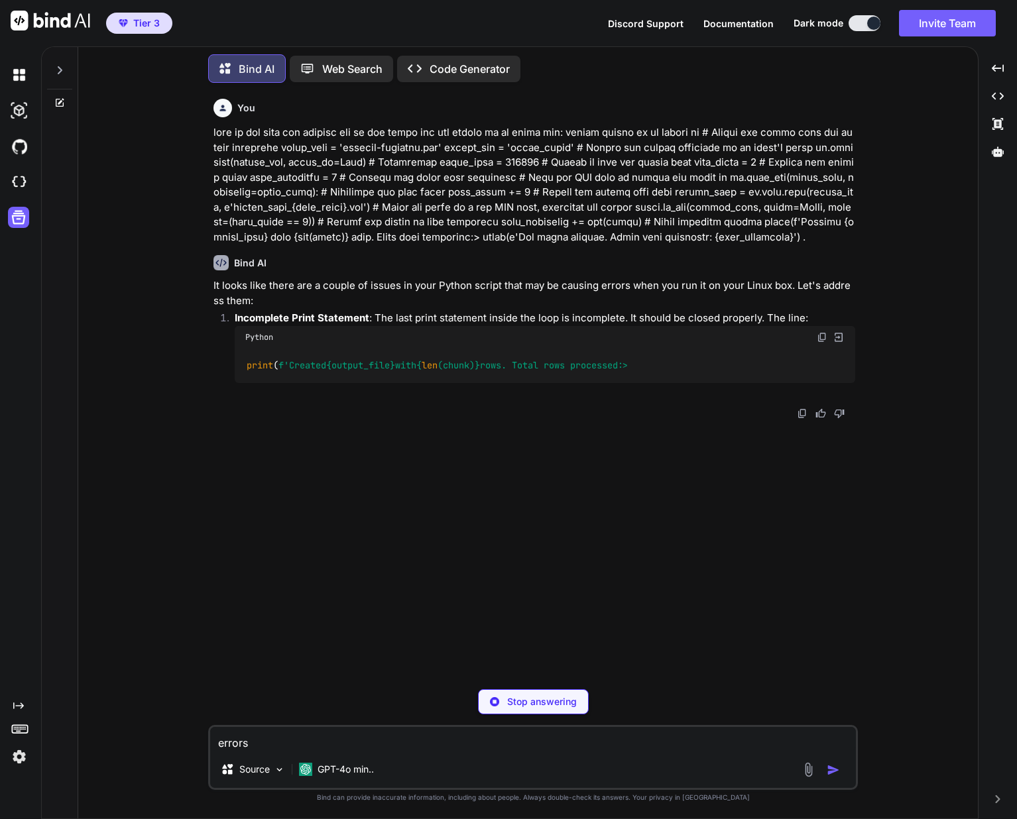
type textarea "x"
type textarea "errors"
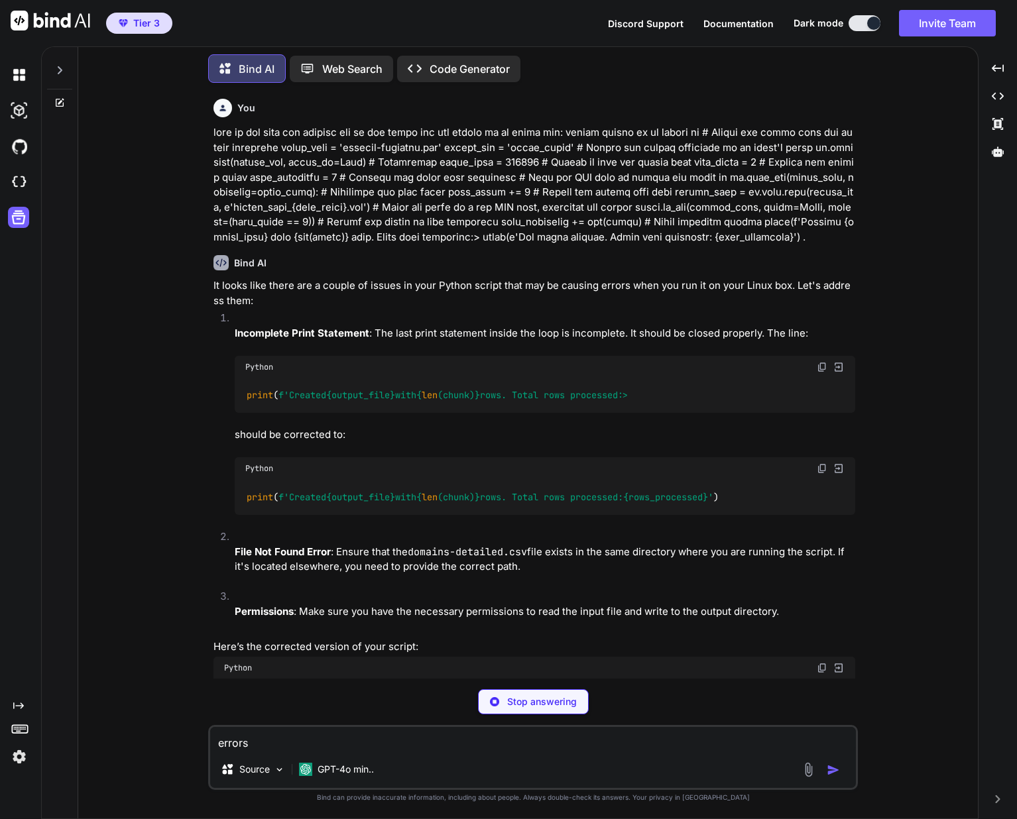
click at [262, 742] on textarea "errors" at bounding box center [533, 739] width 646 height 24
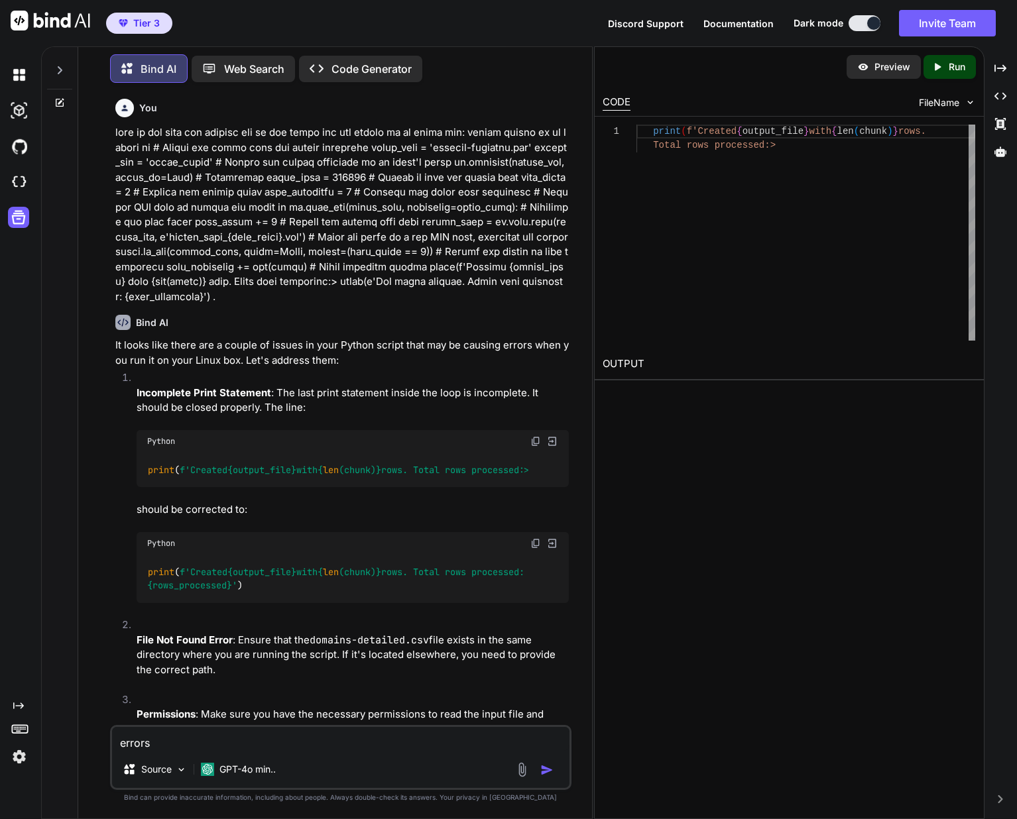
type textarea "x"
type textarea "errors"
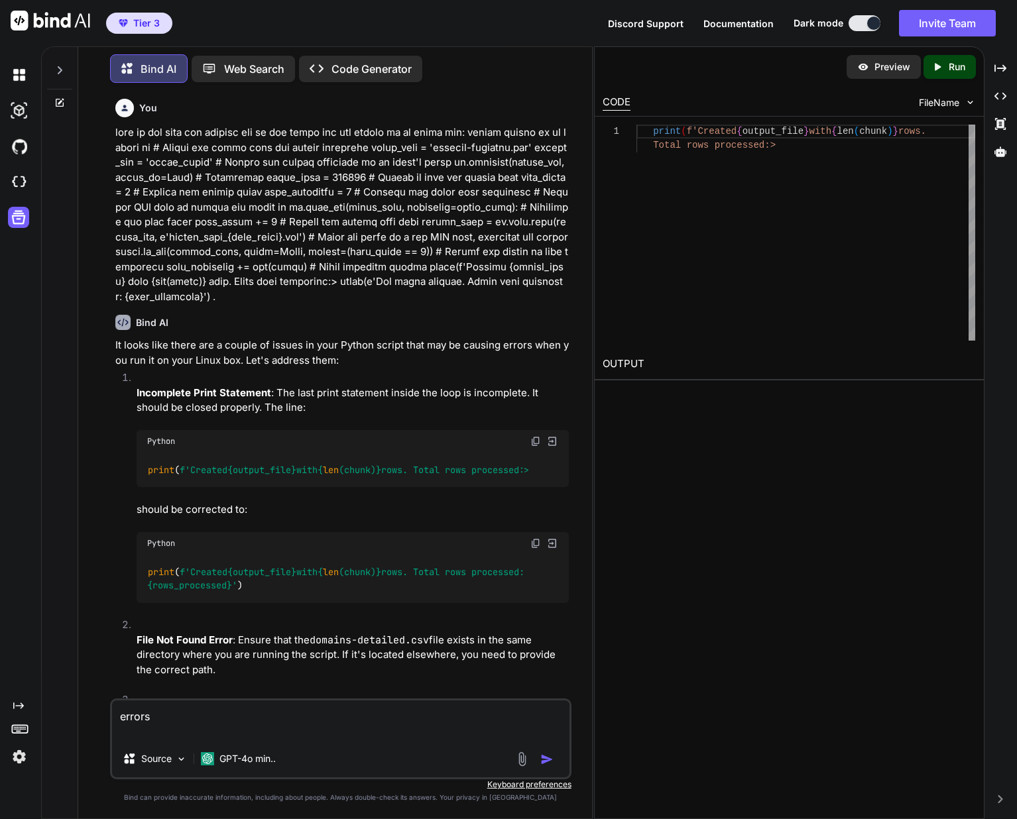
paste textarea "$ python3 /home/cd/leads/split_files.py Traceback (most recent call last): File…"
type textarea "x"
type textarea "errors $ python3 /home/cd/leads/split_files.py Traceback (most recent call last…"
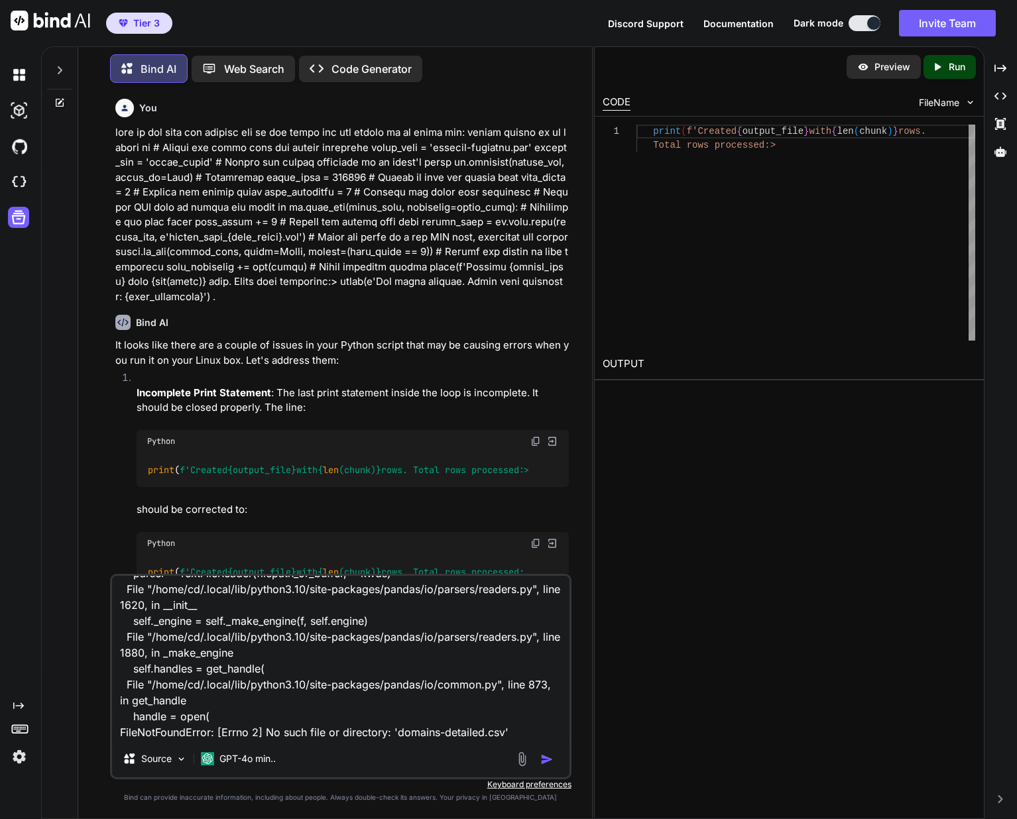
type textarea "x"
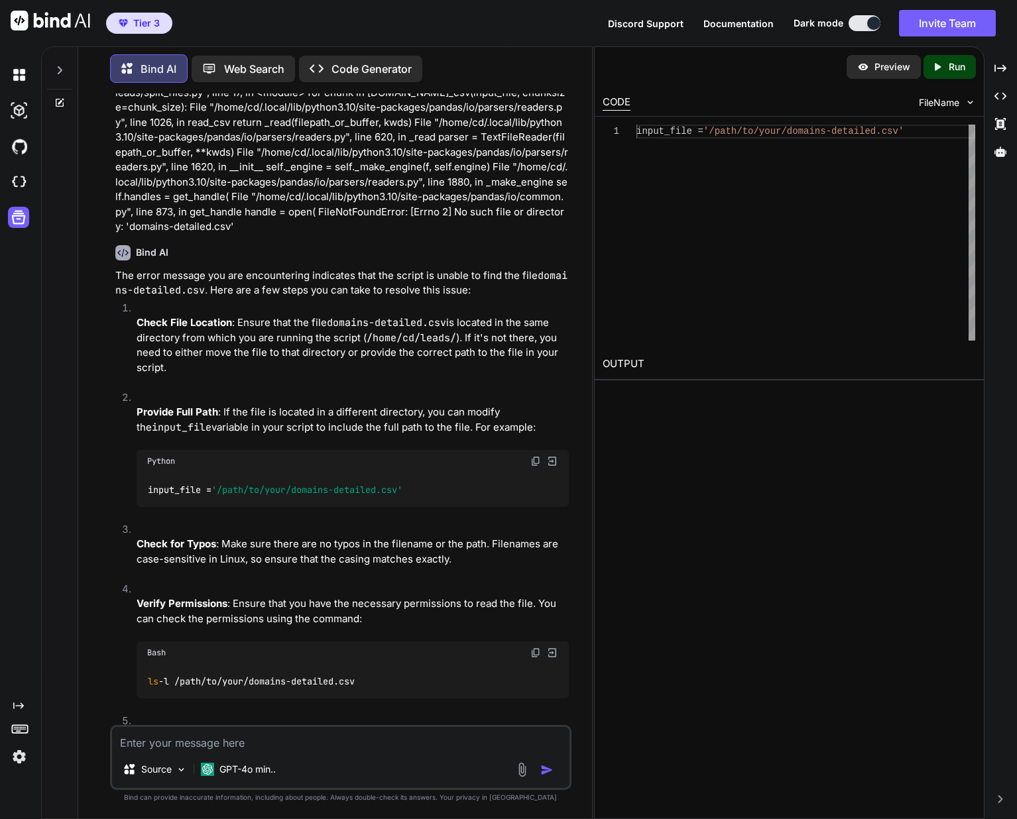
scroll to position [1125, 0]
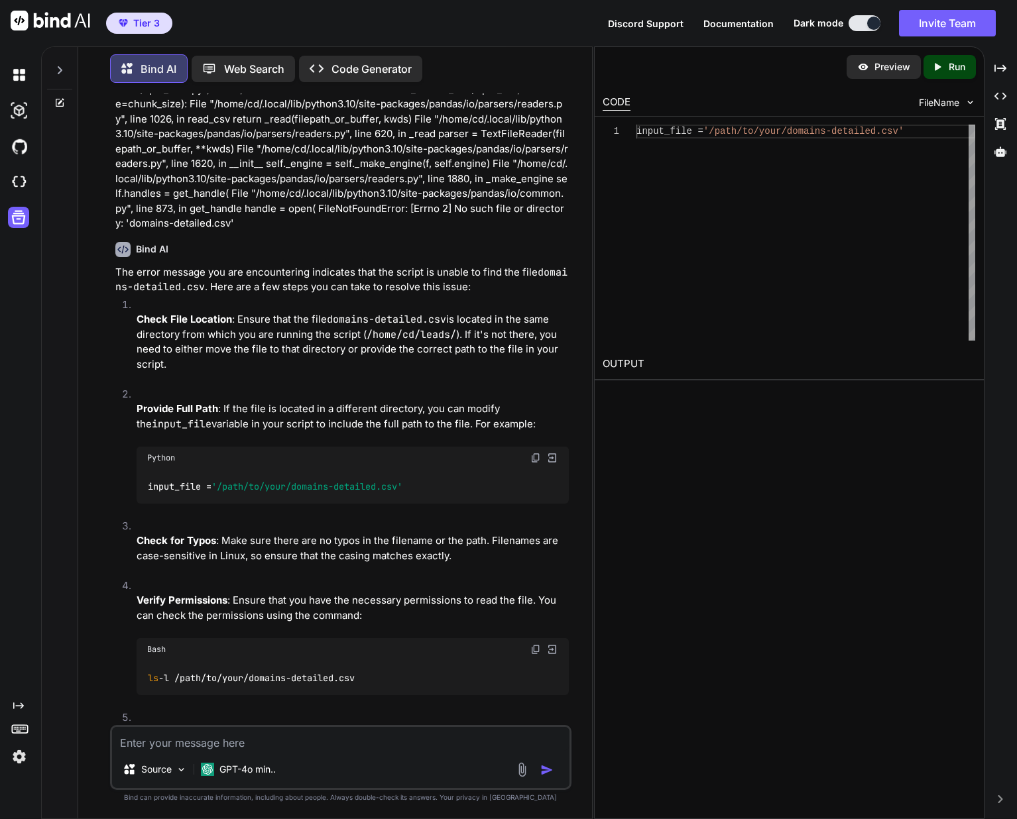
click at [176, 741] on textarea at bounding box center [340, 739] width 457 height 24
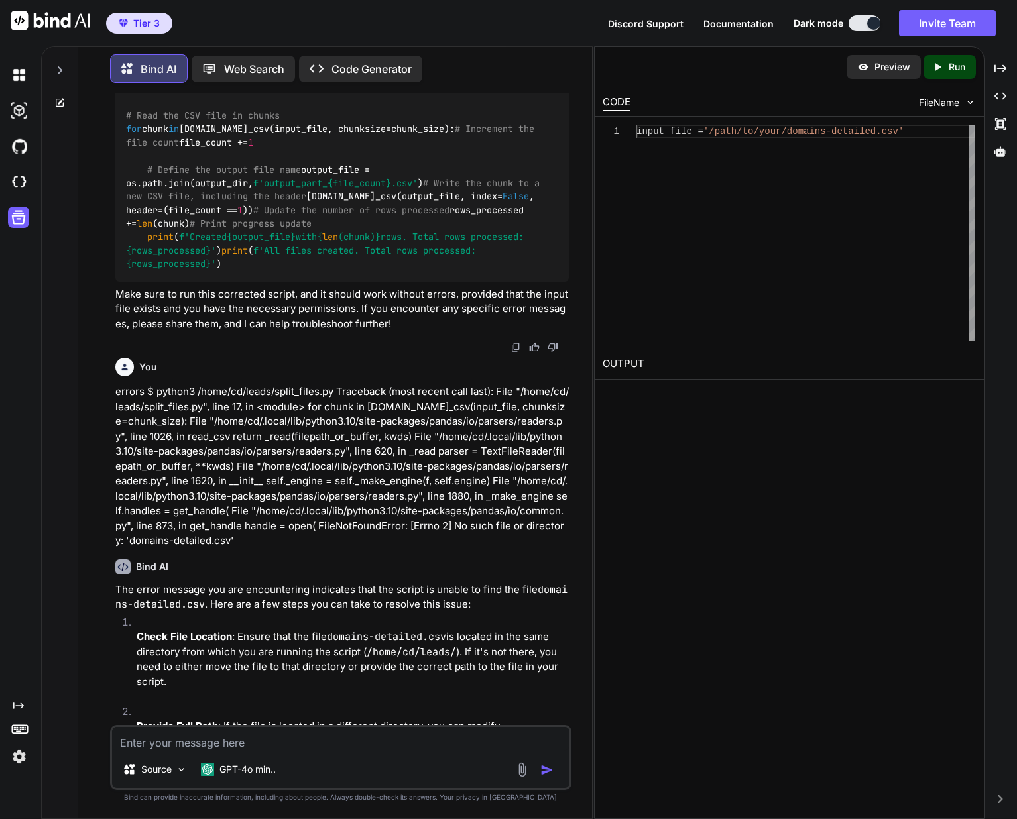
scroll to position [803, 0]
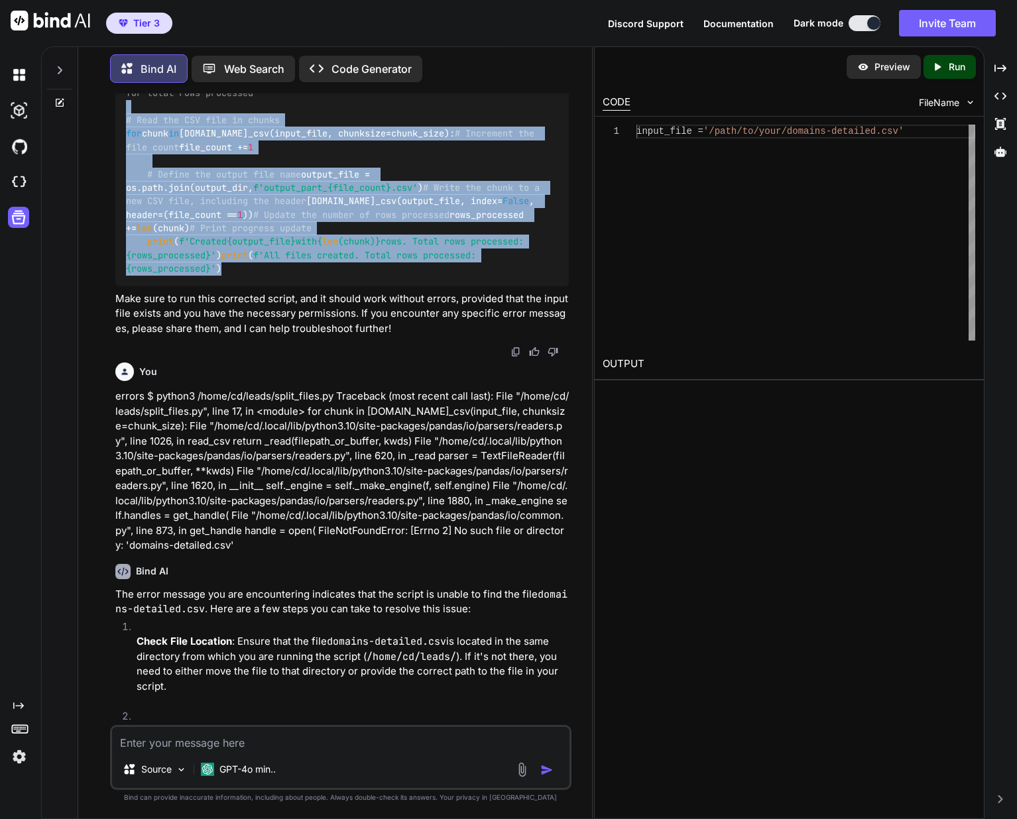
drag, startPoint x: 495, startPoint y: 455, endPoint x: 249, endPoint y: 205, distance: 351.0
click at [249, 205] on div "import pandas as pd import os # Define the input file and output directory inpu…" at bounding box center [341, 141] width 453 height 292
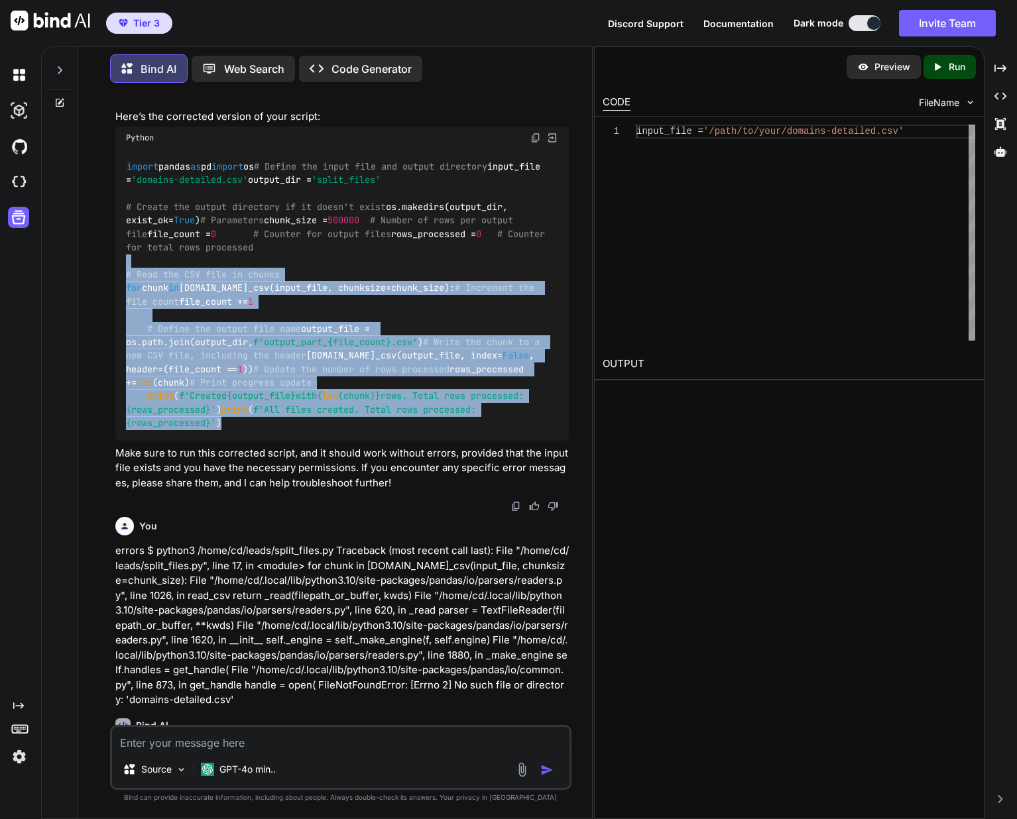
scroll to position [632, 0]
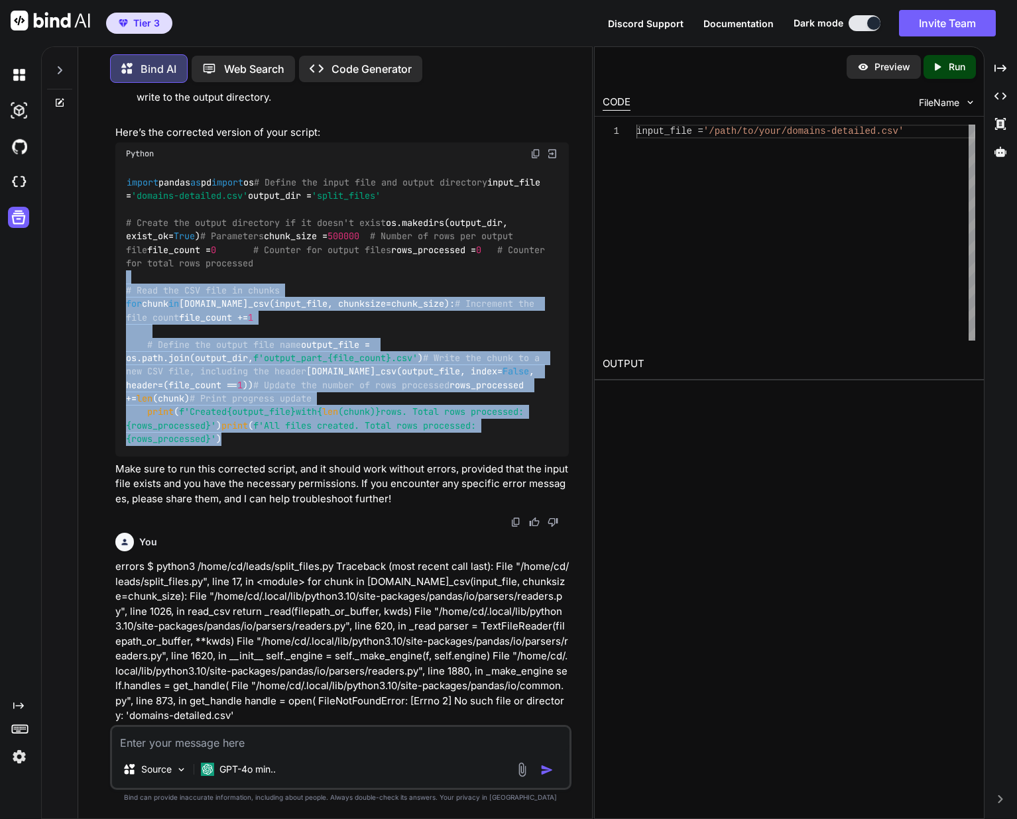
click at [539, 153] on img at bounding box center [535, 153] width 11 height 11
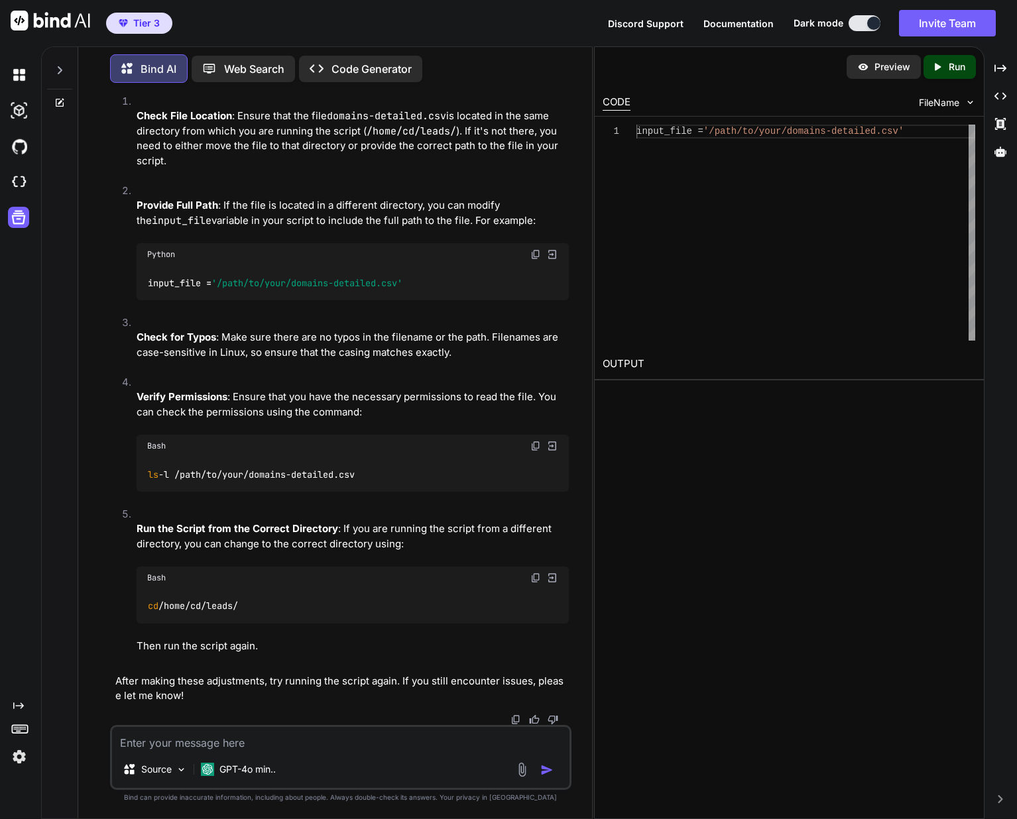
scroll to position [1516, 0]
click at [153, 27] on span "Tier 3" at bounding box center [146, 23] width 27 height 13
click at [166, 21] on button "Tier 3" at bounding box center [139, 23] width 66 height 21
click at [19, 759] on img at bounding box center [19, 757] width 23 height 23
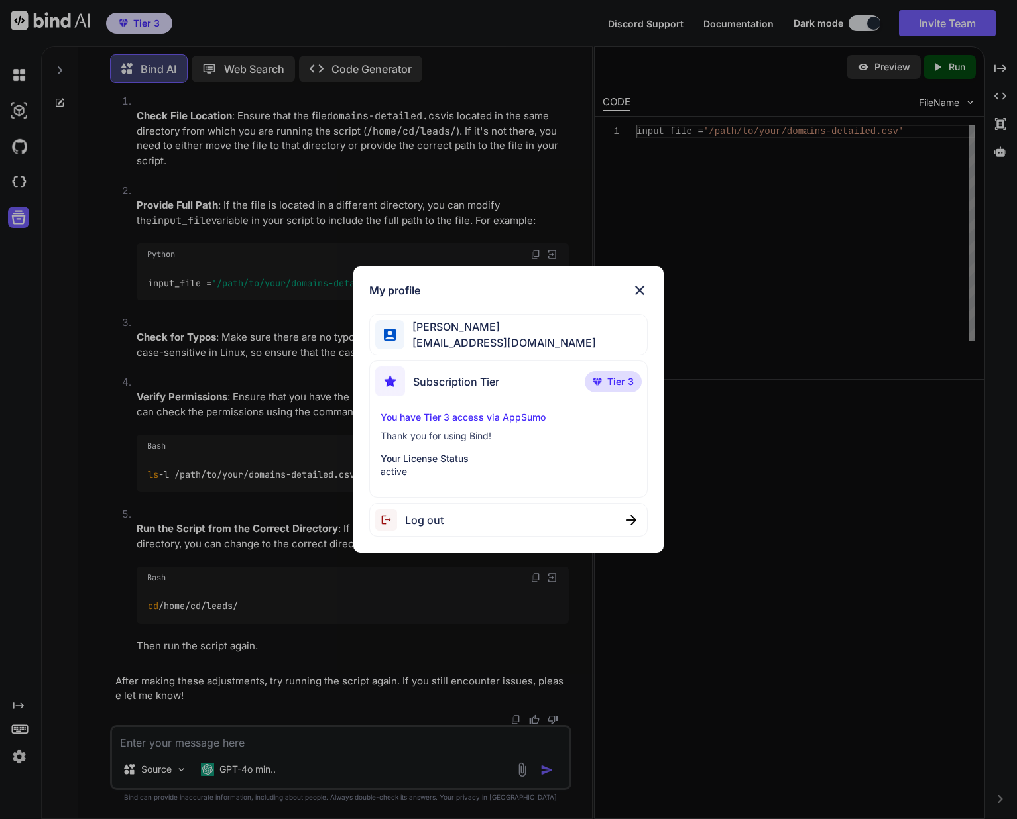
click at [458, 440] on p "Thank you for using Bind!" at bounding box center [508, 435] width 256 height 13
click at [618, 376] on span "Tier 3" at bounding box center [620, 381] width 27 height 13
click at [644, 288] on img at bounding box center [640, 290] width 16 height 16
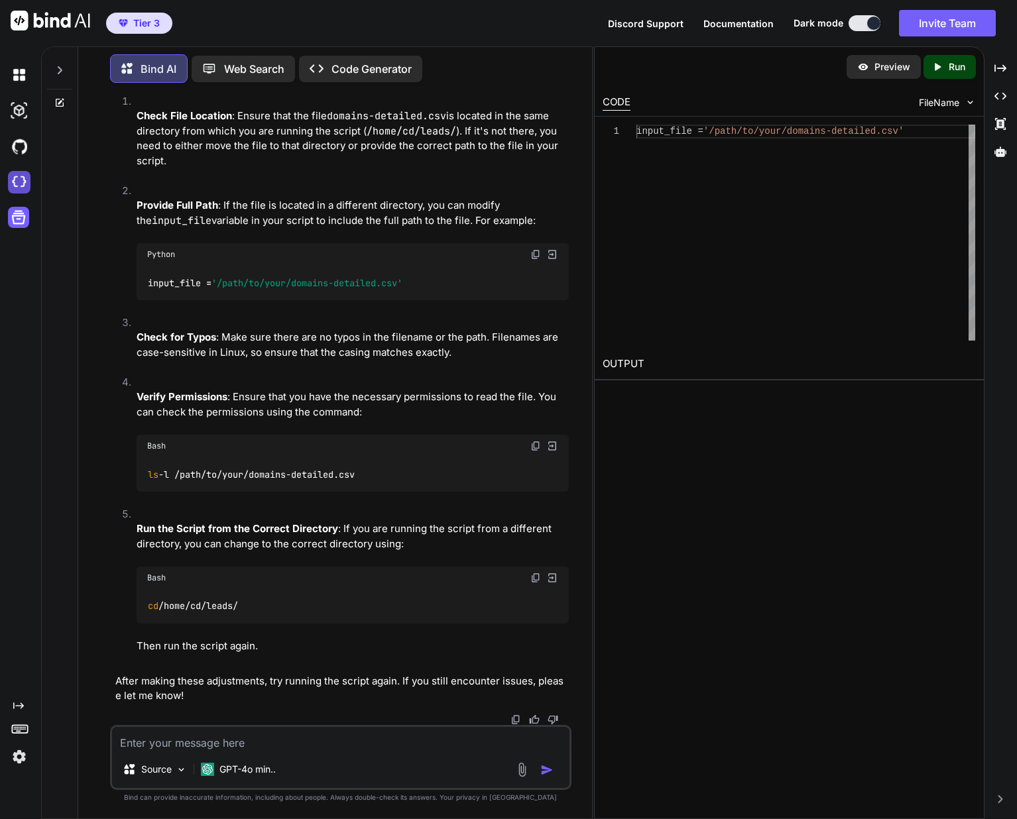
click at [27, 176] on img at bounding box center [19, 182] width 23 height 23
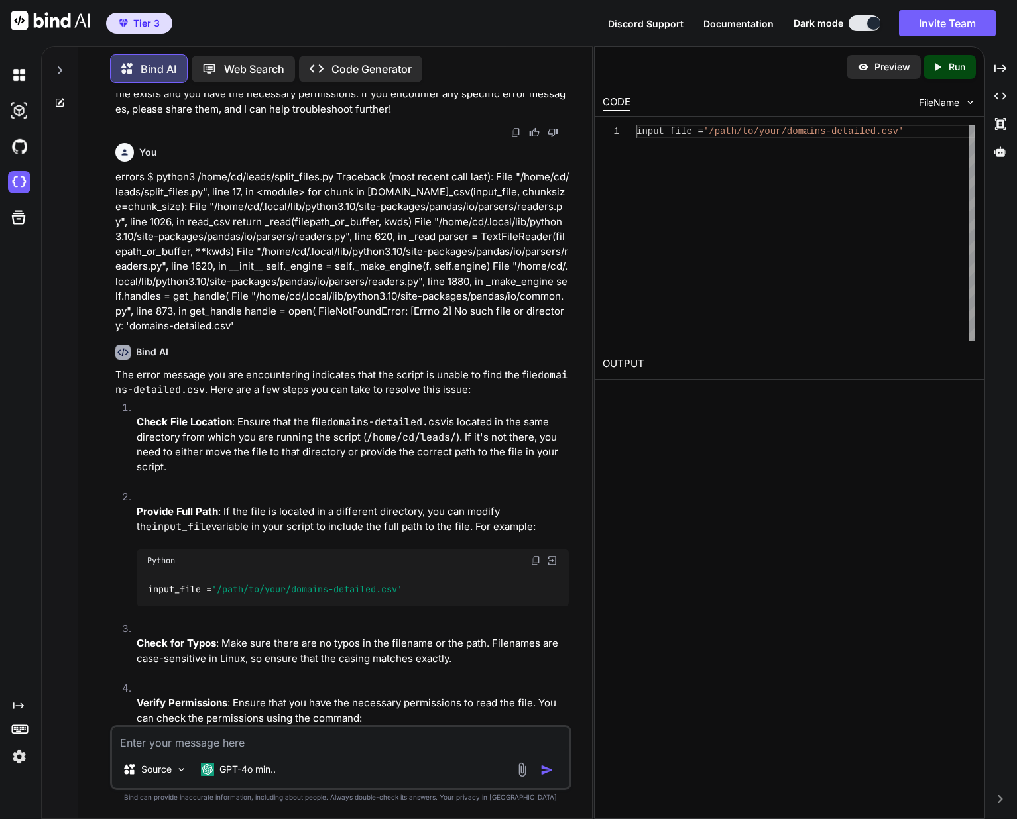
scroll to position [1016, 0]
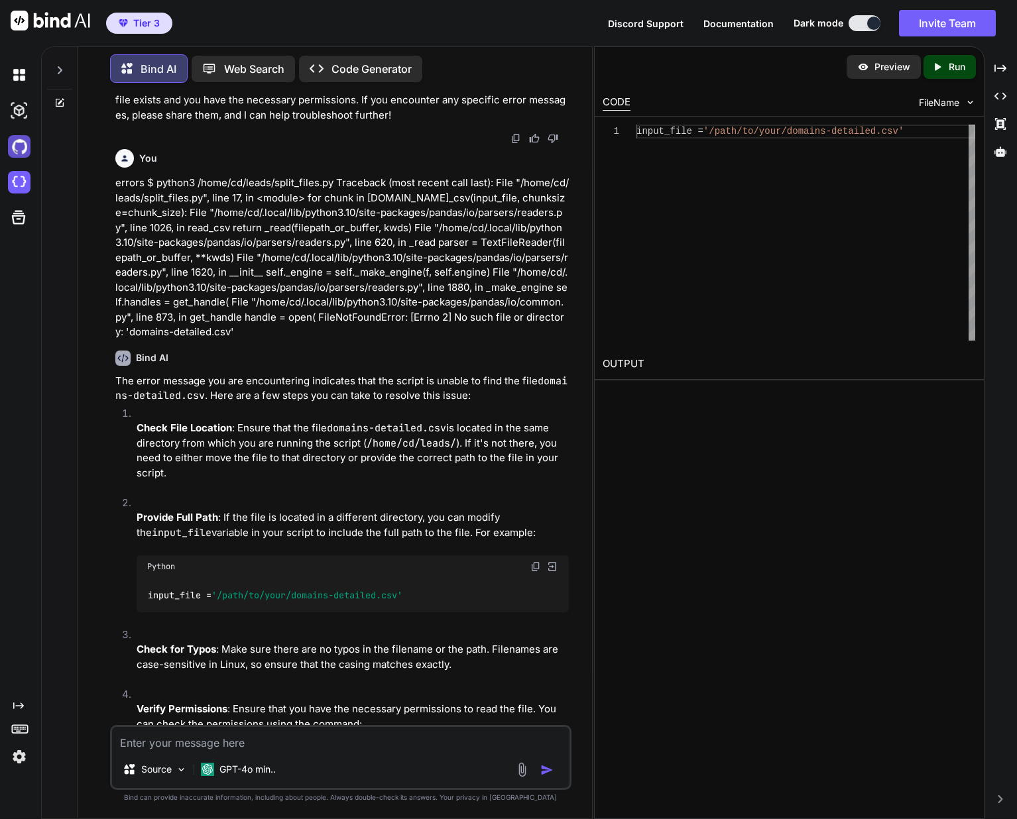
click at [15, 145] on img at bounding box center [19, 146] width 23 height 23
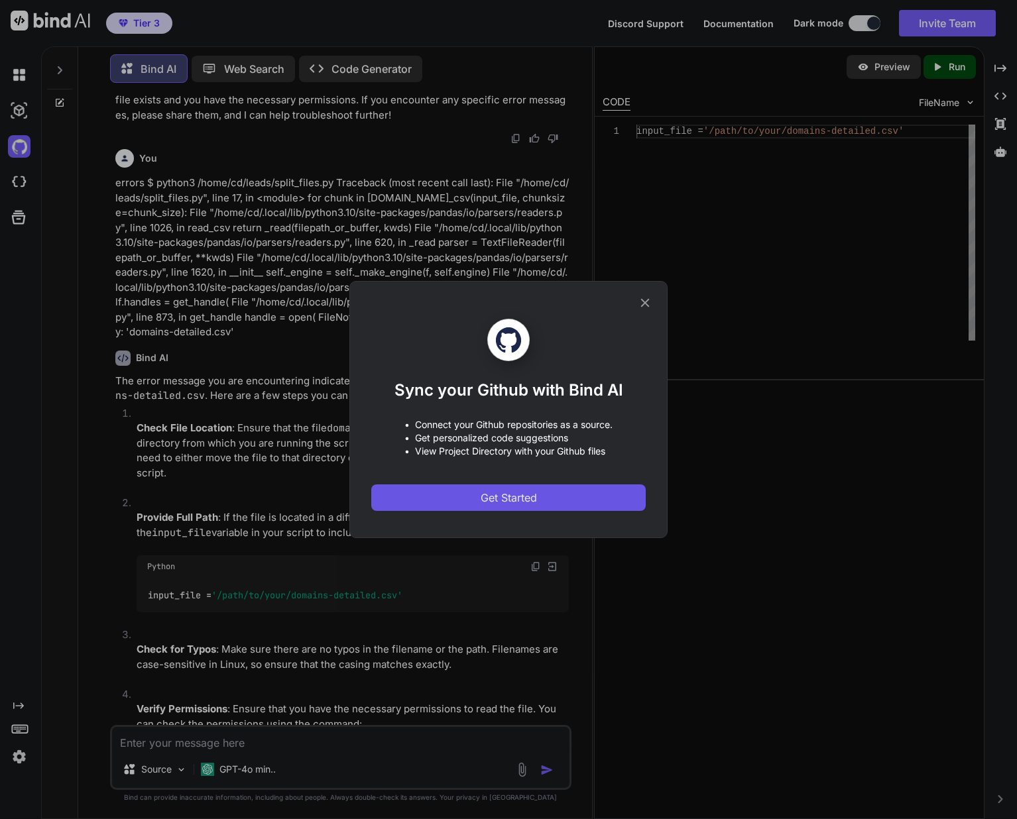
click at [524, 492] on span "Get Started" at bounding box center [509, 498] width 56 height 16
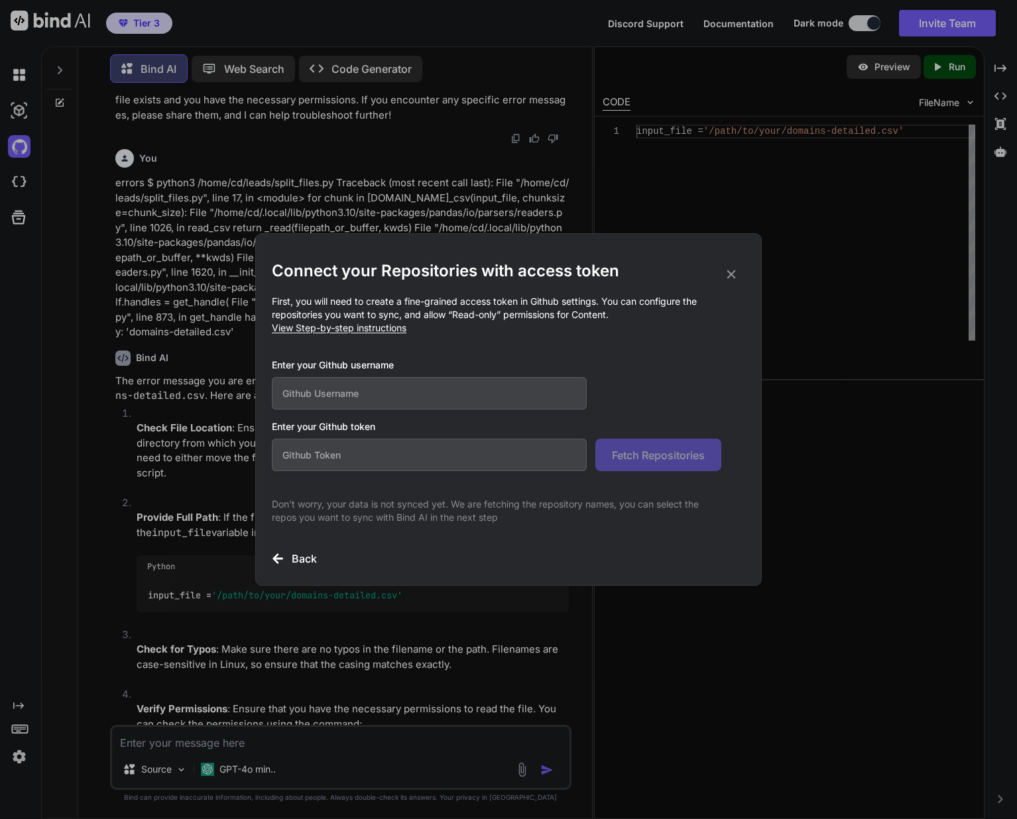
click at [361, 331] on span "View Step-by-step instructions" at bounding box center [339, 327] width 135 height 11
click at [736, 271] on icon at bounding box center [731, 274] width 15 height 15
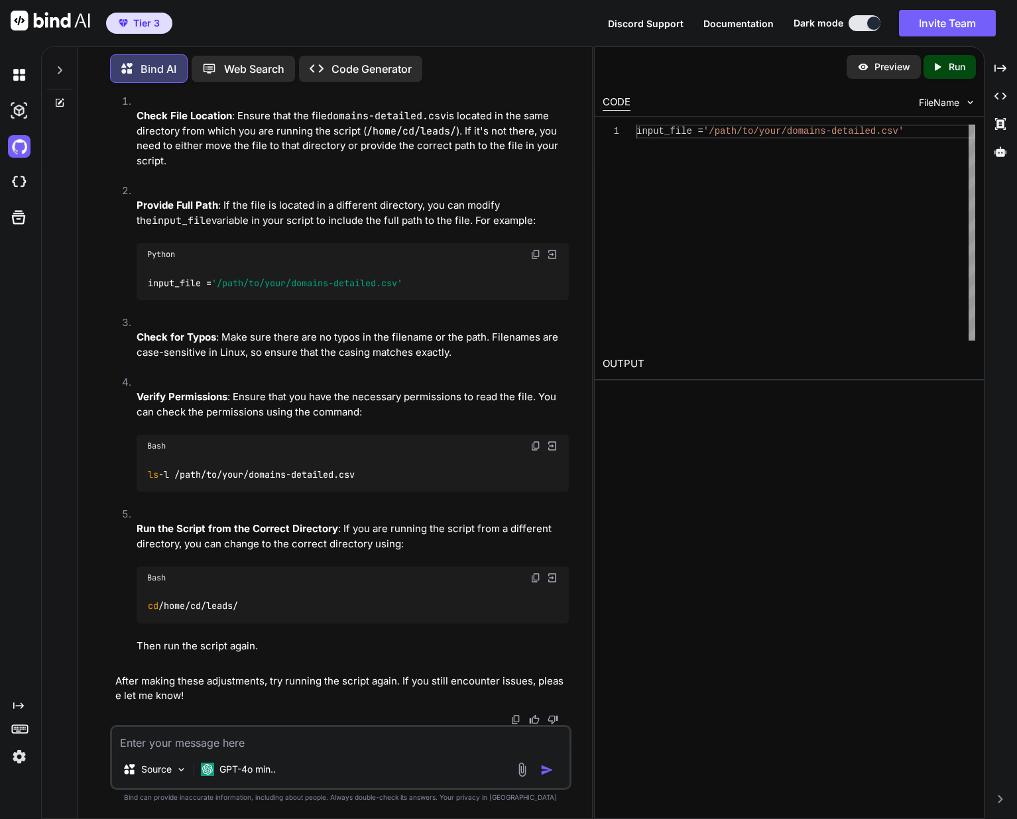
scroll to position [1516, 0]
click at [185, 740] on textarea at bounding box center [340, 739] width 457 height 24
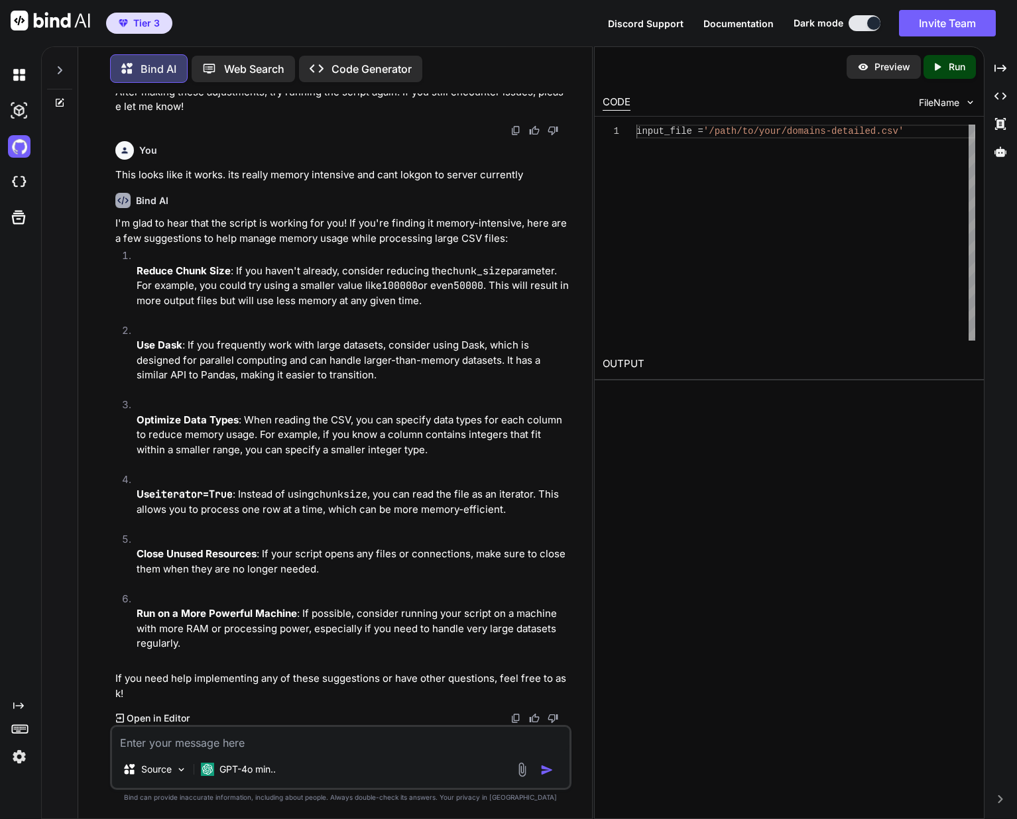
scroll to position [2106, 0]
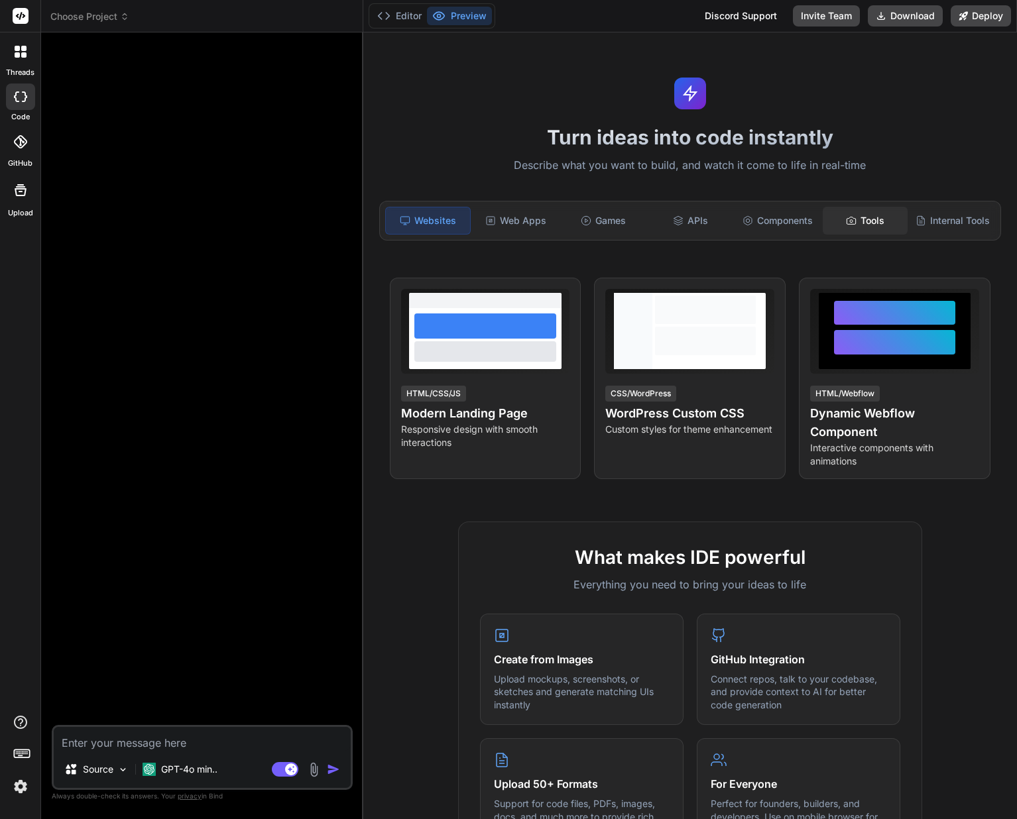
click at [872, 212] on div "Tools" at bounding box center [864, 221] width 85 height 28
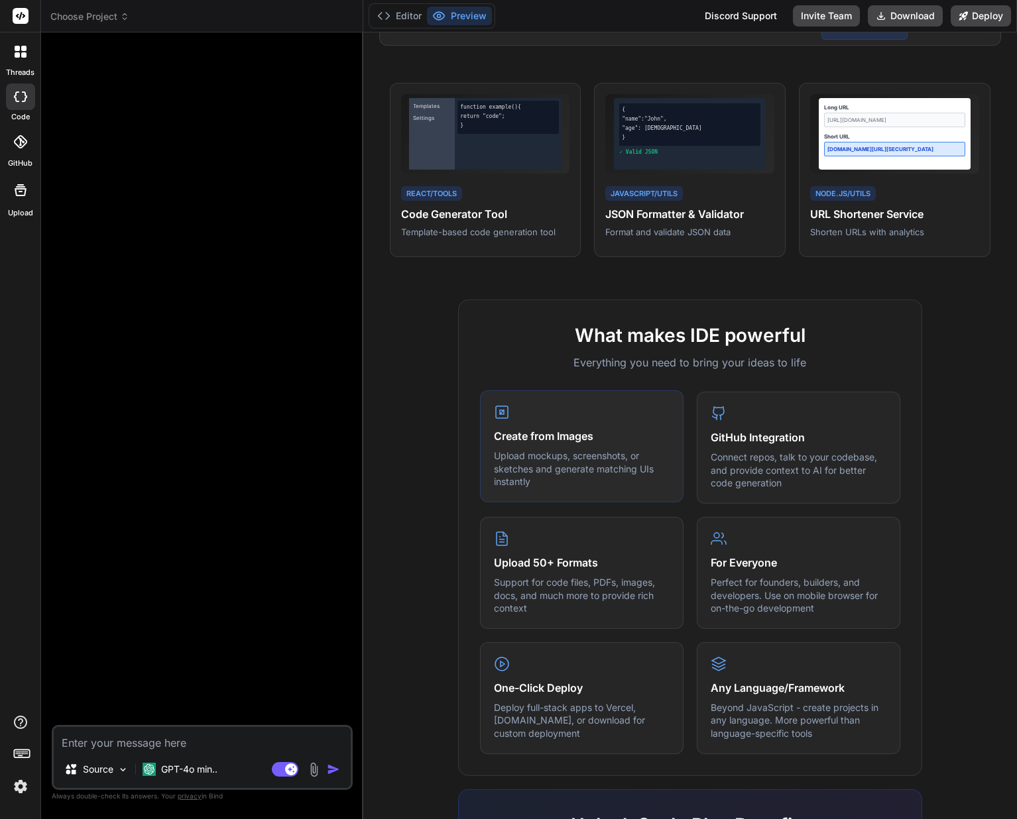
scroll to position [197, 0]
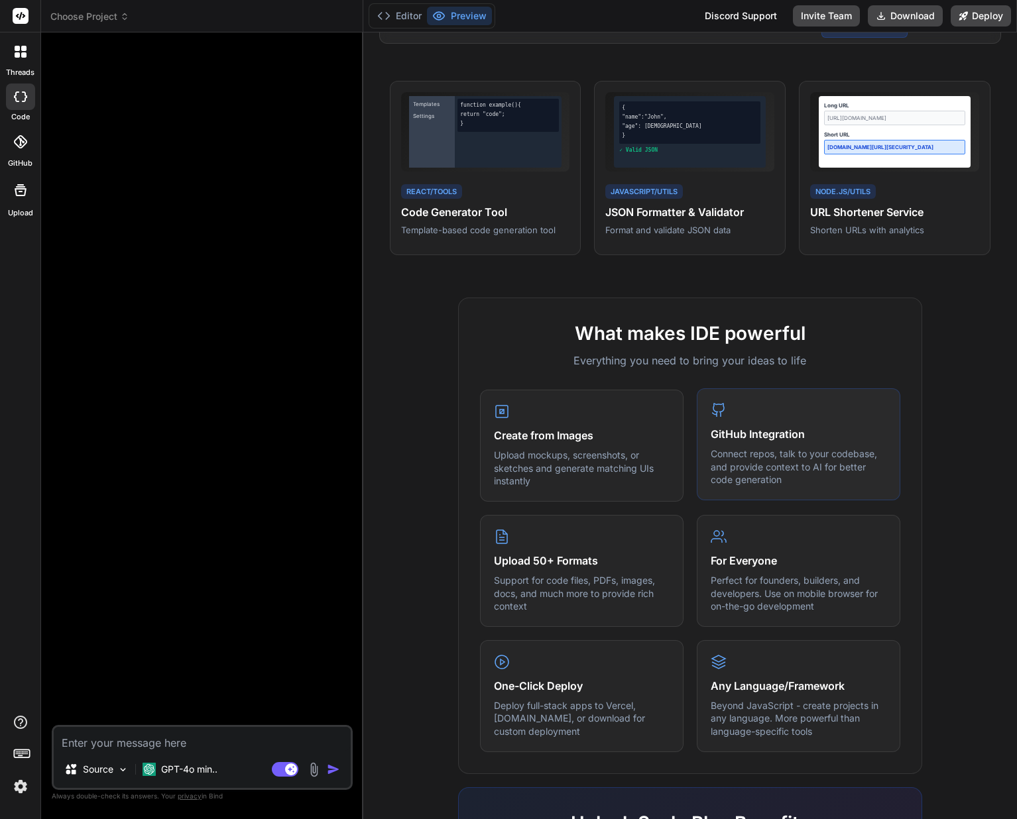
click at [769, 429] on h4 "GitHub Integration" at bounding box center [798, 434] width 176 height 16
click at [773, 479] on p "Connect repos, talk to your codebase, and provide context to AI for better code…" at bounding box center [798, 466] width 176 height 39
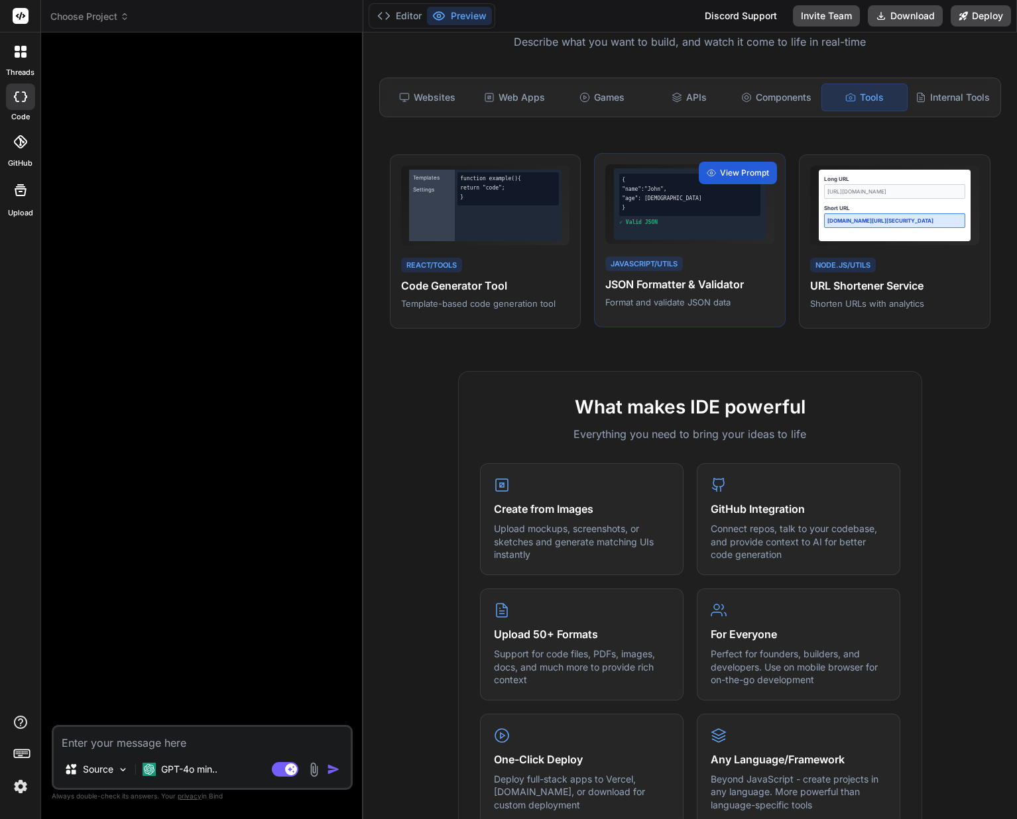
scroll to position [0, 0]
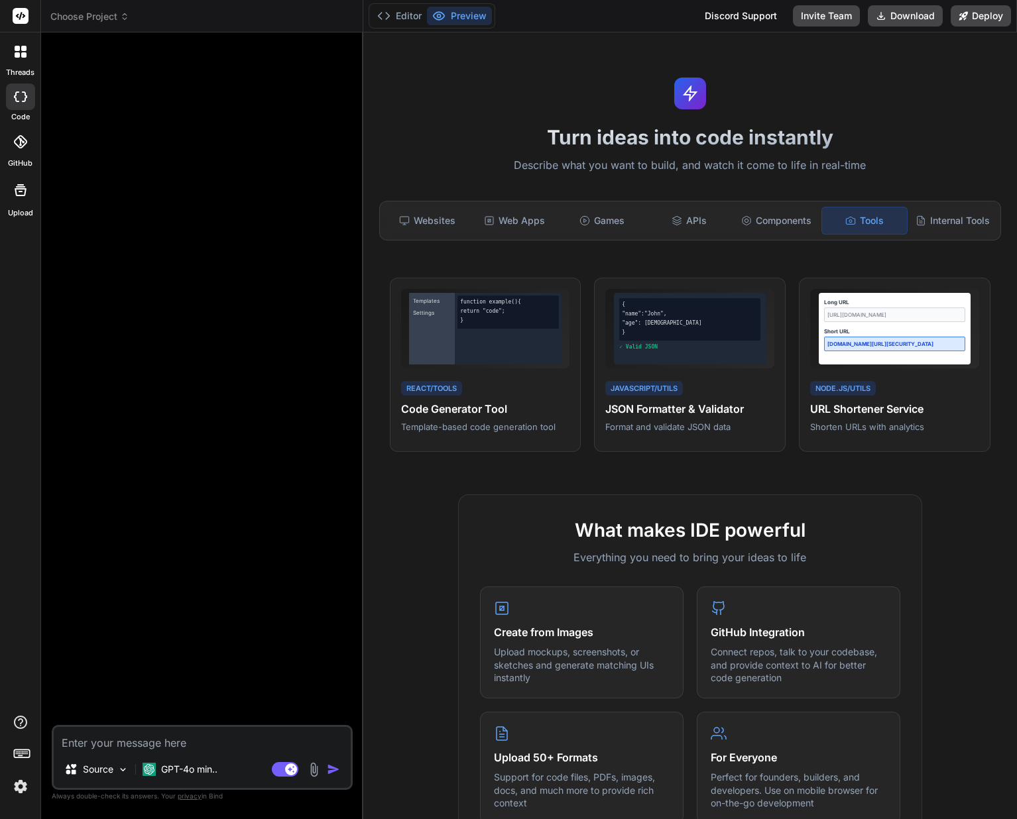
click at [89, 24] on header "Choose Project Created with Pixso." at bounding box center [202, 16] width 322 height 32
click at [101, 19] on span "Choose Project" at bounding box center [89, 16] width 79 height 13
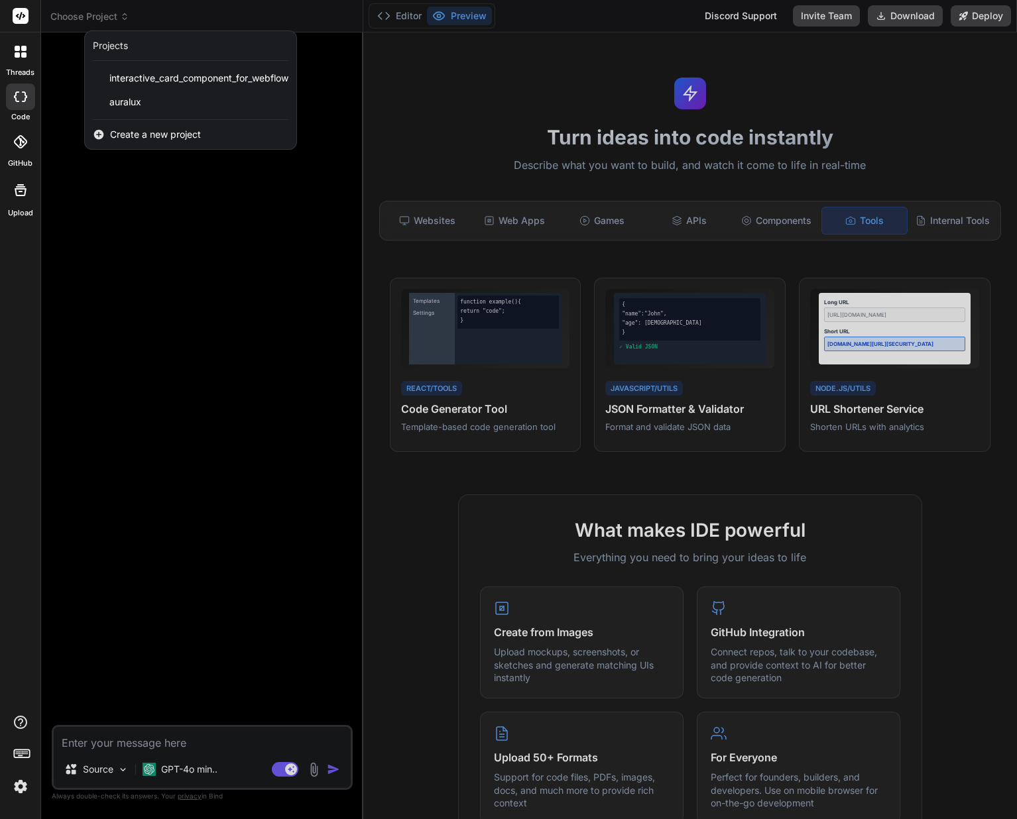
click at [23, 141] on icon at bounding box center [19, 141] width 13 height 13
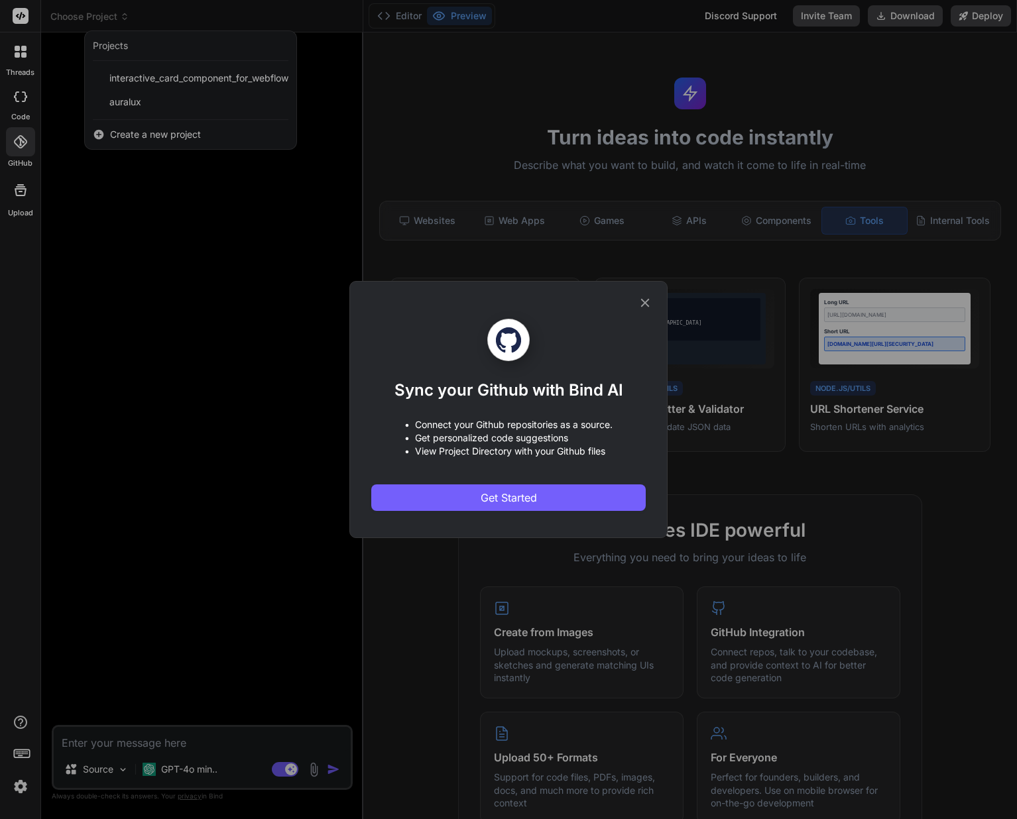
drag, startPoint x: 642, startPoint y: 300, endPoint x: 574, endPoint y: 297, distance: 67.7
click at [642, 300] on icon at bounding box center [645, 303] width 9 height 9
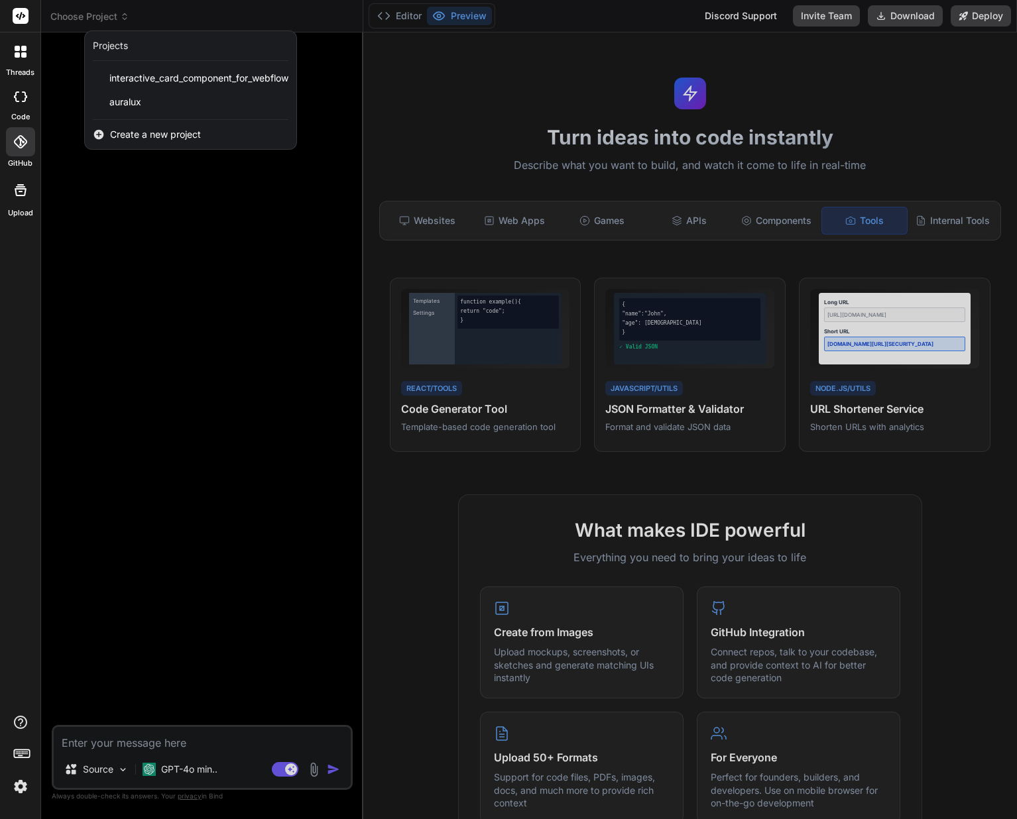
click at [19, 752] on icon at bounding box center [22, 753] width 19 height 19
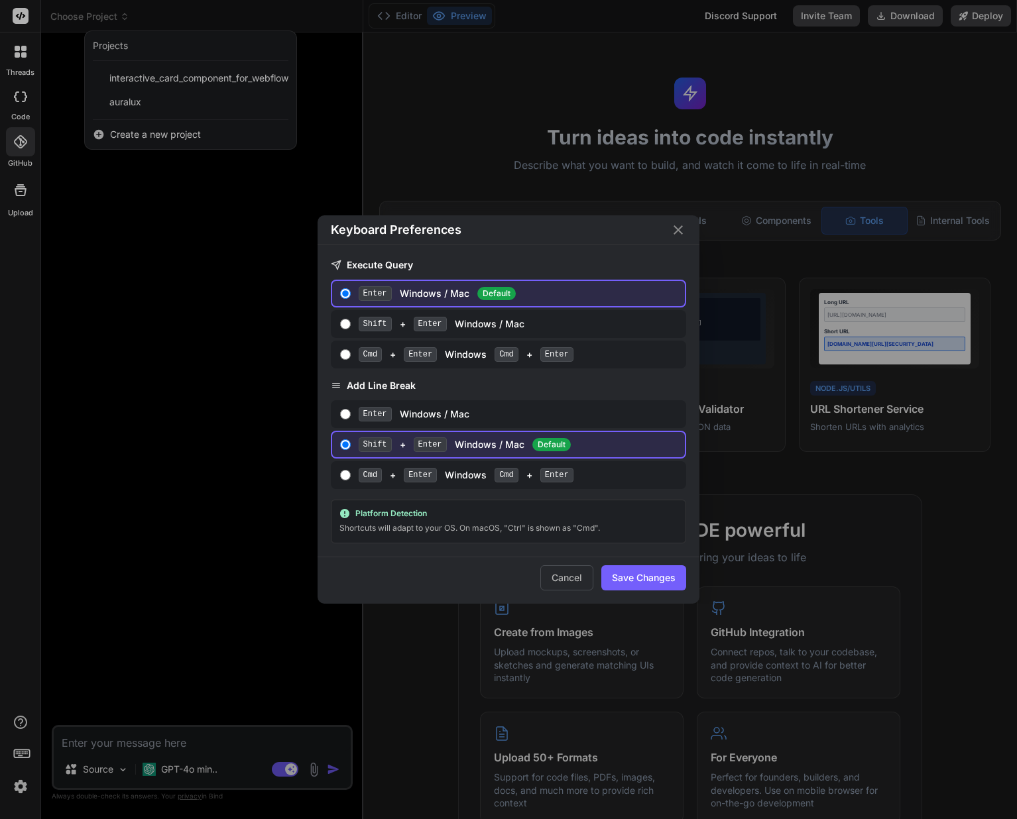
click at [19, 752] on div "Keyboard Preferences Execute Query Enter Windows / Mac Default Shift + Enter Wi…" at bounding box center [508, 409] width 1017 height 819
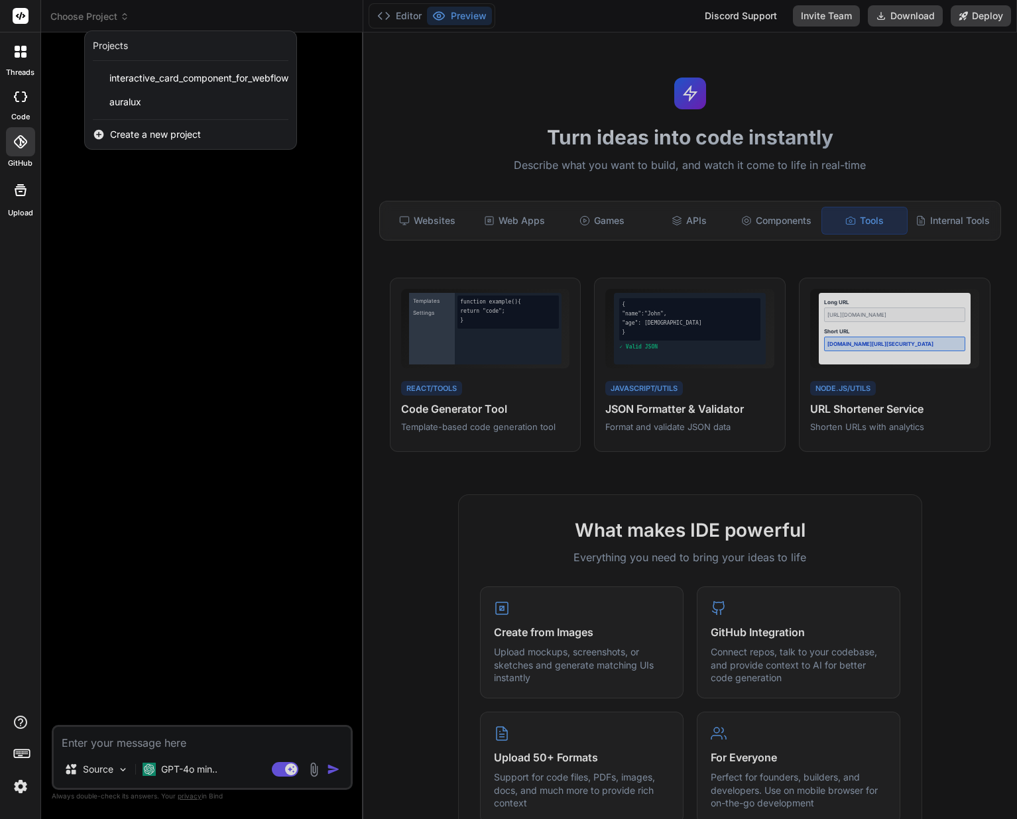
click at [25, 754] on rect at bounding box center [25, 754] width 1 height 1
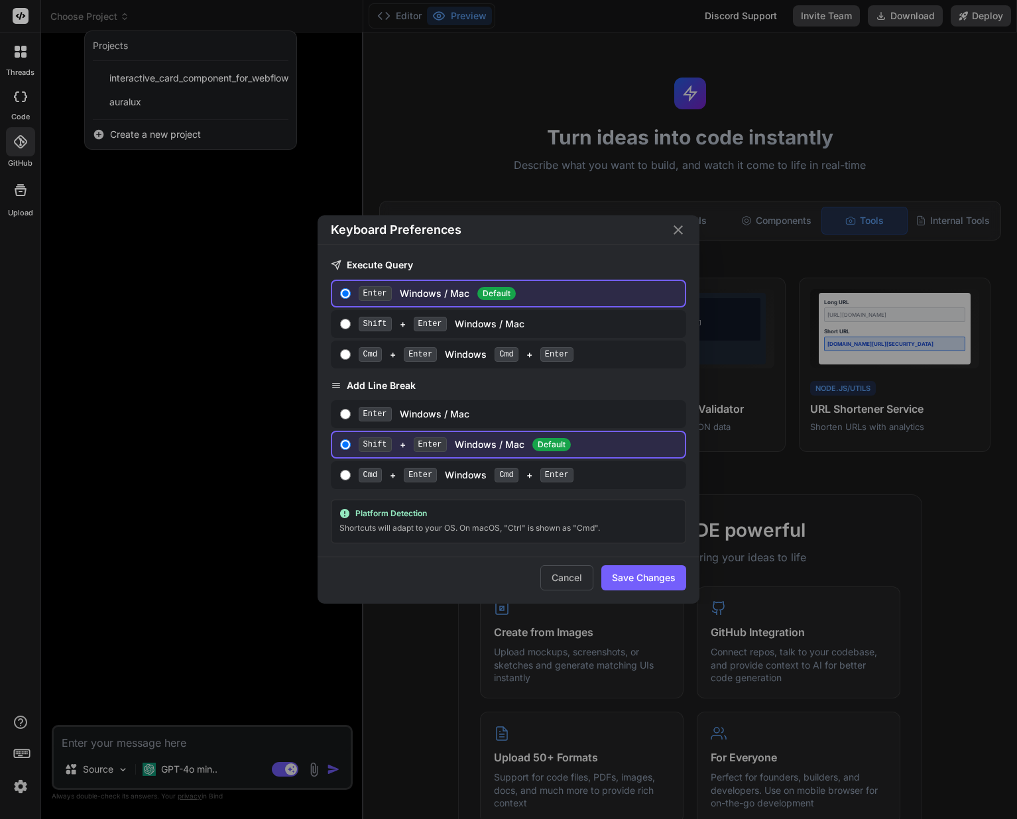
click at [25, 779] on div "Keyboard Preferences Execute Query Enter Windows / Mac Default Shift + Enter Wi…" at bounding box center [508, 409] width 1017 height 819
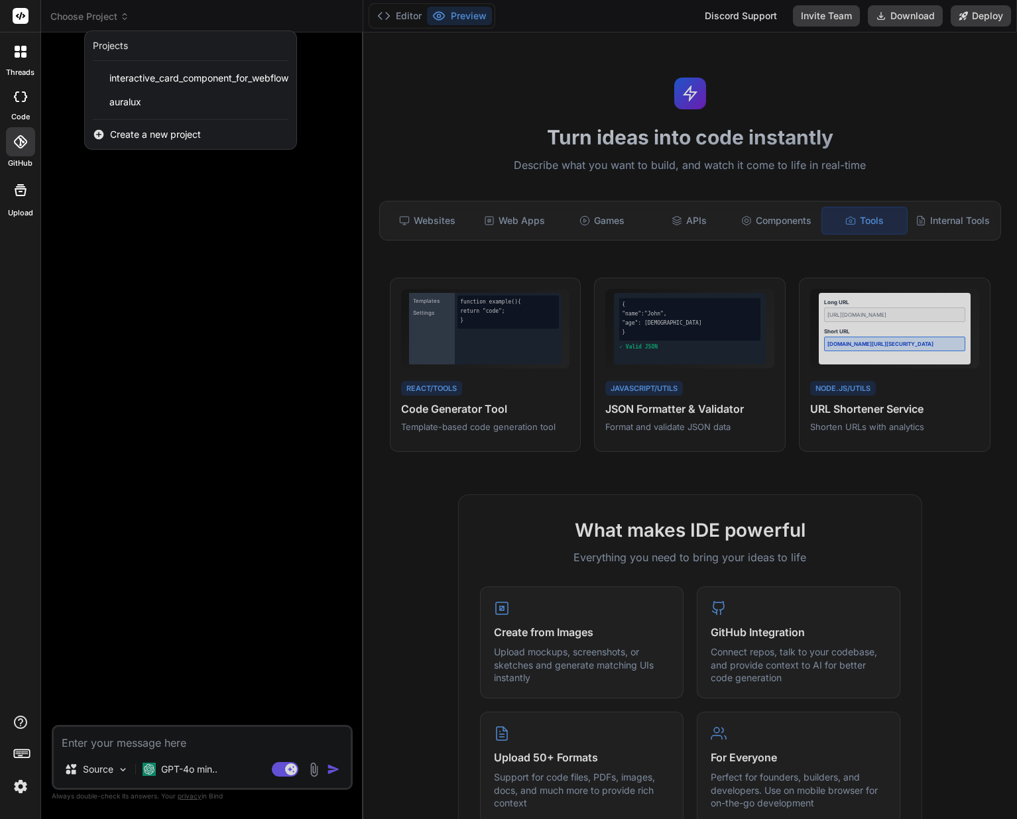
click at [18, 783] on img at bounding box center [20, 786] width 23 height 23
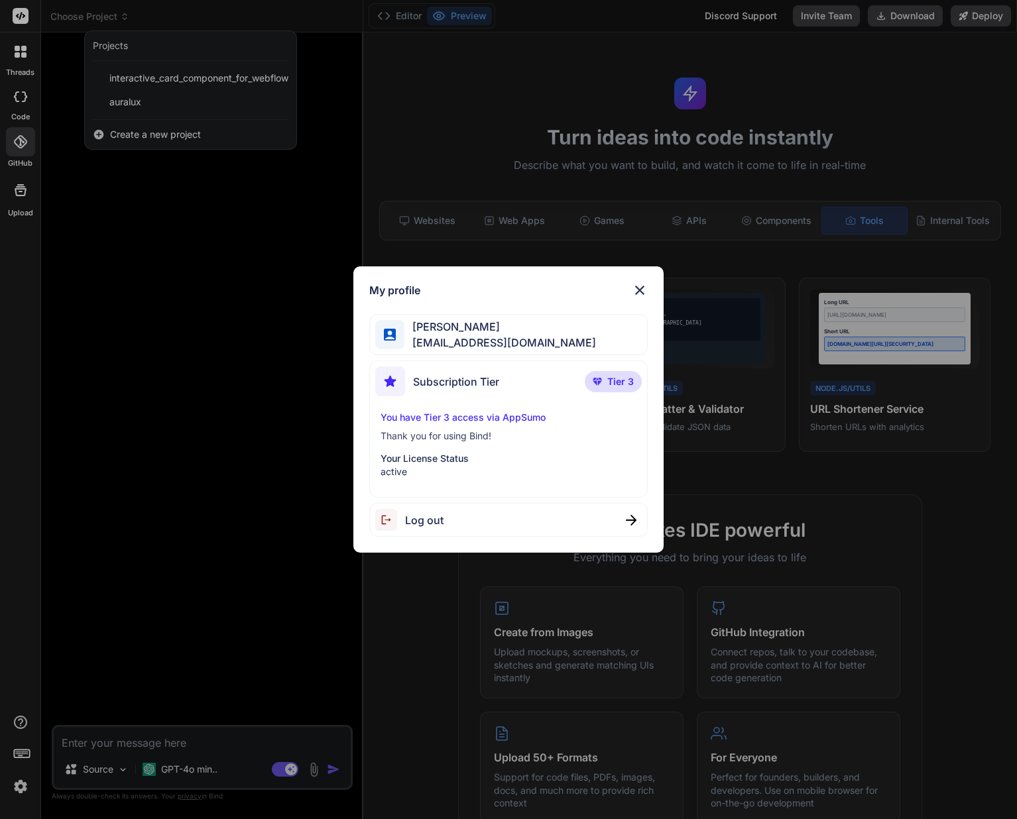
click at [475, 420] on p "You have Tier 3 access via AppSumo" at bounding box center [508, 417] width 256 height 13
click at [644, 287] on img at bounding box center [640, 290] width 16 height 16
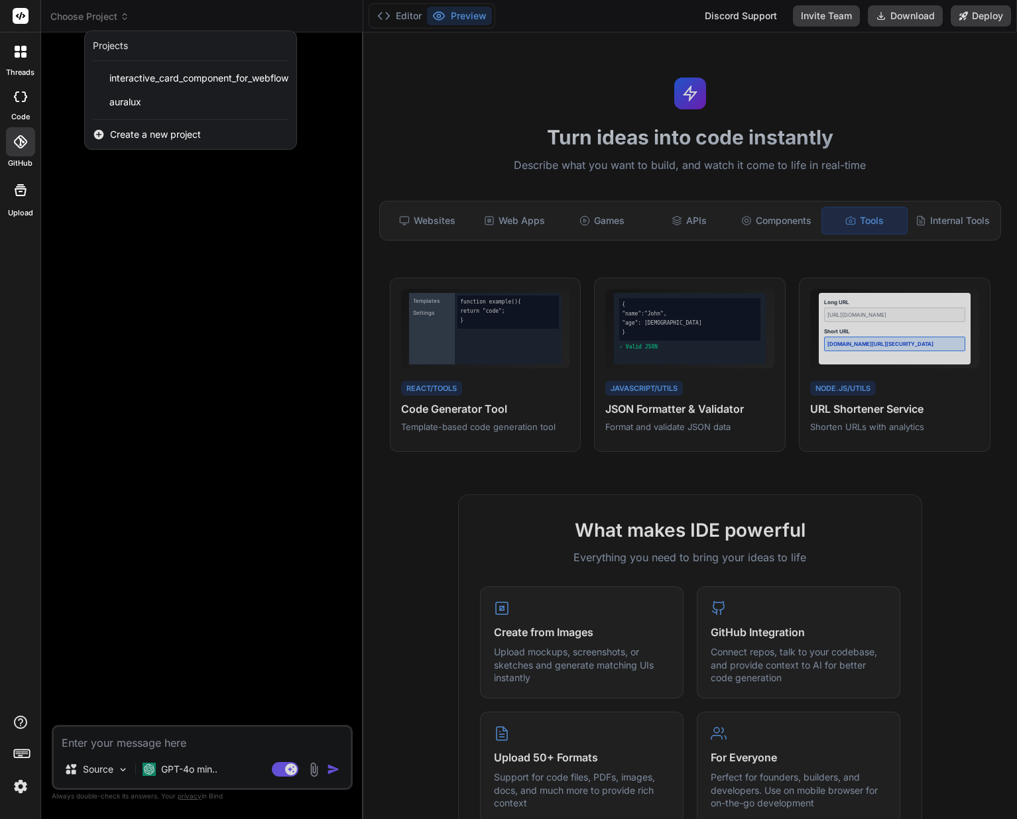
click at [17, 17] on rect at bounding box center [21, 16] width 16 height 16
click at [412, 17] on div at bounding box center [508, 409] width 1017 height 819
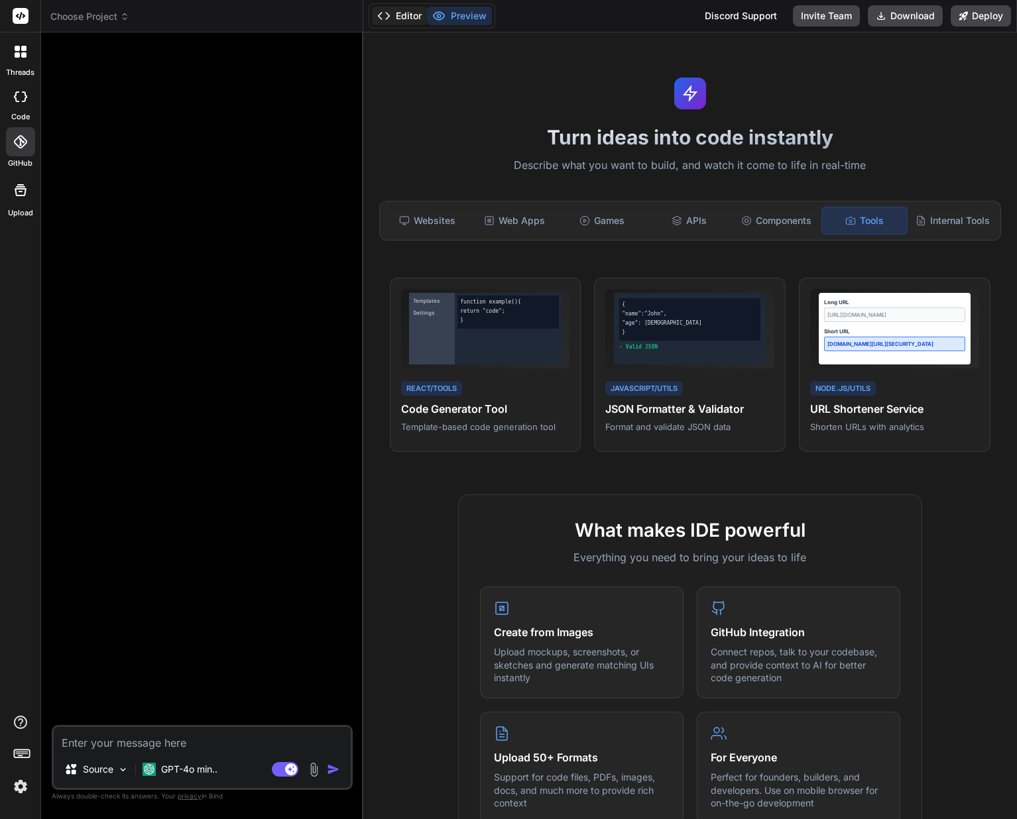
click at [407, 16] on button "Editor" at bounding box center [399, 16] width 55 height 19
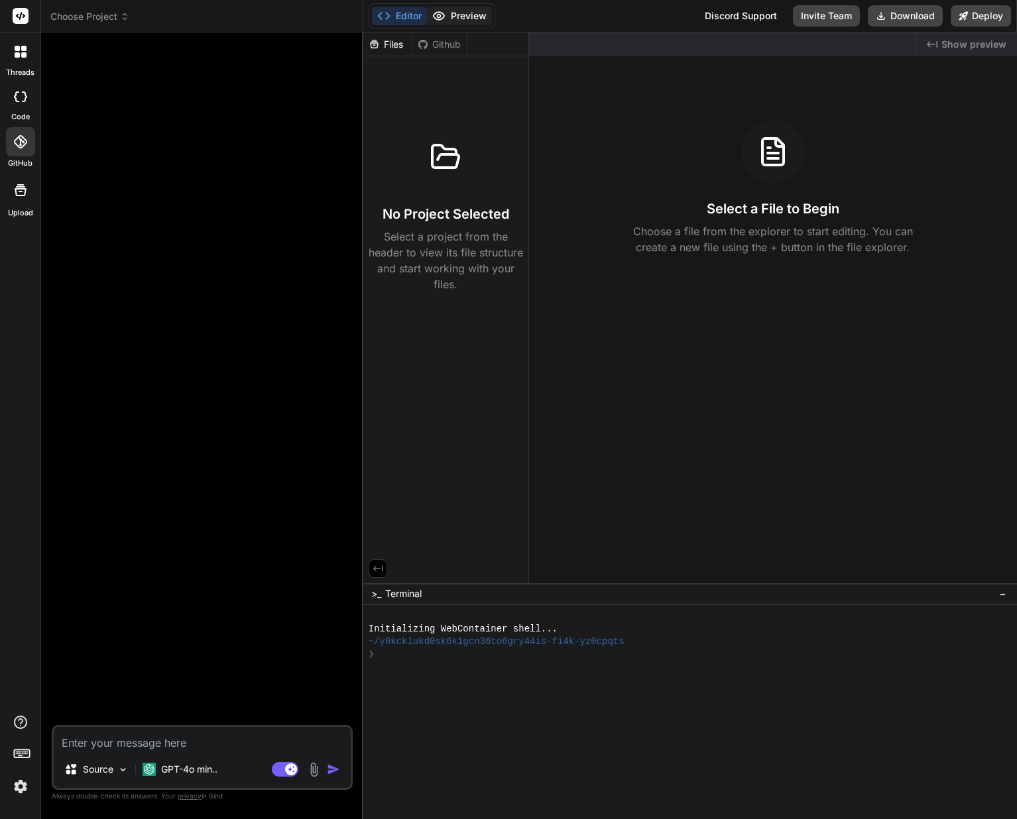
click at [446, 18] on button "Preview" at bounding box center [459, 16] width 65 height 19
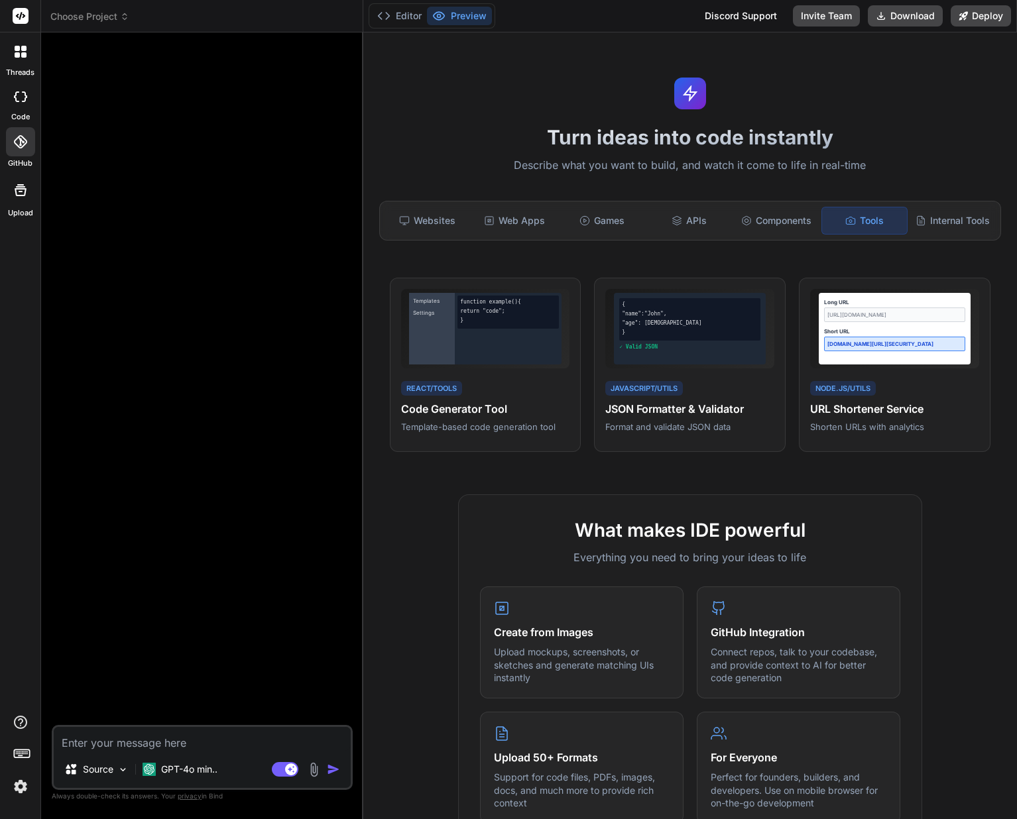
click at [29, 62] on div at bounding box center [21, 52] width 28 height 28
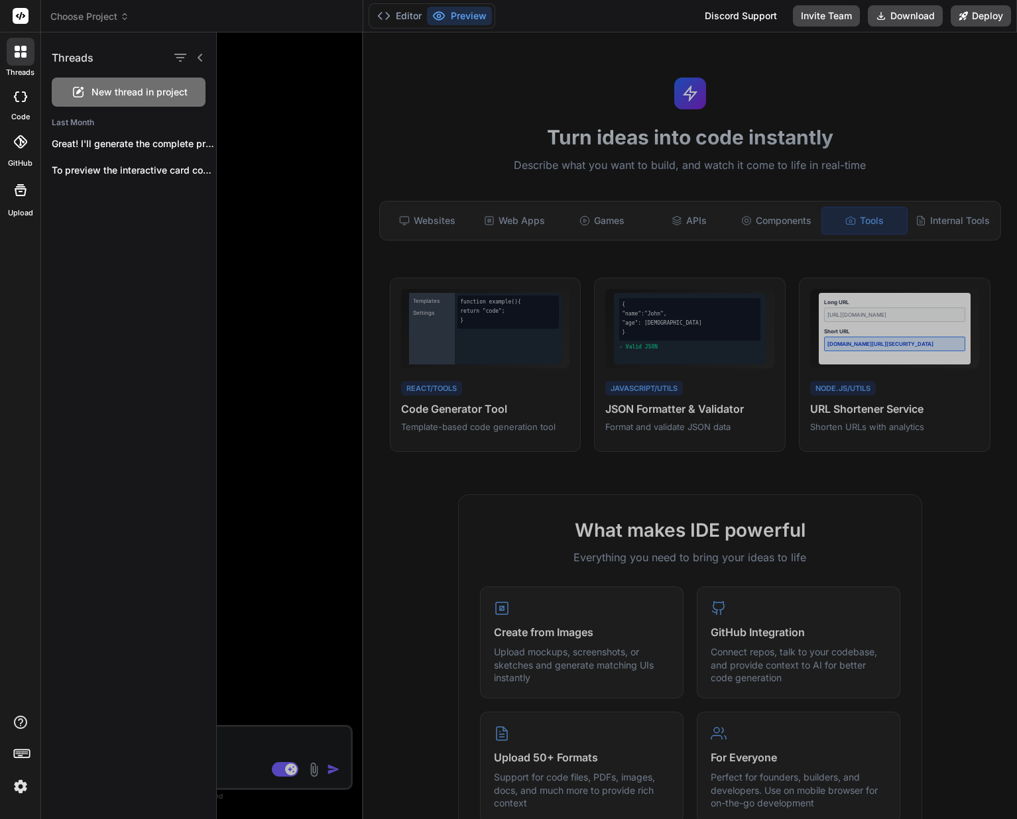
click at [22, 99] on icon at bounding box center [20, 96] width 13 height 11
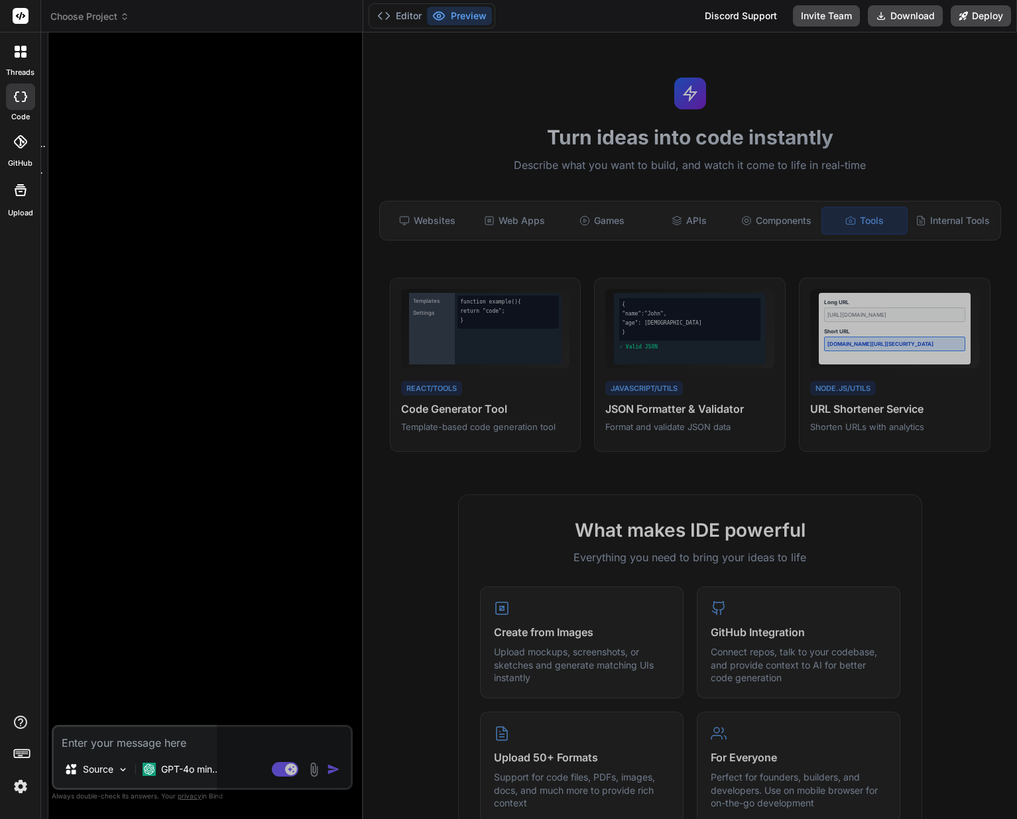
type textarea "x"
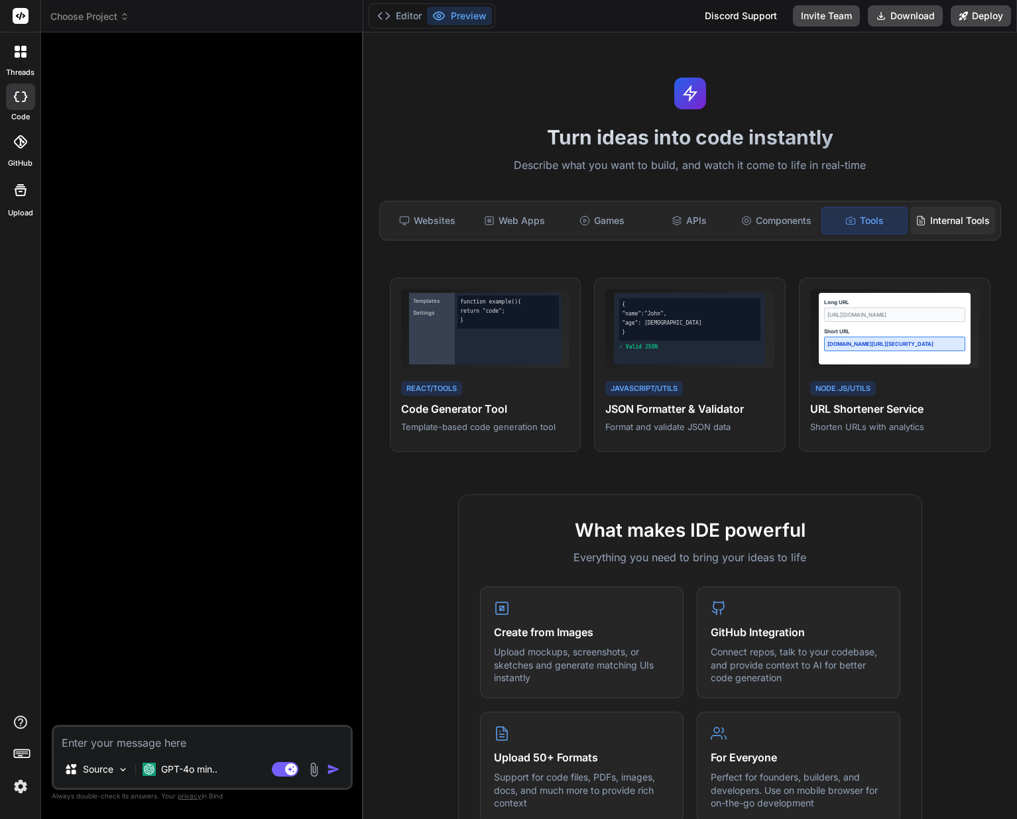
click at [948, 225] on div "Internal Tools" at bounding box center [952, 221] width 85 height 28
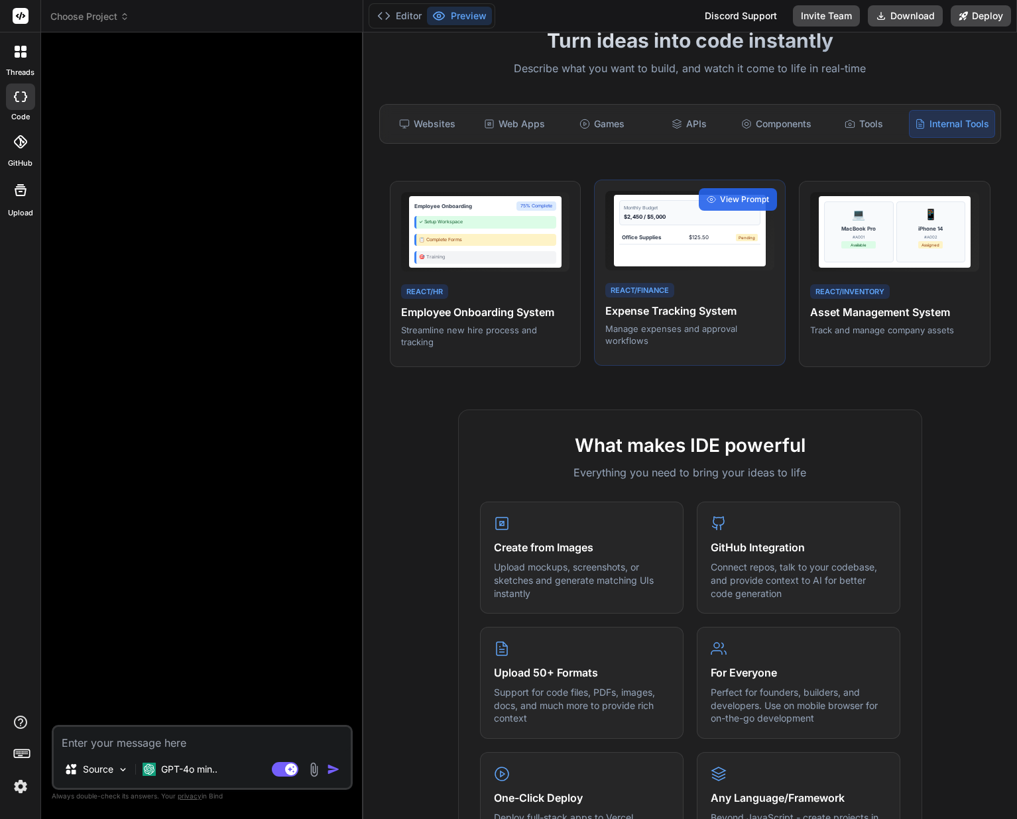
scroll to position [100, 0]
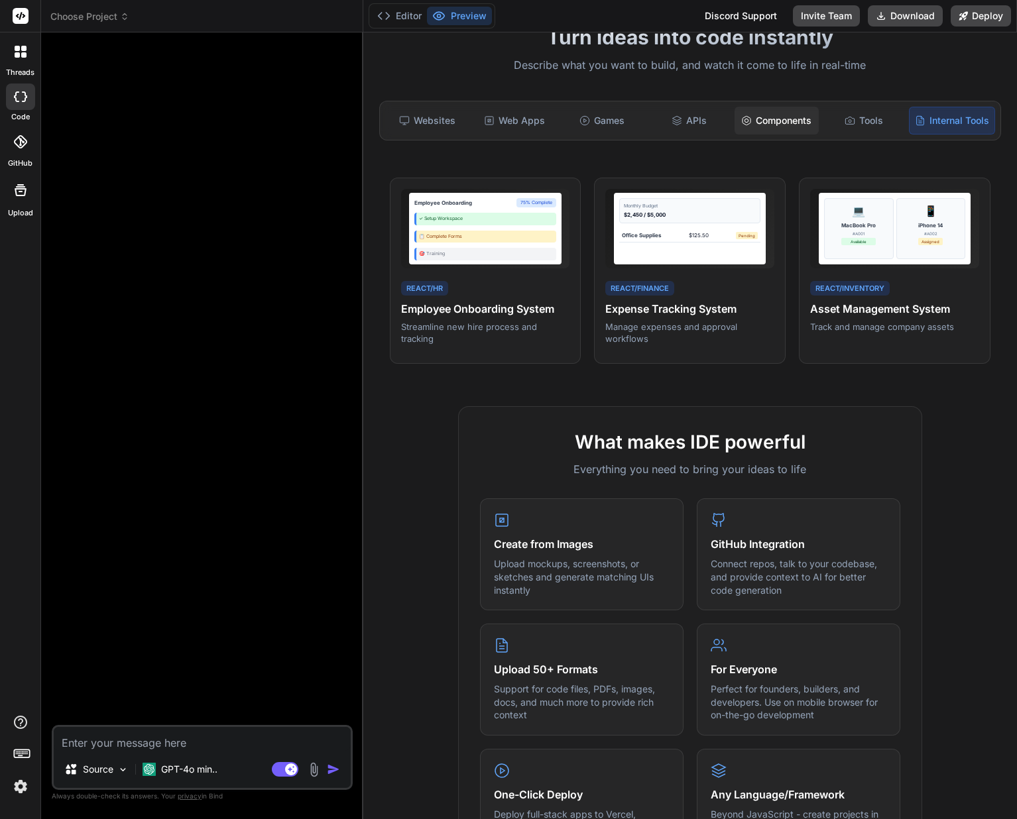
click at [796, 124] on div "Components" at bounding box center [776, 121] width 85 height 28
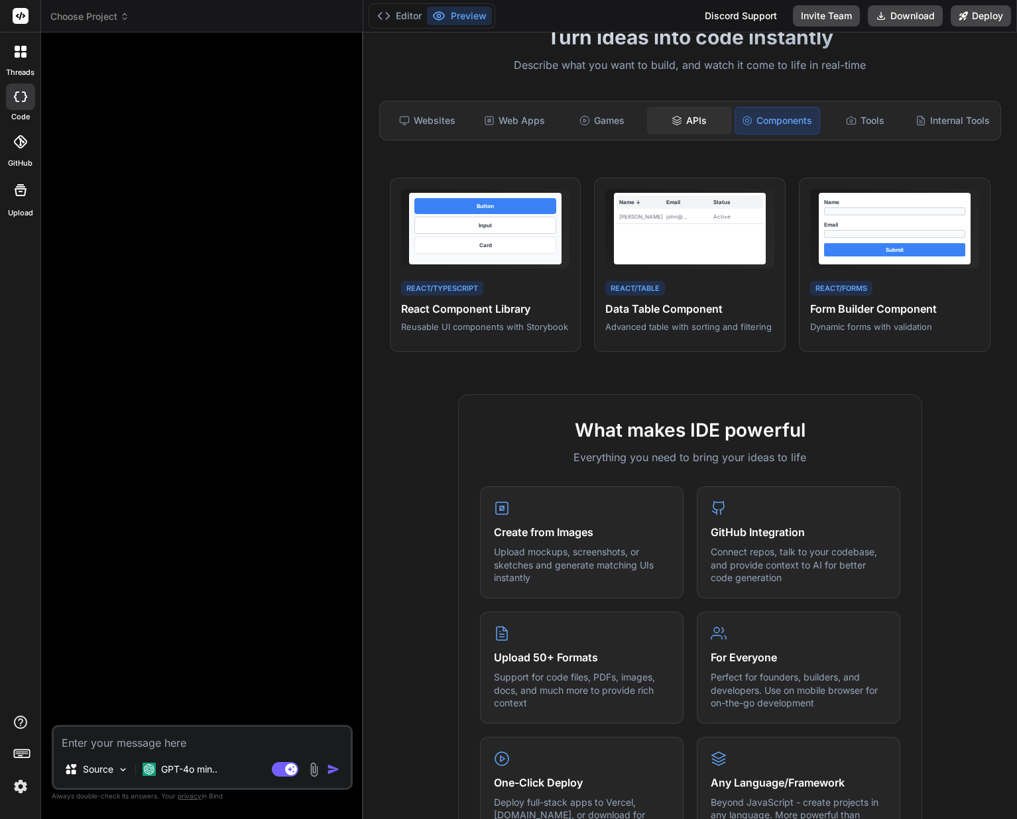
click at [712, 119] on div "APIs" at bounding box center [689, 121] width 85 height 28
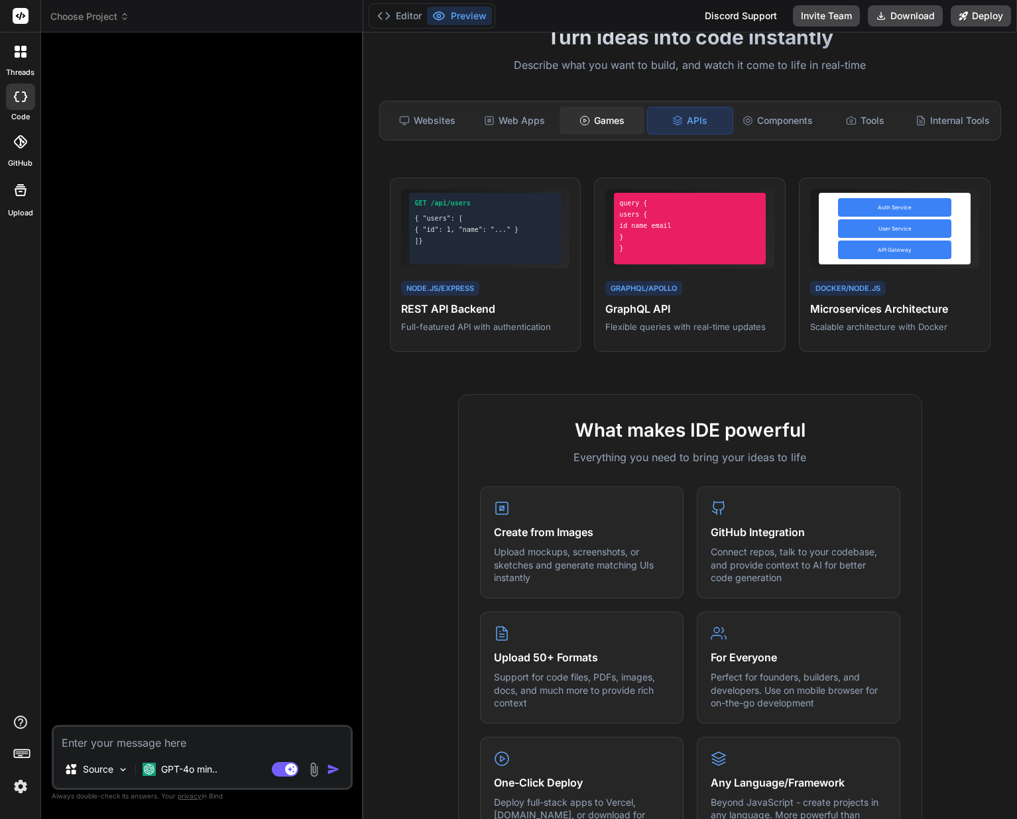
click at [610, 125] on div "Games" at bounding box center [601, 121] width 85 height 28
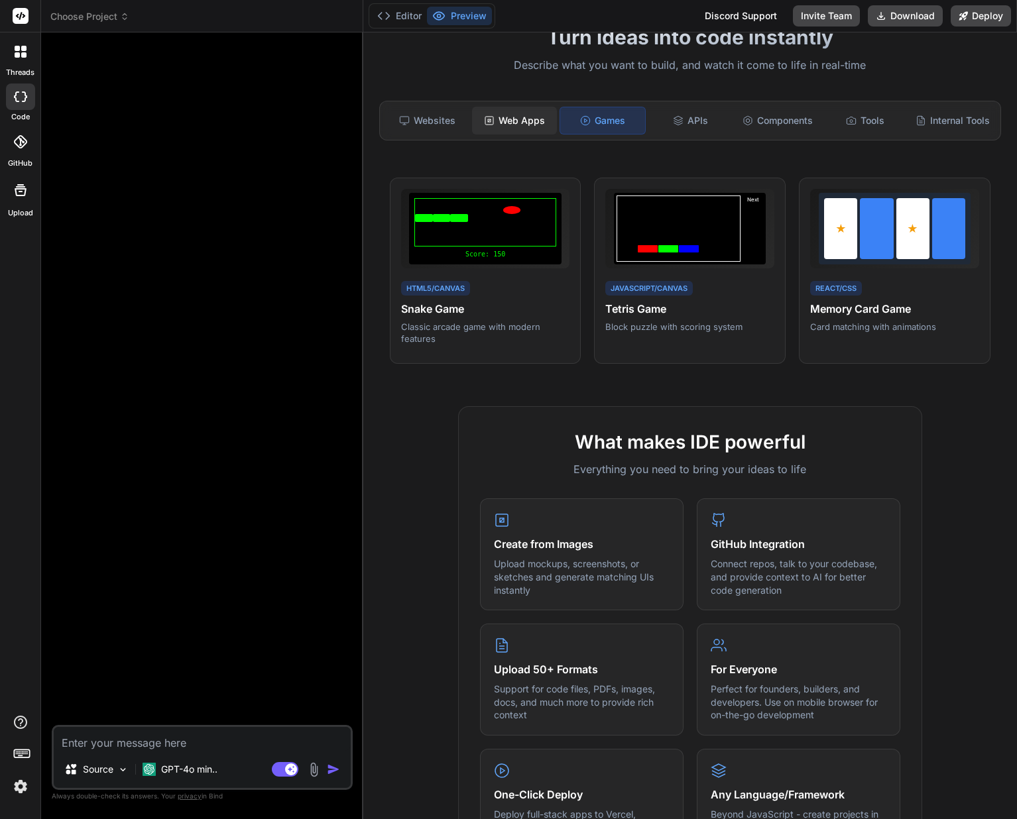
click at [512, 130] on div "Web Apps" at bounding box center [514, 121] width 85 height 28
